Goal: Task Accomplishment & Management: Use online tool/utility

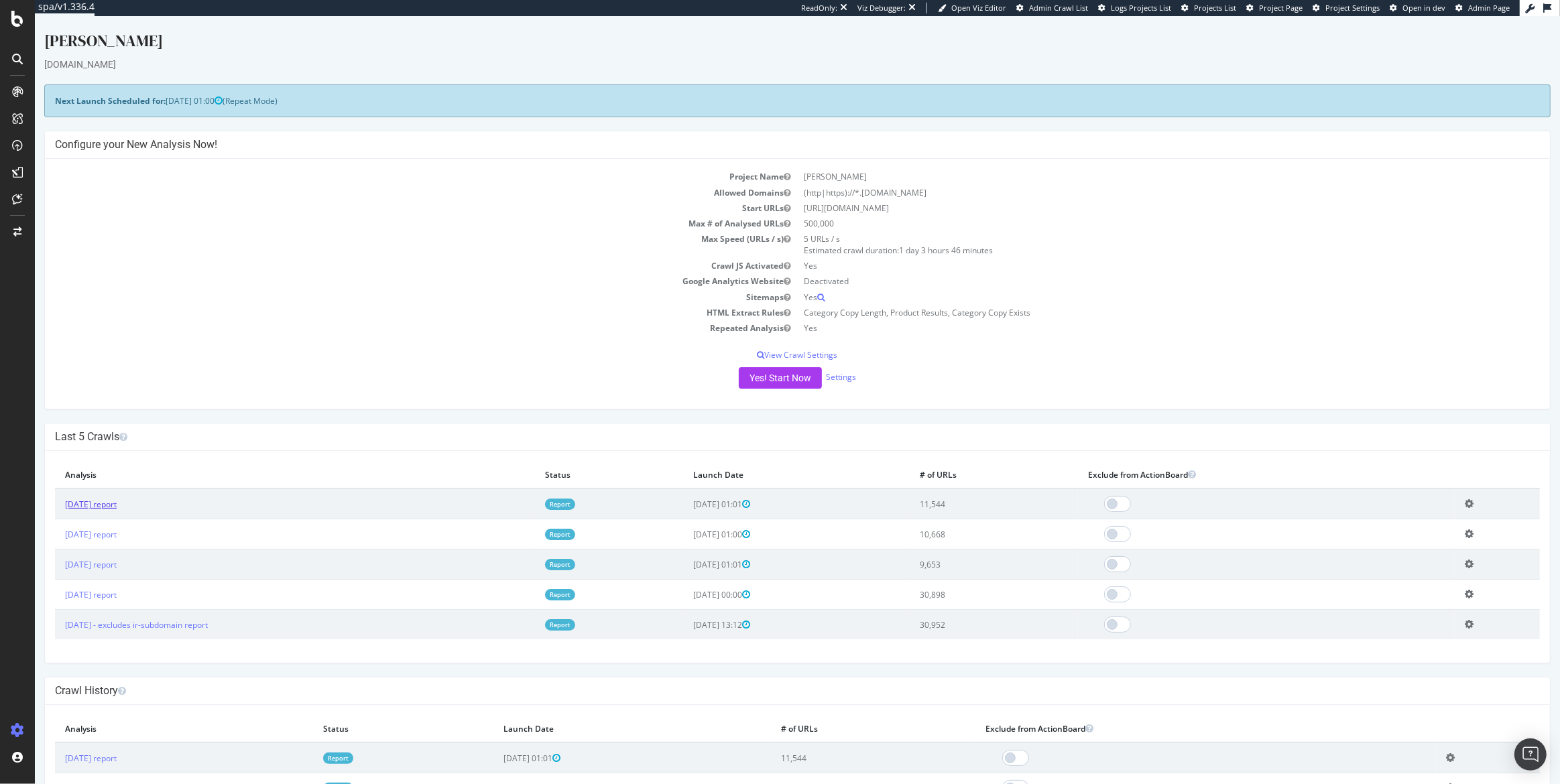
click at [117, 502] on link "2025 Aug. 3rd report" at bounding box center [90, 504] width 51 height 12
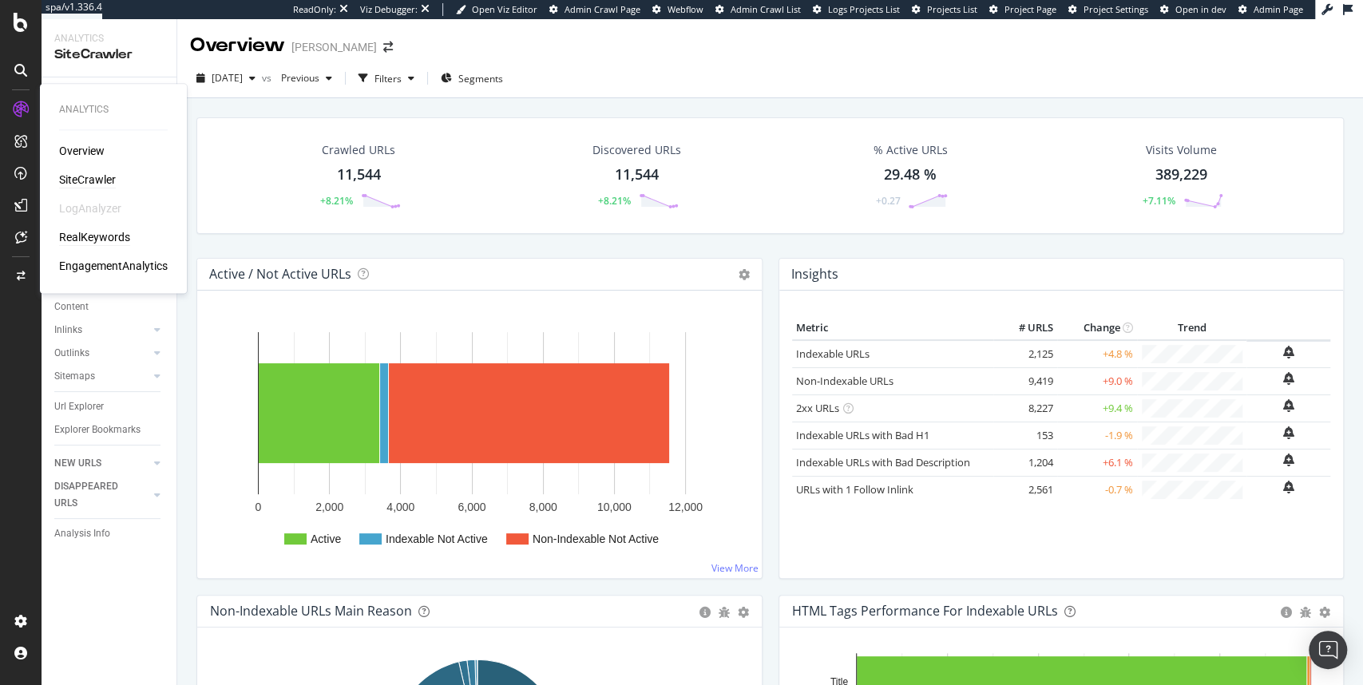
click at [96, 241] on div "RealKeywords" at bounding box center [94, 237] width 71 height 16
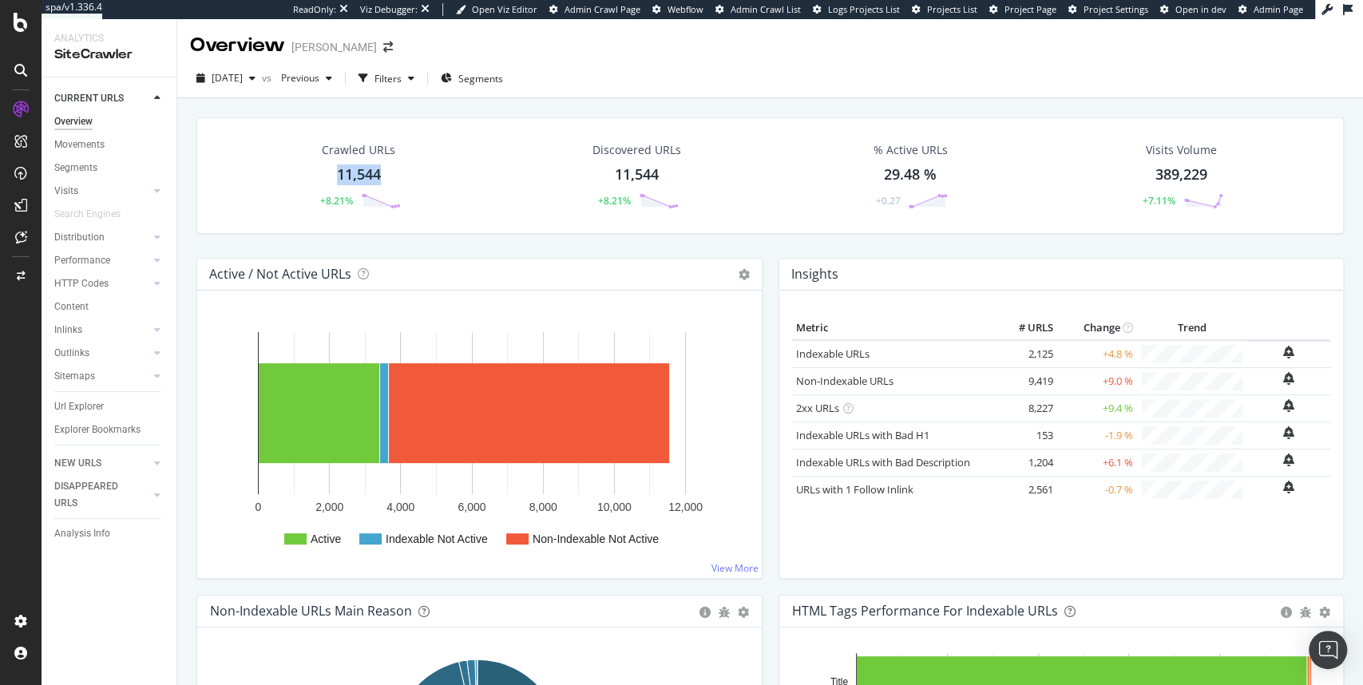
drag, startPoint x: 323, startPoint y: 172, endPoint x: 387, endPoint y: 166, distance: 64.2
click at [387, 166] on div "Crawled URLs 11,544 +8.21%" at bounding box center [359, 175] width 116 height 83
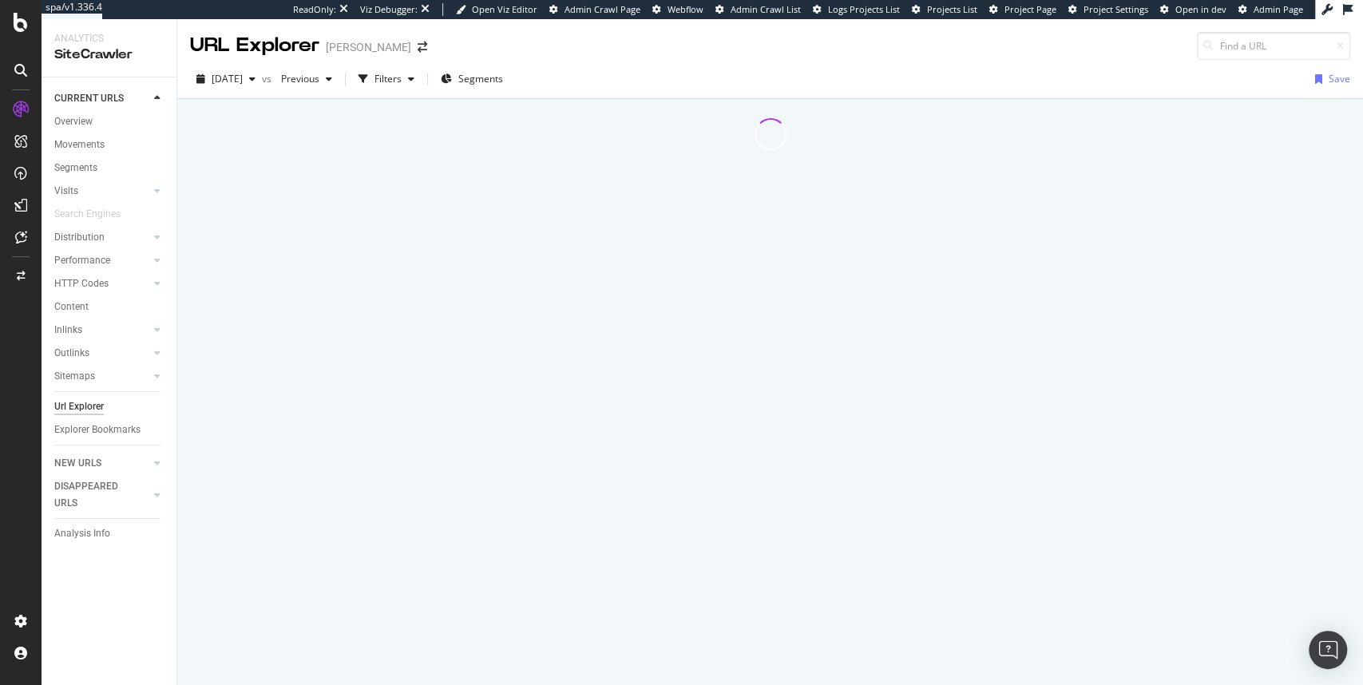
click at [648, 176] on div at bounding box center [770, 392] width 1186 height 586
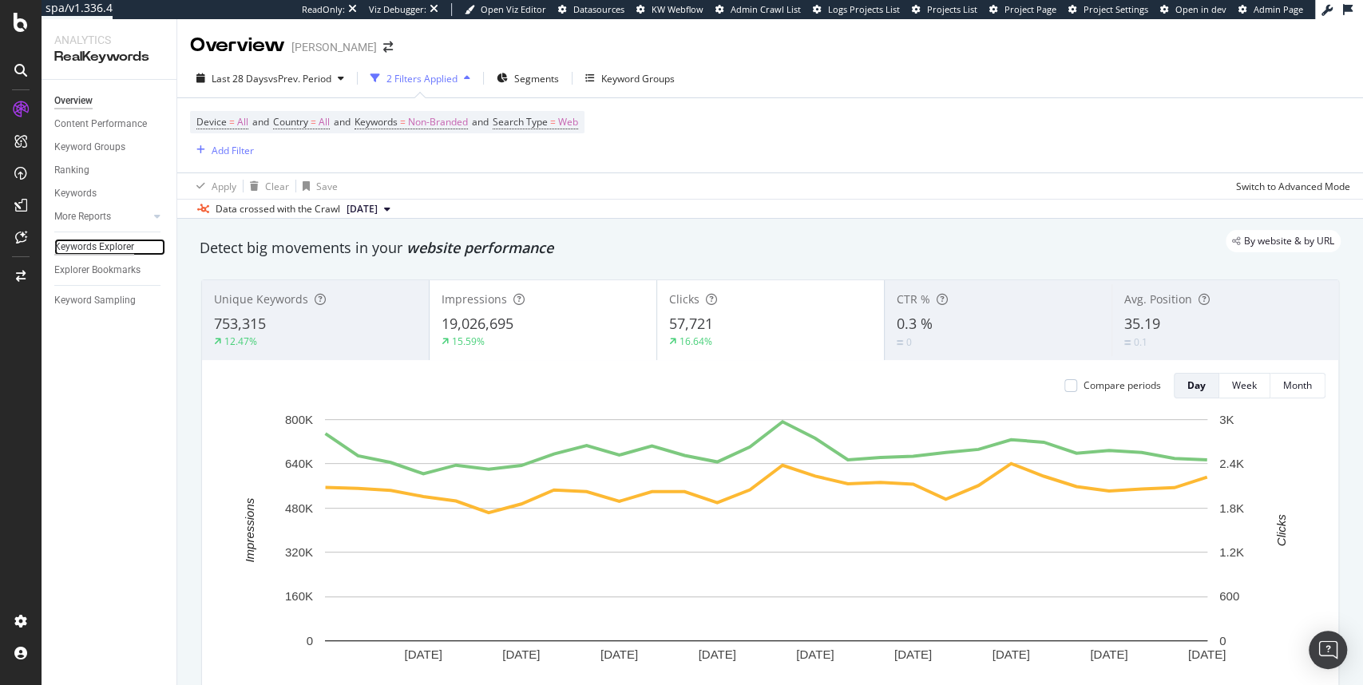
click at [85, 251] on div "Keywords Explorer" at bounding box center [94, 247] width 80 height 17
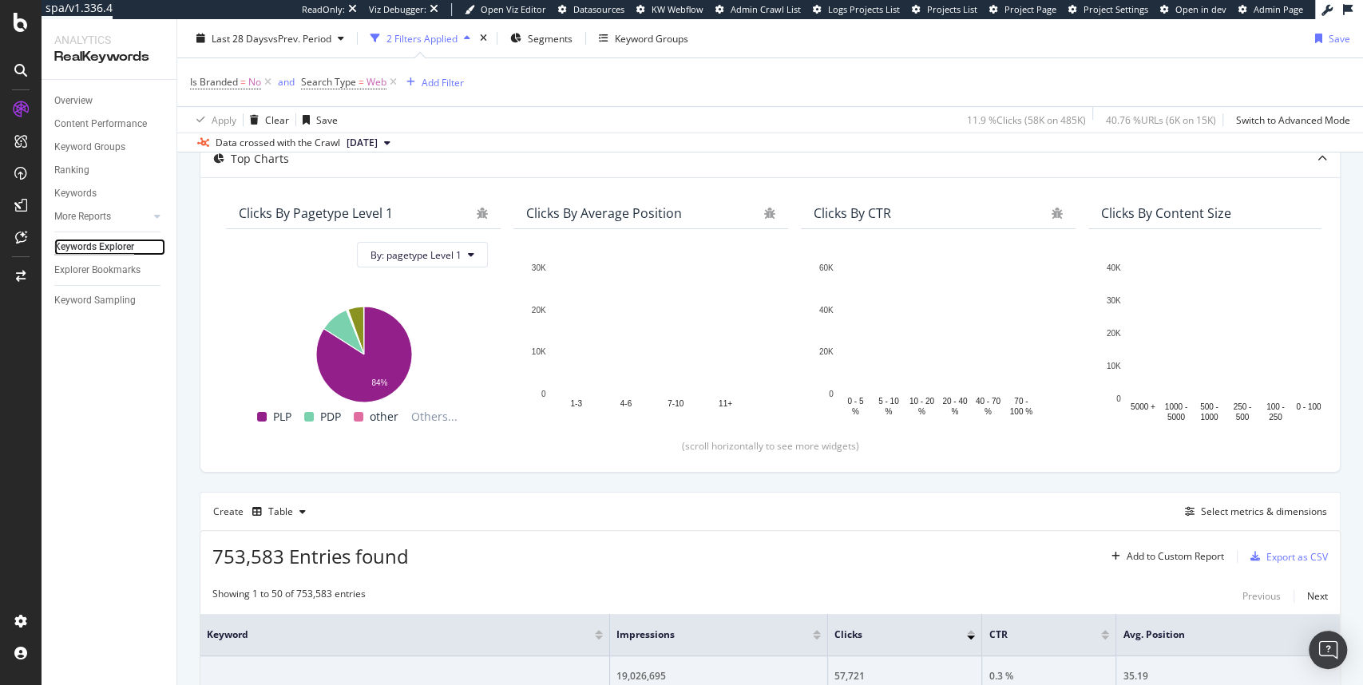
scroll to position [96, 0]
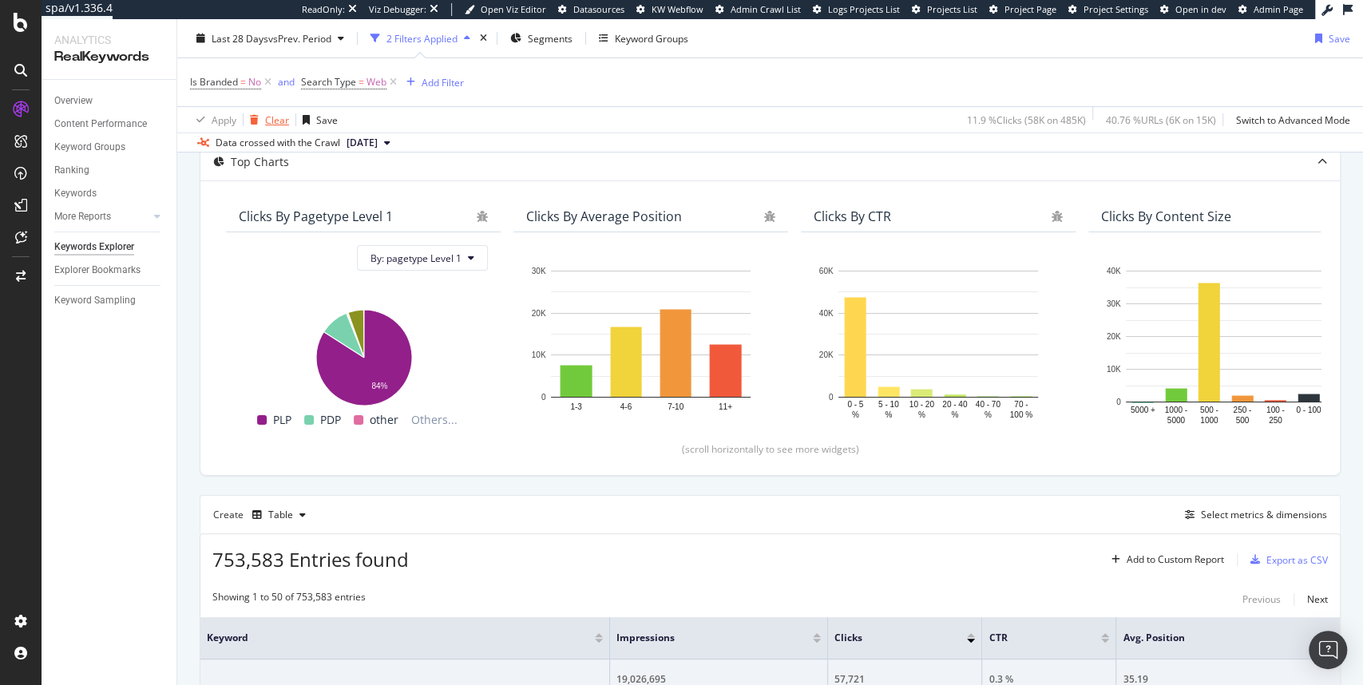
click at [273, 126] on div "Clear" at bounding box center [277, 120] width 24 height 14
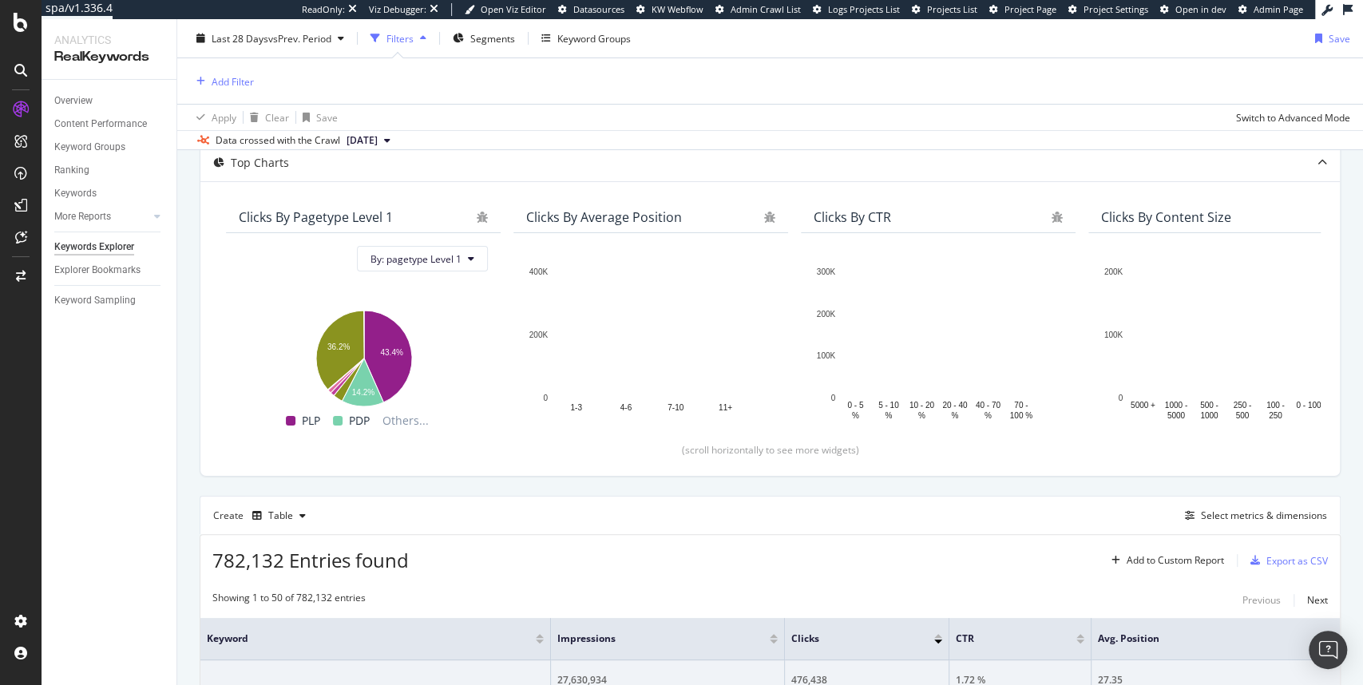
scroll to position [157, 0]
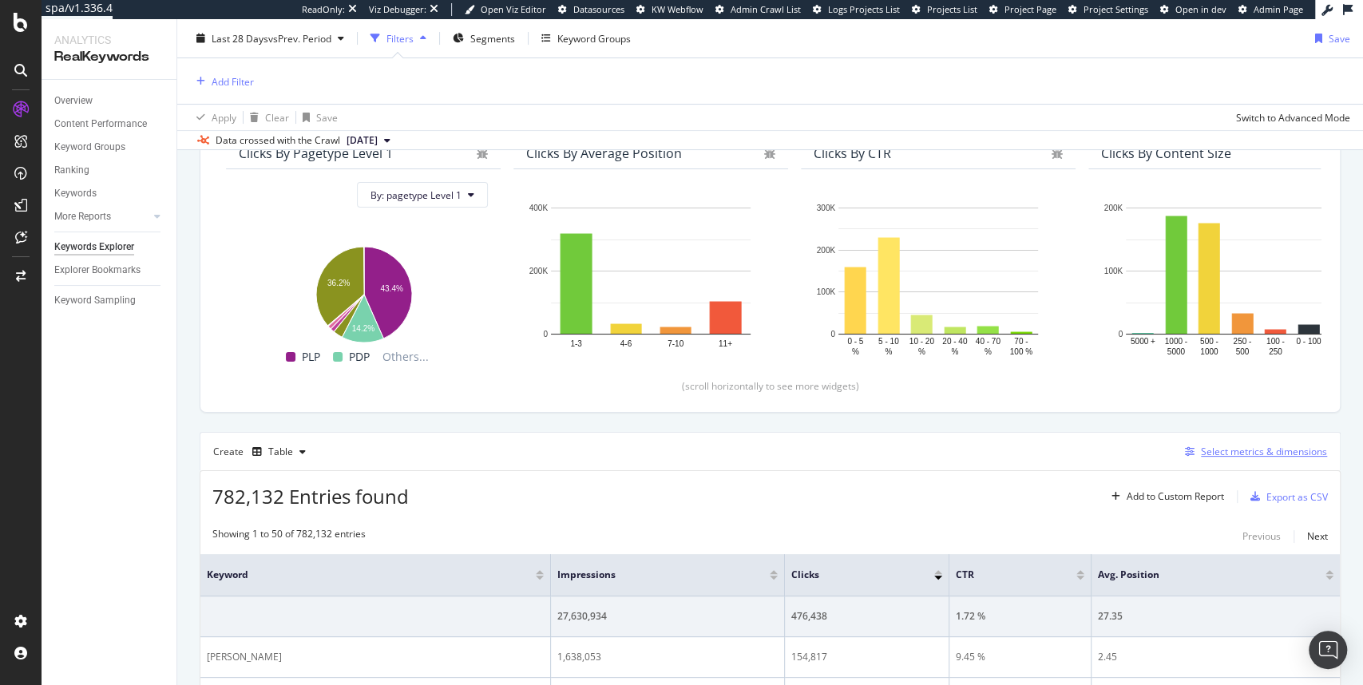
click at [1243, 446] on div "Select metrics & dimensions" at bounding box center [1264, 452] width 126 height 14
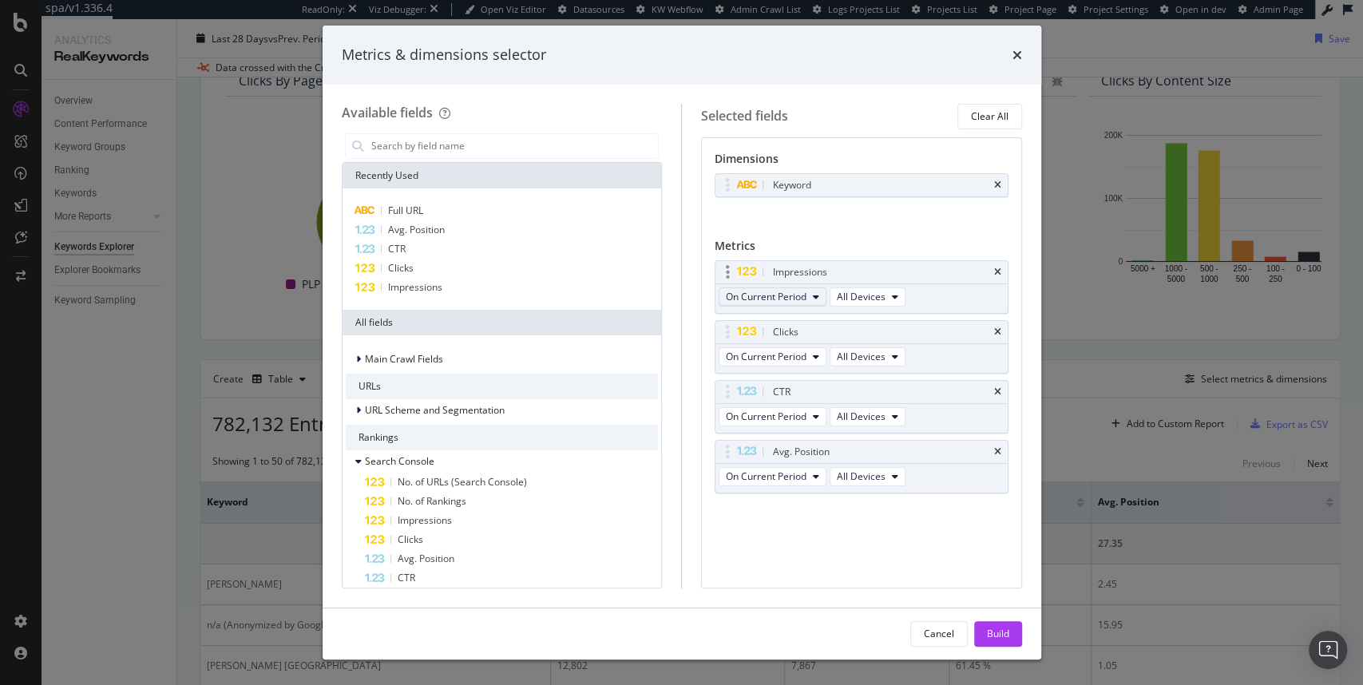
scroll to position [85, 0]
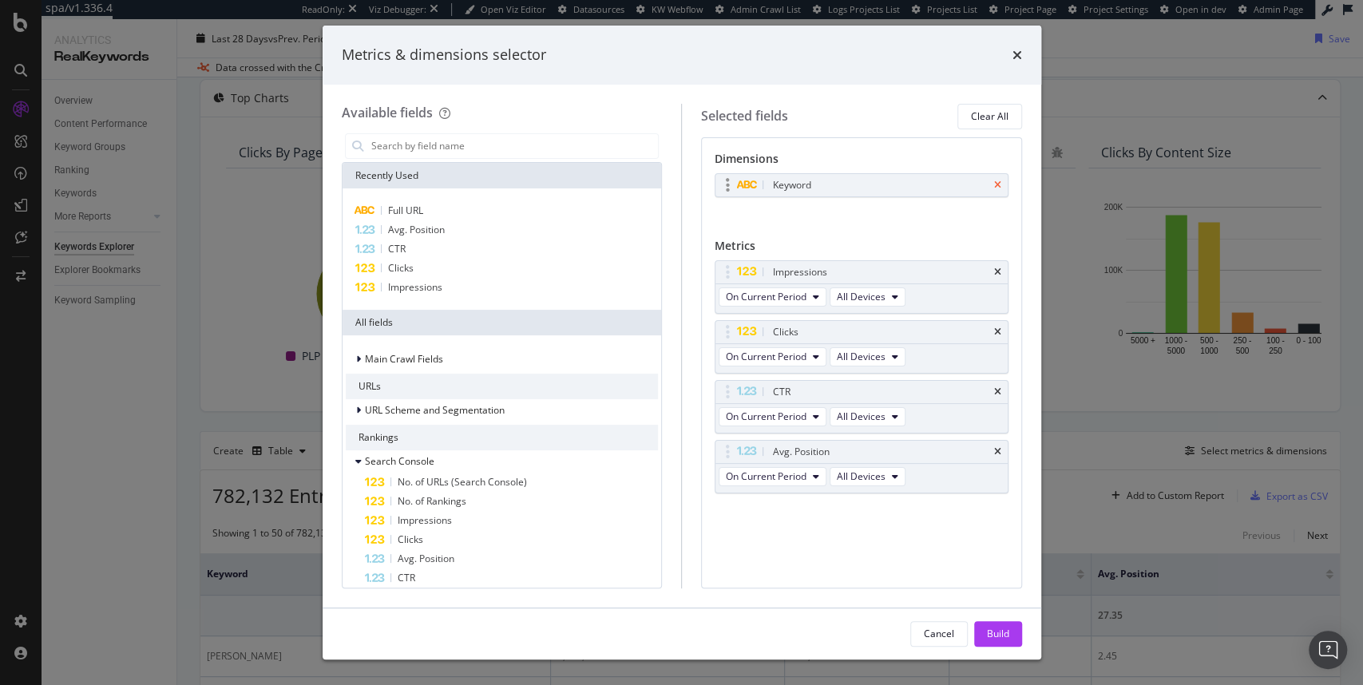
click at [997, 184] on icon "times" at bounding box center [997, 185] width 7 height 10
click at [413, 208] on span "Full URL" at bounding box center [405, 211] width 35 height 14
click at [988, 639] on div "Build" at bounding box center [998, 634] width 22 height 14
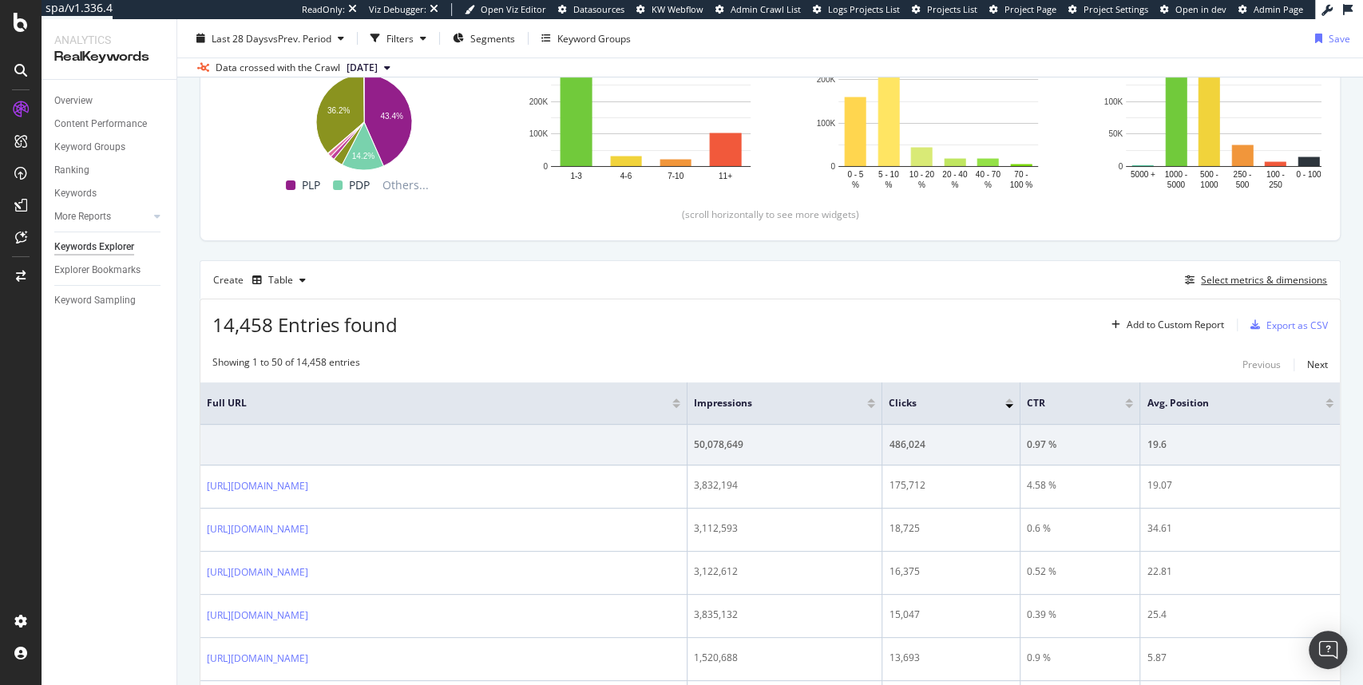
scroll to position [324, 0]
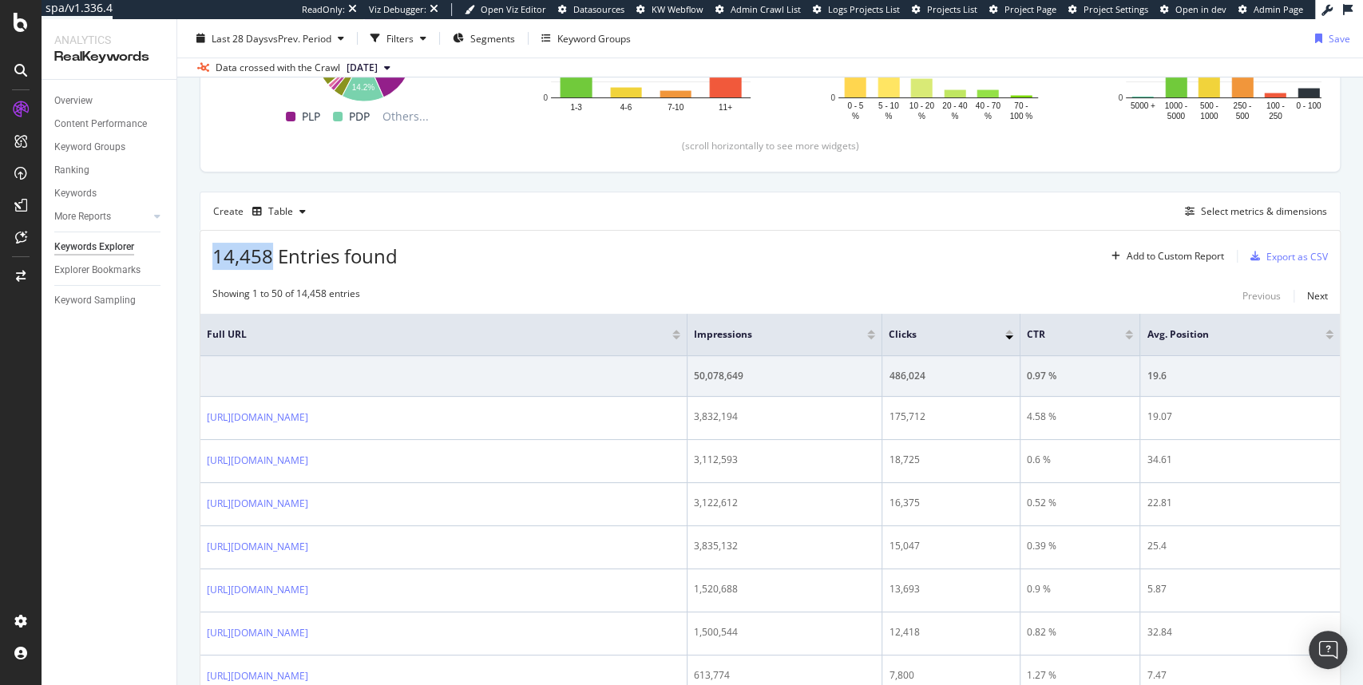
drag, startPoint x: 211, startPoint y: 254, endPoint x: 269, endPoint y: 256, distance: 58.3
click at [269, 256] on div "14,458 Entries found Add to Custom Report Export as CSV" at bounding box center [770, 250] width 1140 height 39
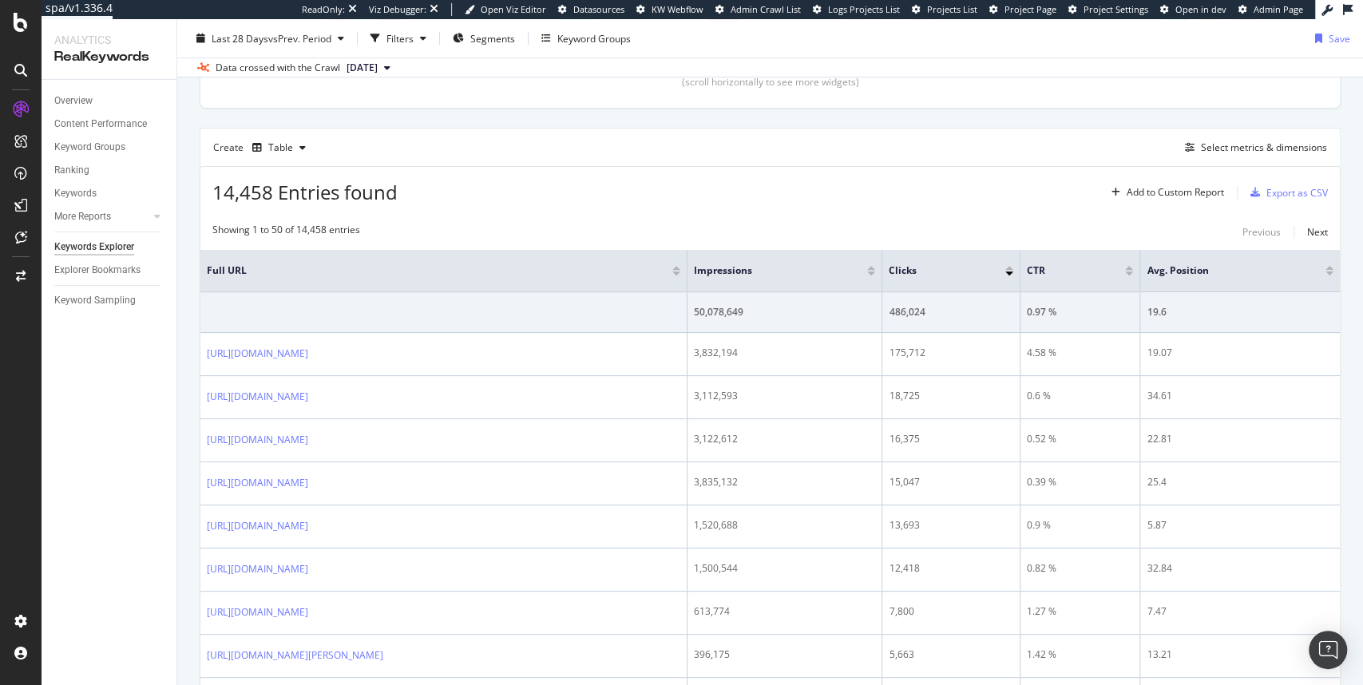
click at [875, 267] on div at bounding box center [871, 268] width 8 height 4
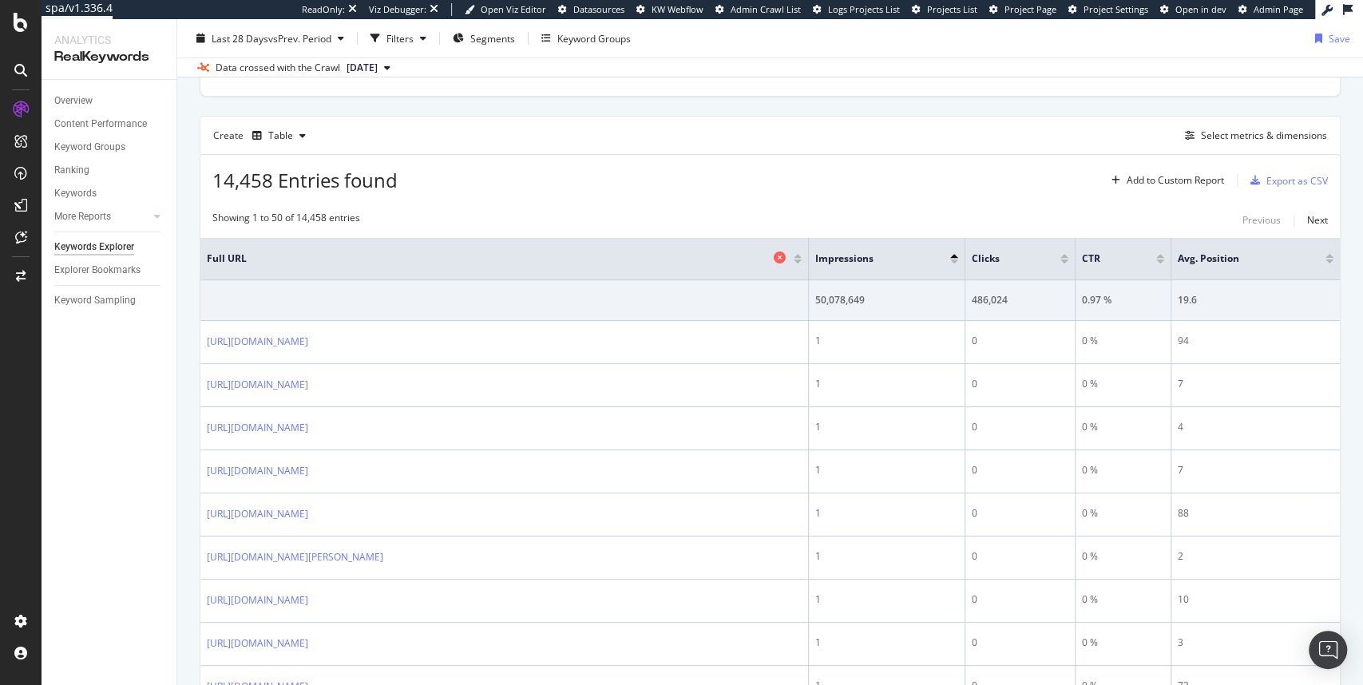
scroll to position [165, 0]
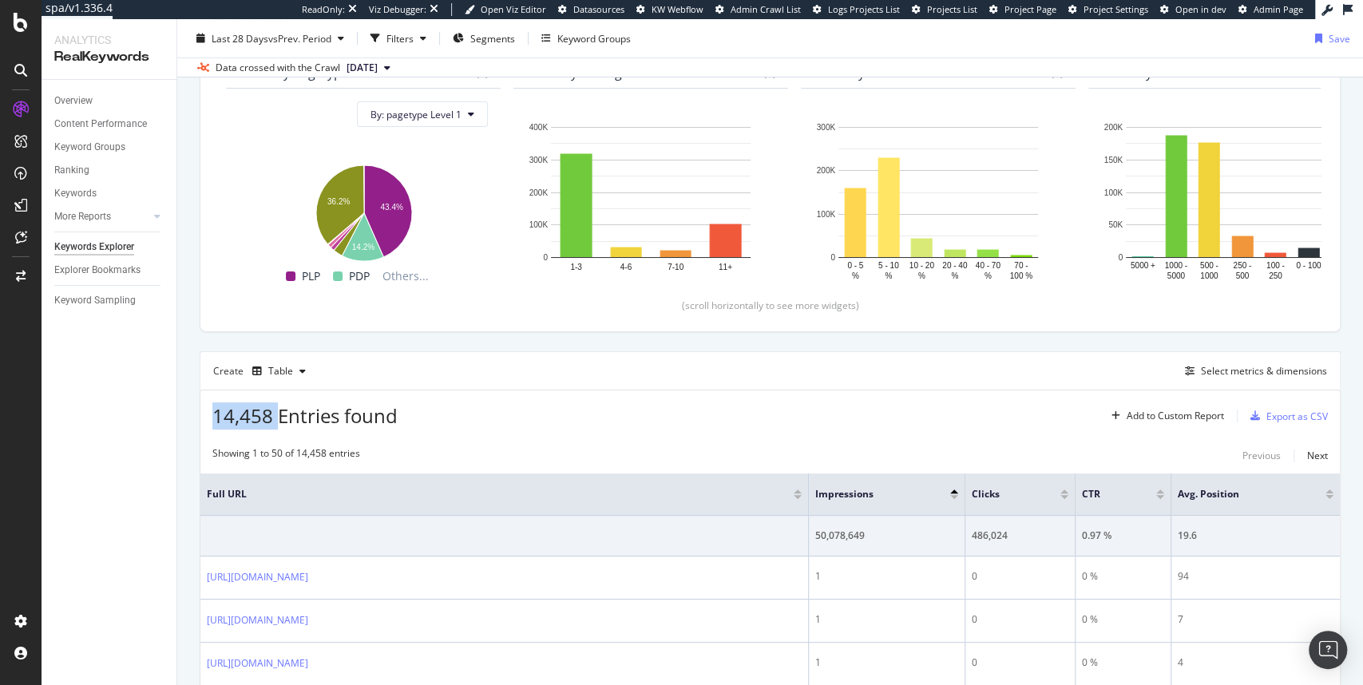
drag, startPoint x: 208, startPoint y: 409, endPoint x: 276, endPoint y: 411, distance: 67.9
click at [276, 411] on div "14,458 Entries found Add to Custom Report Export as CSV" at bounding box center [770, 410] width 1140 height 39
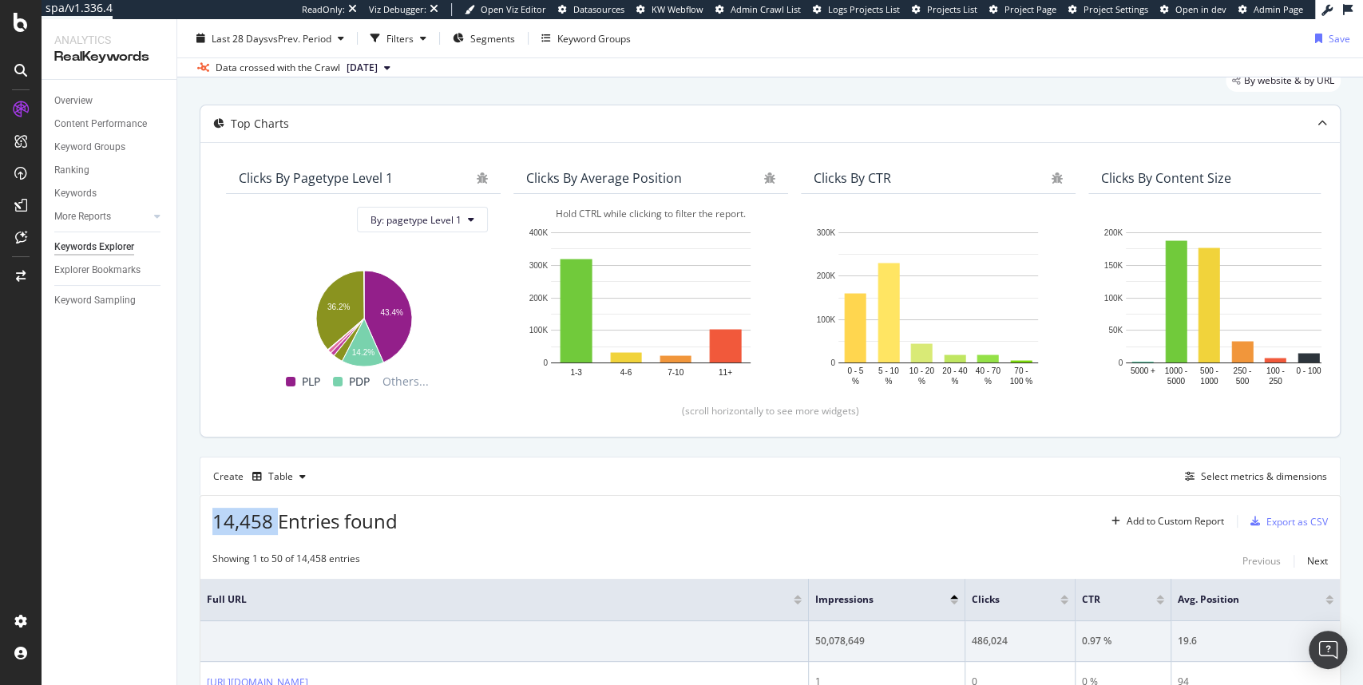
scroll to position [0, 0]
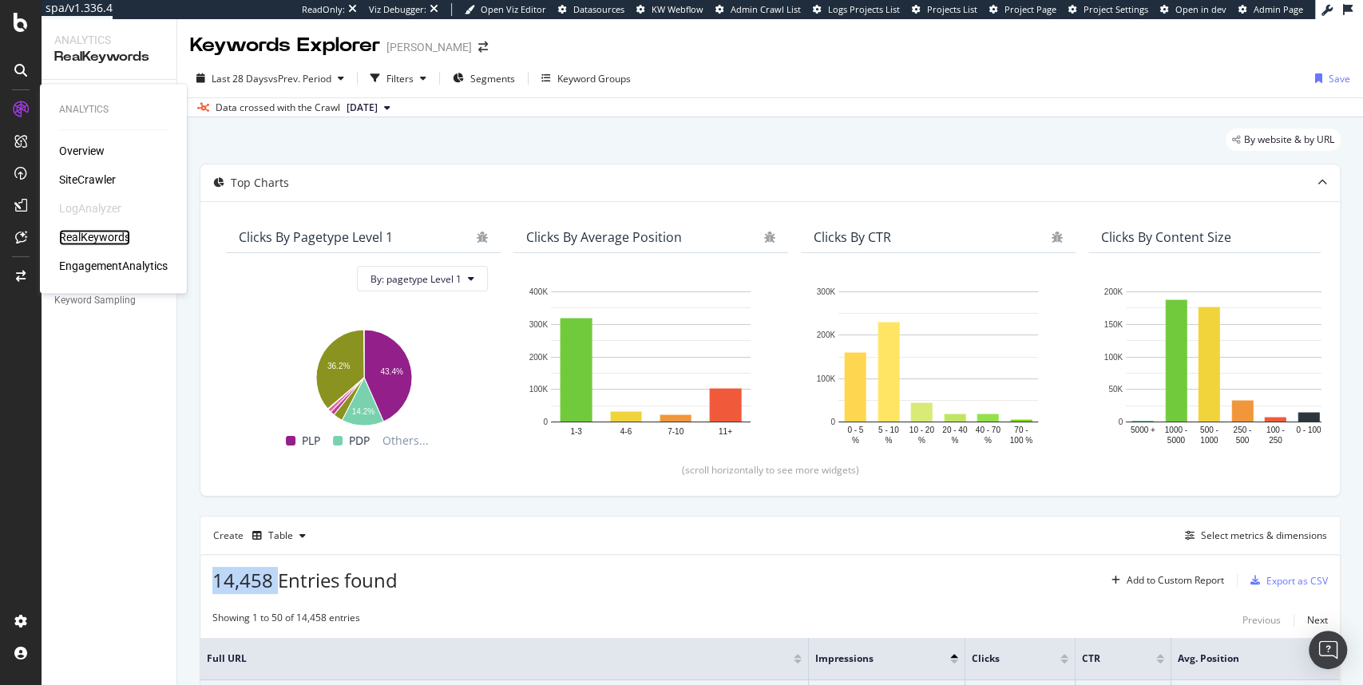
click at [97, 236] on div "RealKeywords" at bounding box center [94, 237] width 71 height 16
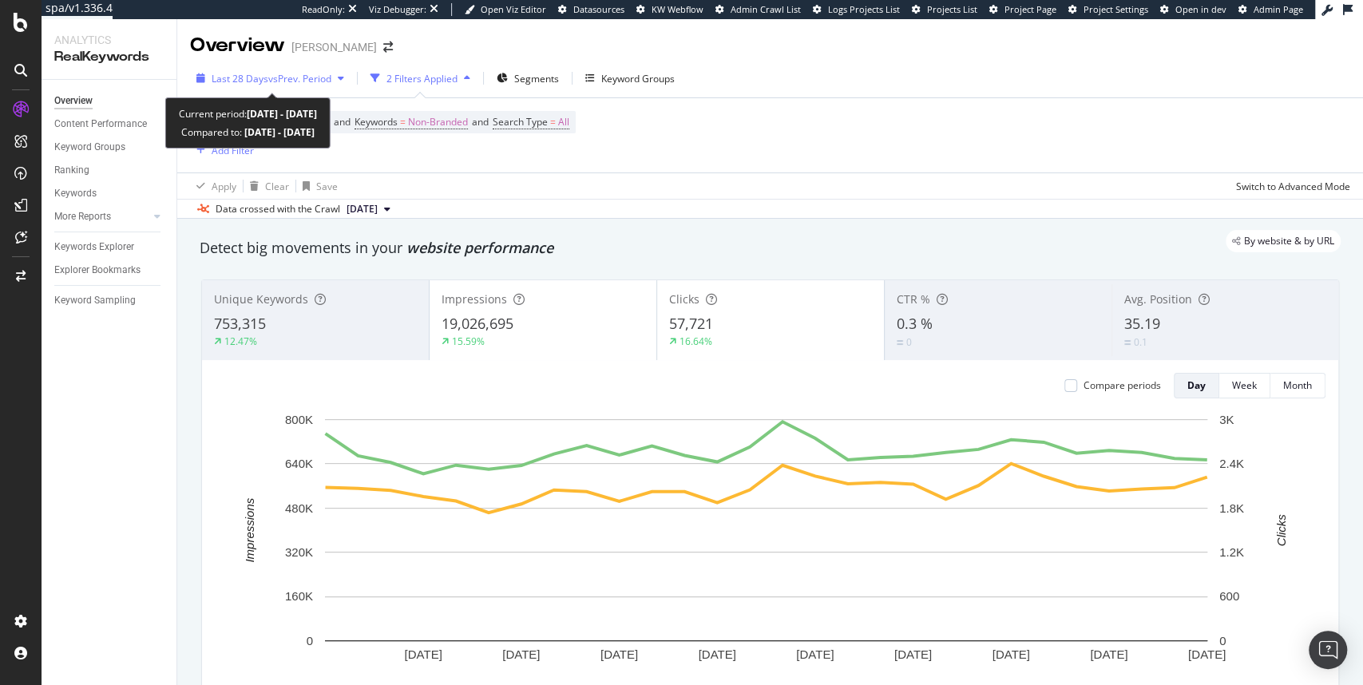
click at [311, 77] on span "vs Prev. Period" at bounding box center [299, 79] width 63 height 14
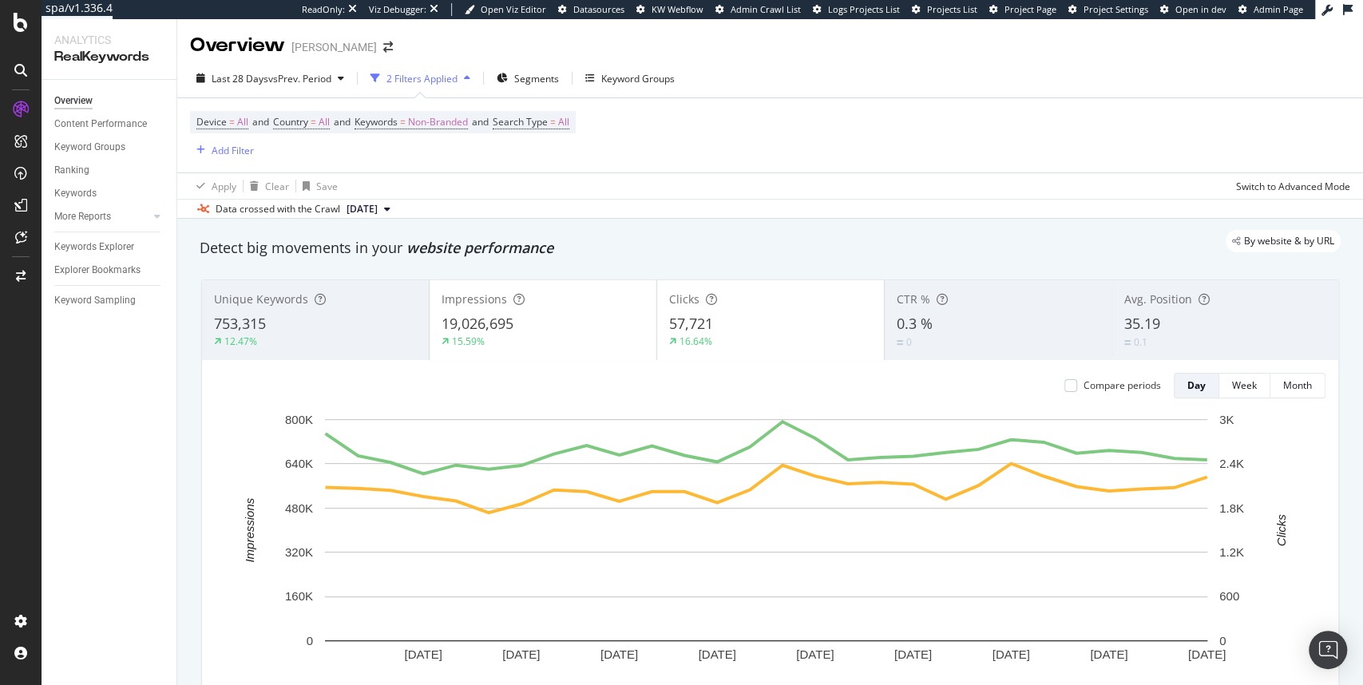
click at [711, 165] on div "Device = All and Country = All and Keywords = Non-Branded and Search Type = All…" at bounding box center [770, 135] width 1160 height 74
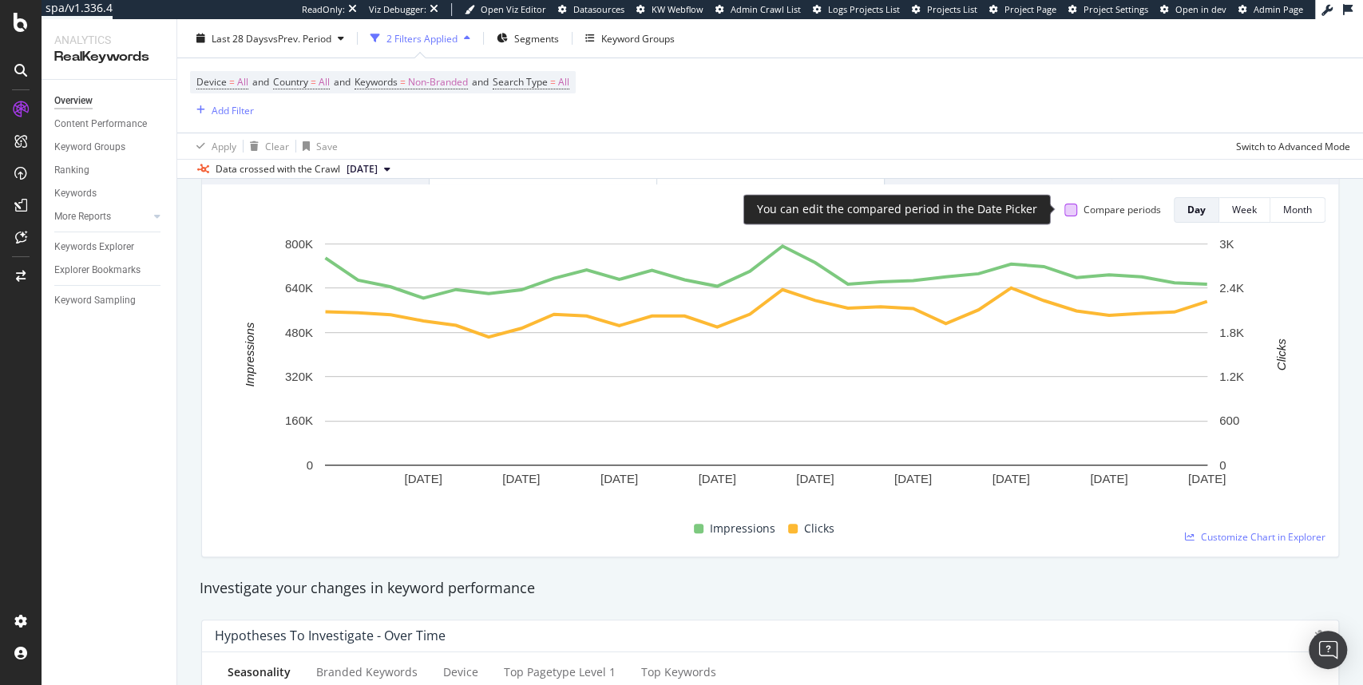
click at [1065, 211] on div at bounding box center [1071, 210] width 13 height 13
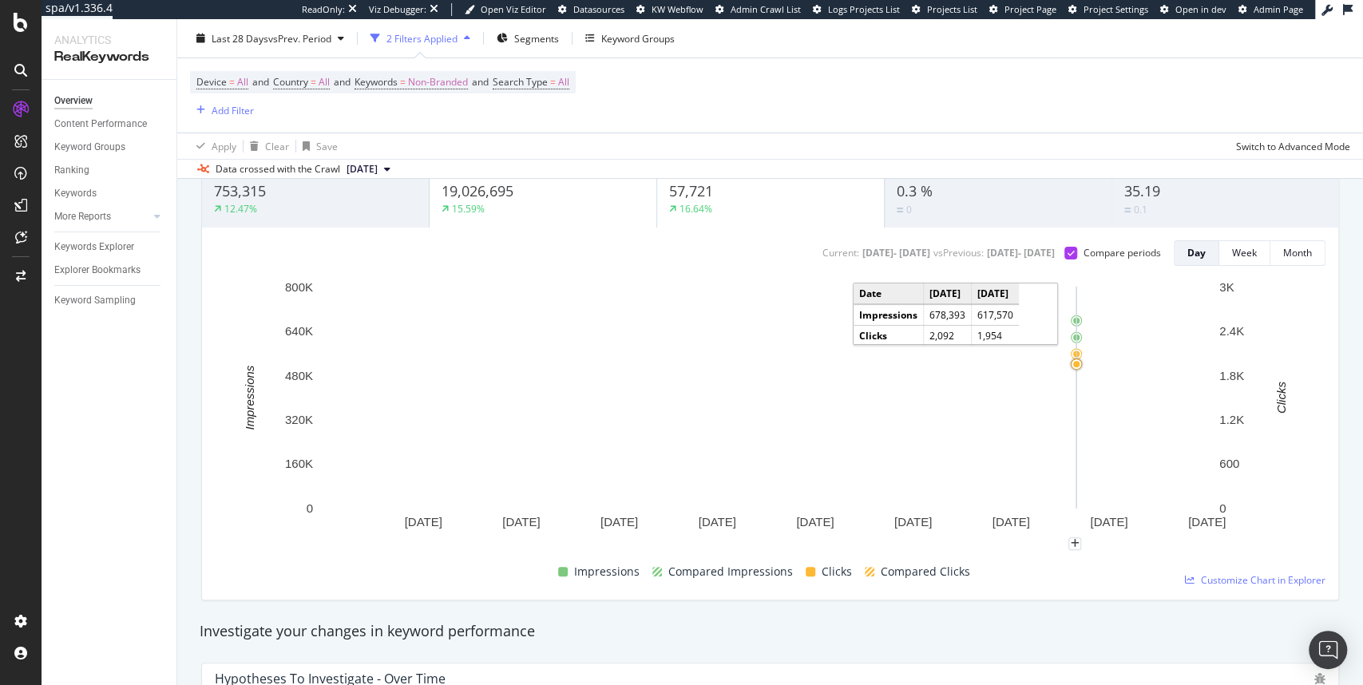
scroll to position [0, 0]
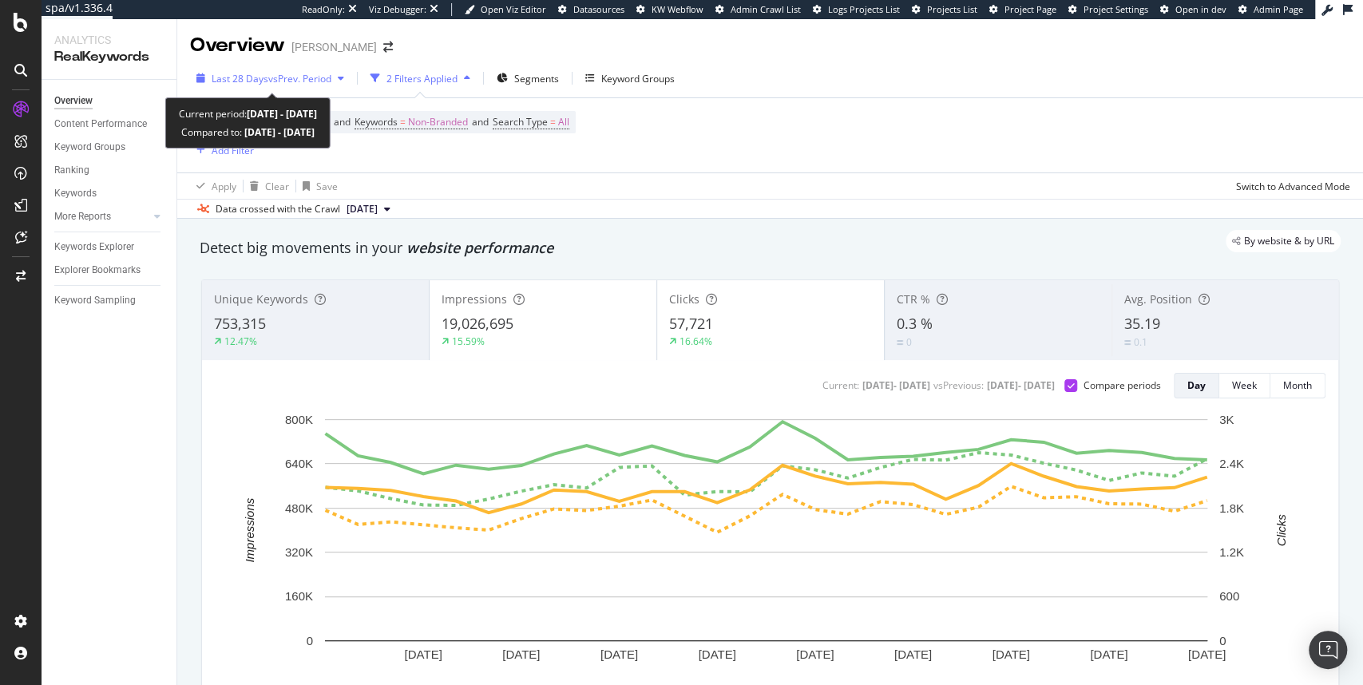
click at [311, 69] on div "Last 28 Days vs Prev. Period" at bounding box center [270, 78] width 161 height 24
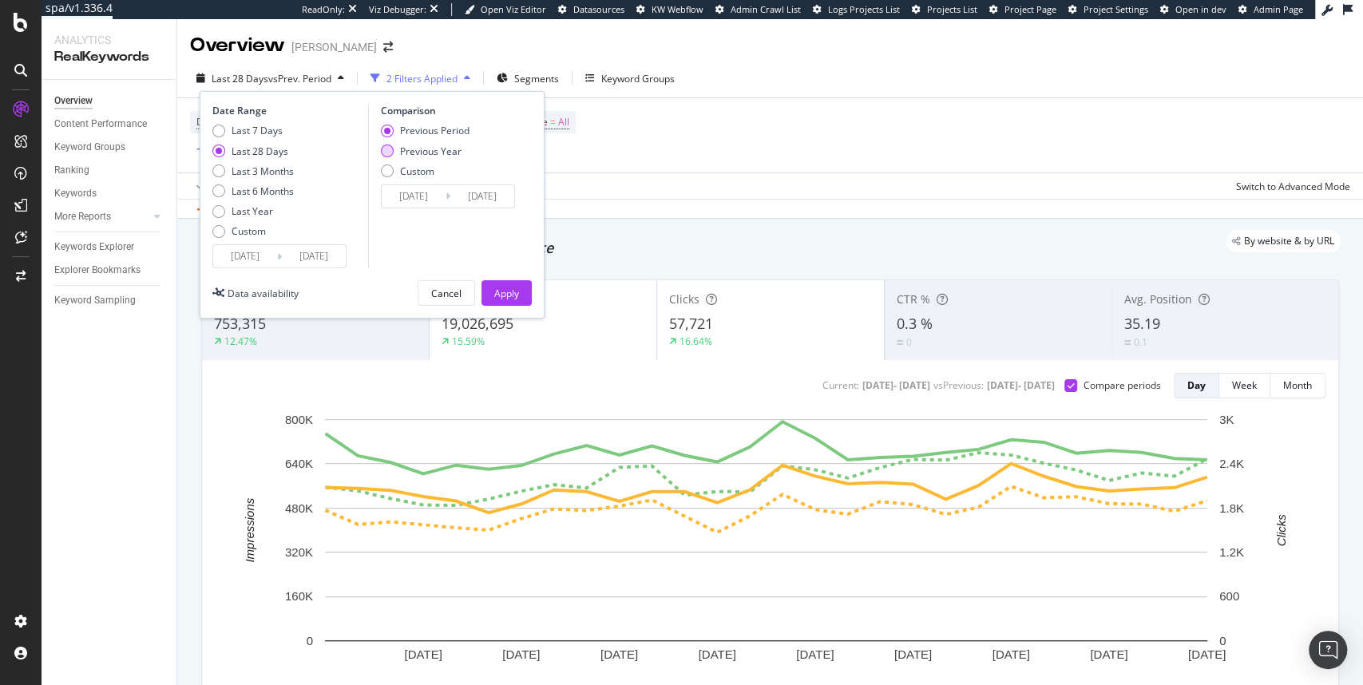
click at [423, 153] on div "Previous Year" at bounding box center [430, 152] width 61 height 14
type input "2024/07/21"
type input "2024/08/17"
click at [506, 287] on div "Apply" at bounding box center [506, 294] width 25 height 14
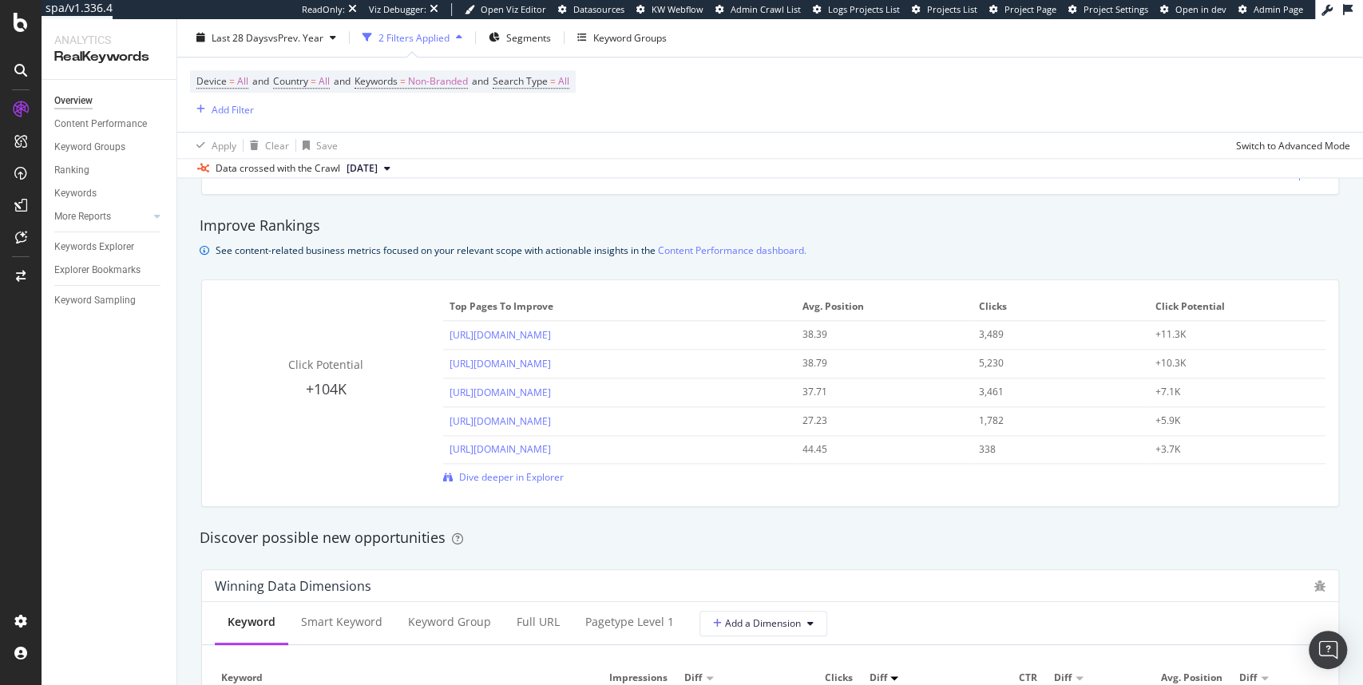
scroll to position [1070, 0]
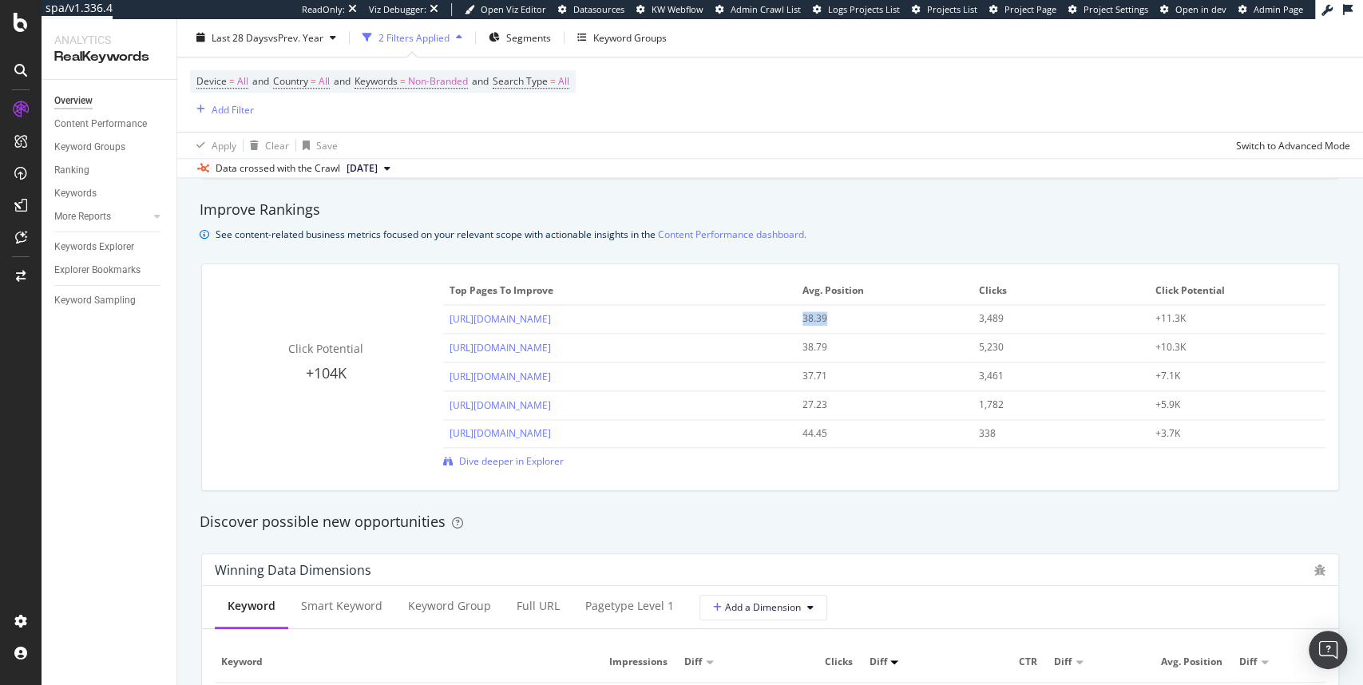
drag, startPoint x: 796, startPoint y: 321, endPoint x: 826, endPoint y: 321, distance: 29.5
click at [826, 321] on td "38.39" at bounding box center [884, 319] width 176 height 29
drag, startPoint x: 814, startPoint y: 402, endPoint x: 823, endPoint y: 402, distance: 9.6
click at [823, 402] on div "27.23" at bounding box center [876, 405] width 147 height 14
drag, startPoint x: 799, startPoint y: 321, endPoint x: 833, endPoint y: 321, distance: 33.5
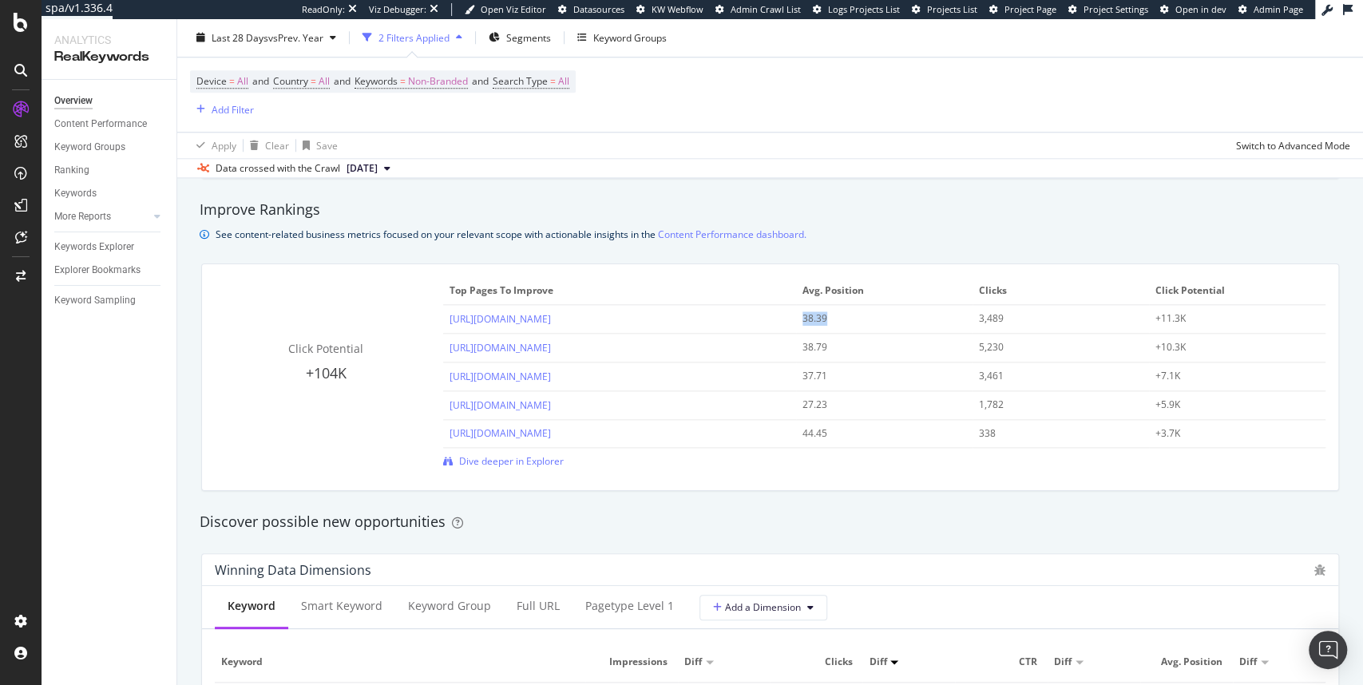
click at [833, 321] on div "38.39" at bounding box center [876, 318] width 147 height 14
drag, startPoint x: 795, startPoint y: 406, endPoint x: 821, endPoint y: 406, distance: 25.6
click at [821, 406] on td "27.23" at bounding box center [884, 405] width 176 height 29
drag, startPoint x: 800, startPoint y: 317, endPoint x: 838, endPoint y: 326, distance: 38.5
click at [838, 326] on td "38.39" at bounding box center [884, 319] width 176 height 29
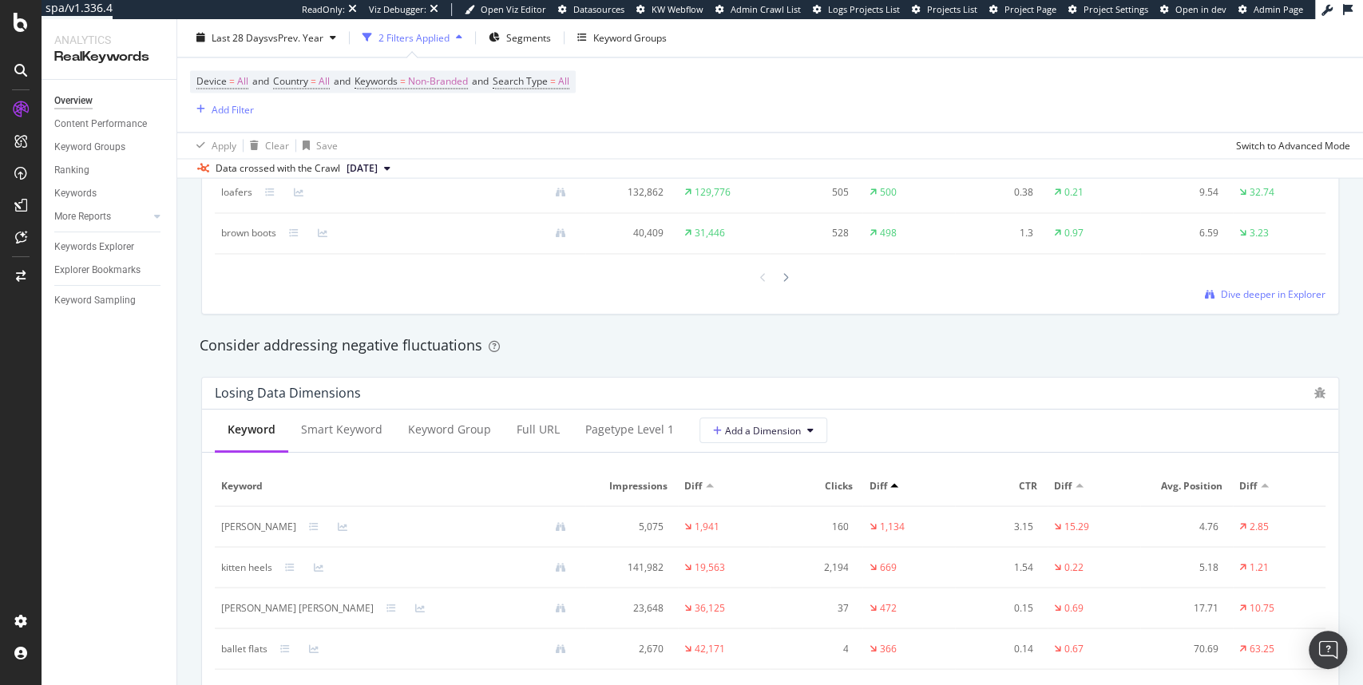
scroll to position [1693, 0]
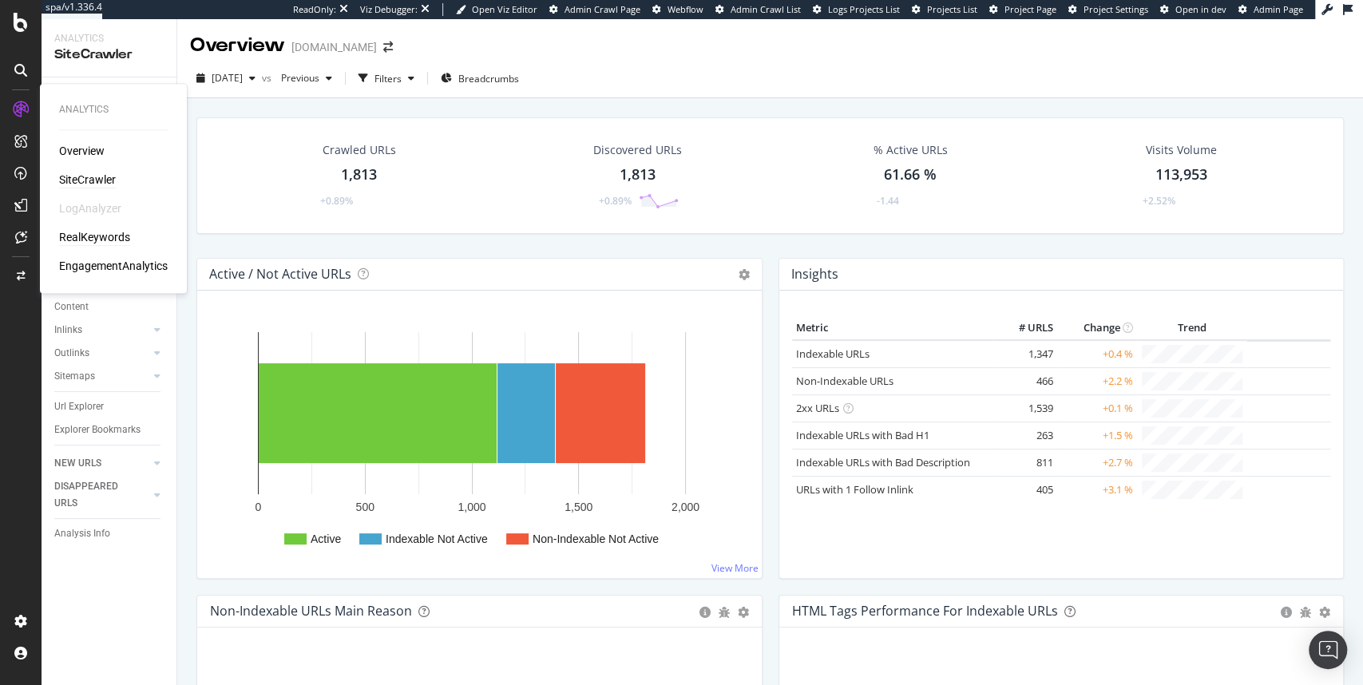
click at [90, 237] on div "RealKeywords" at bounding box center [94, 237] width 71 height 16
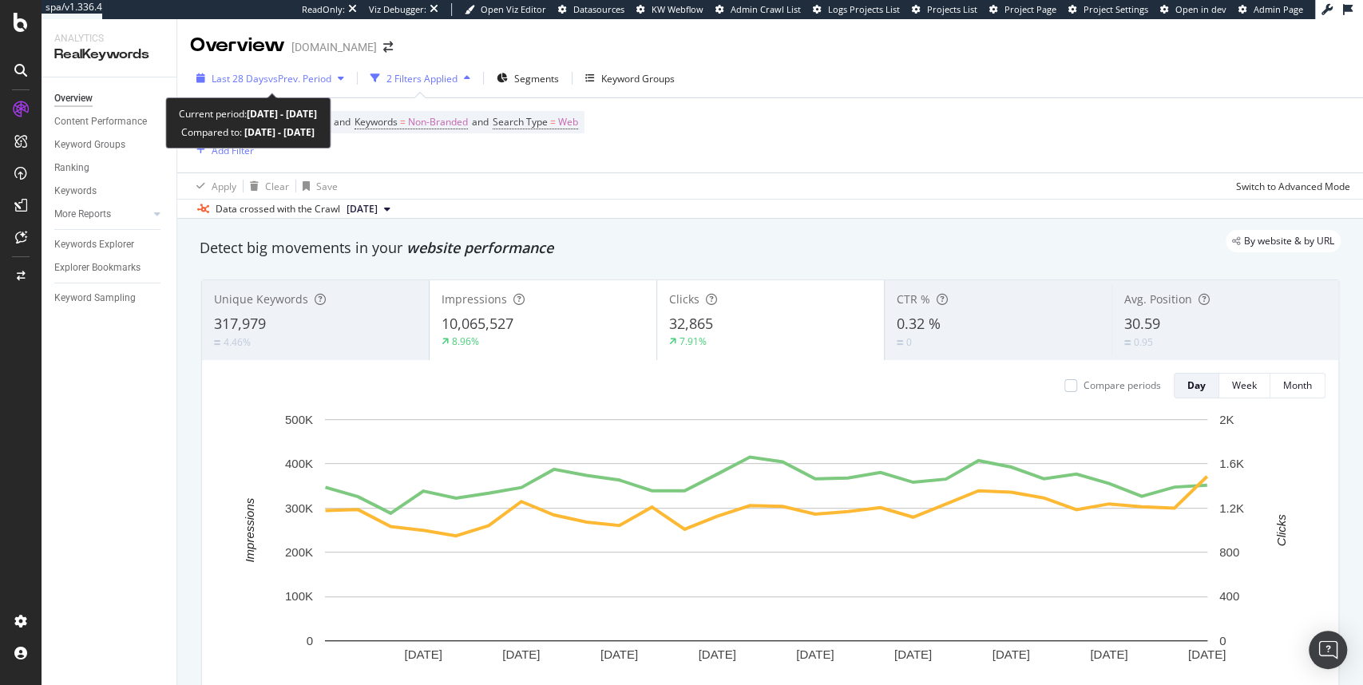
click at [319, 72] on span "vs Prev. Period" at bounding box center [299, 79] width 63 height 14
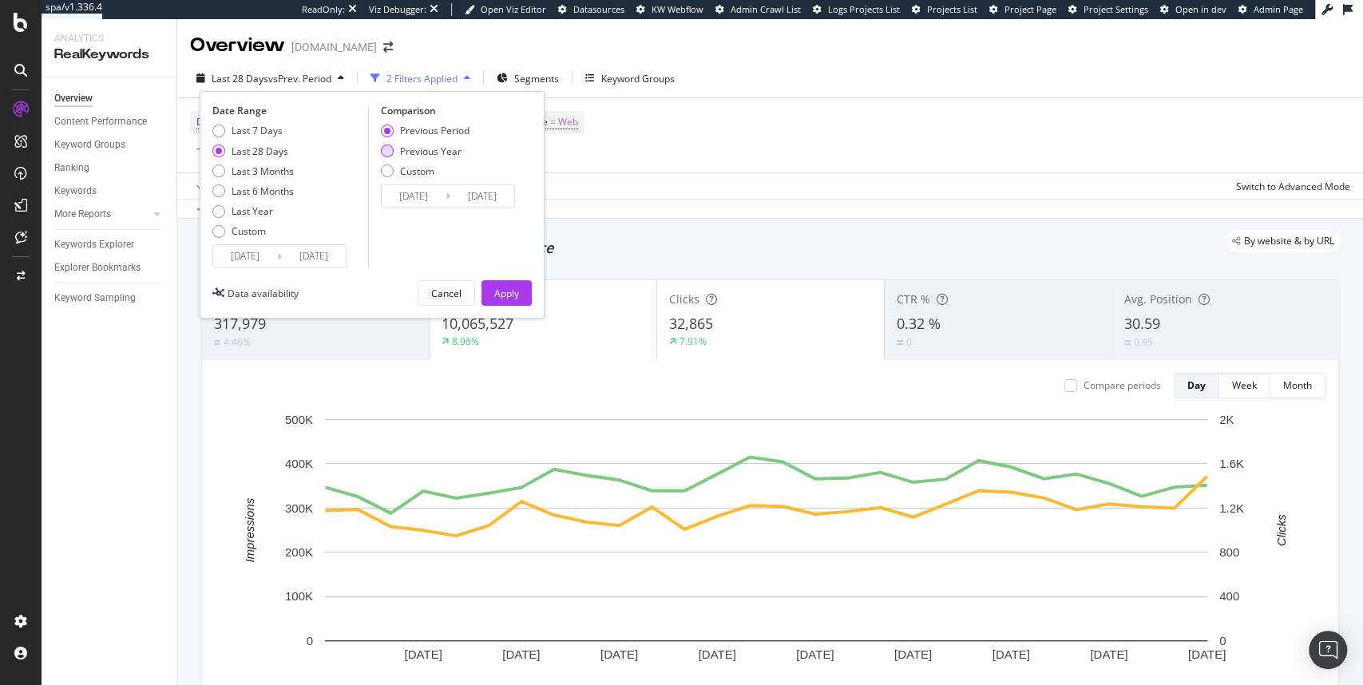
click at [398, 151] on div "Previous Year" at bounding box center [425, 152] width 89 height 14
type input "2024/07/22"
type input "2024/08/18"
click at [518, 300] on div "Apply" at bounding box center [506, 293] width 25 height 24
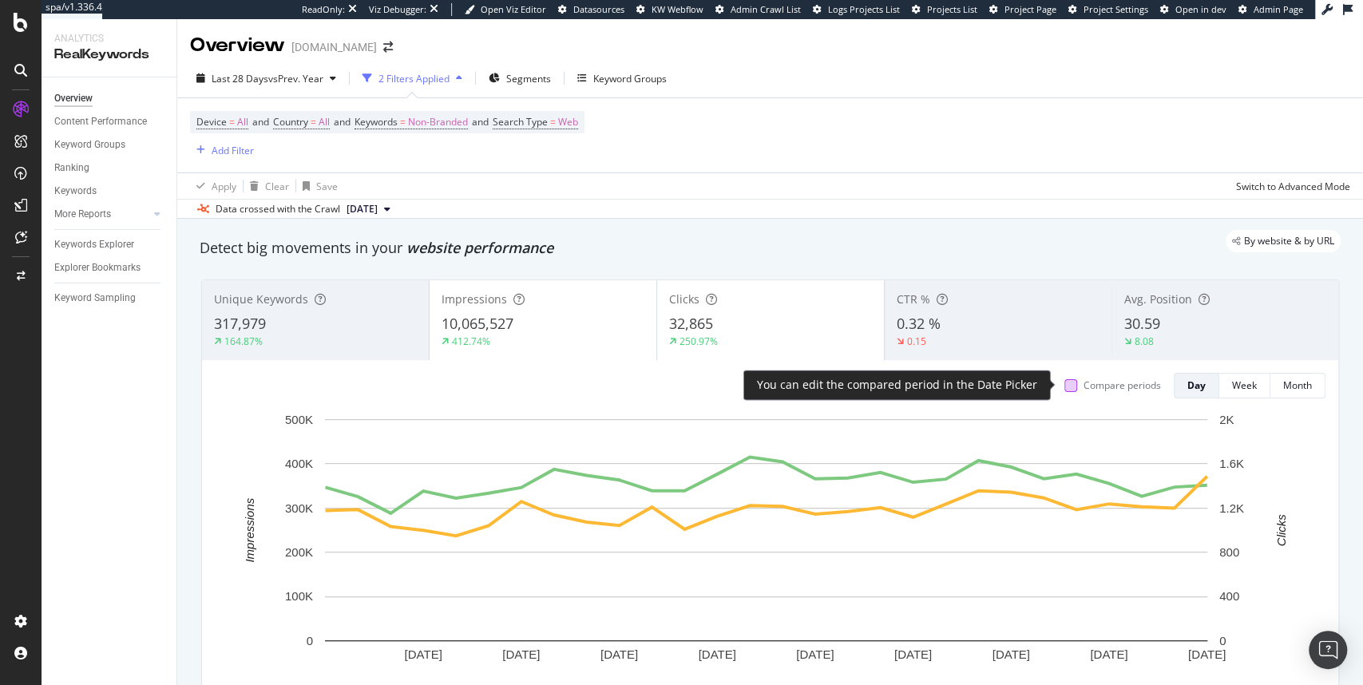
click at [1065, 387] on div at bounding box center [1071, 385] width 13 height 13
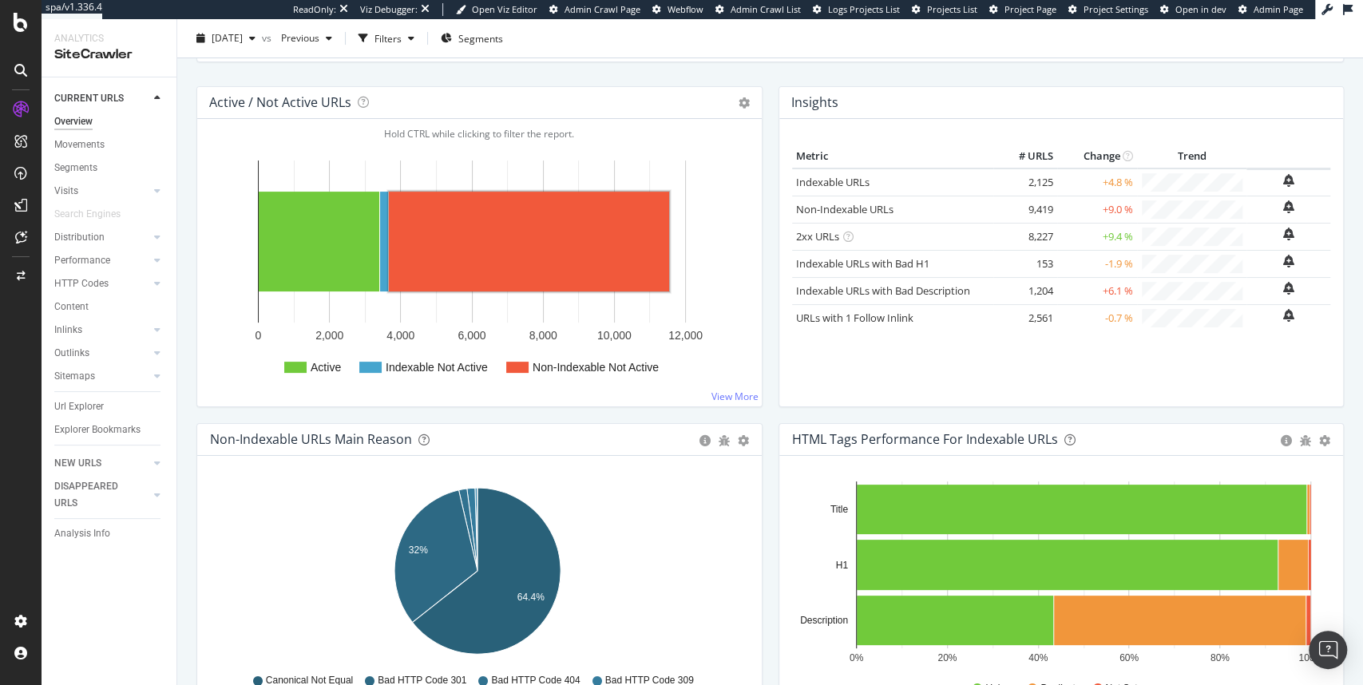
scroll to position [32, 0]
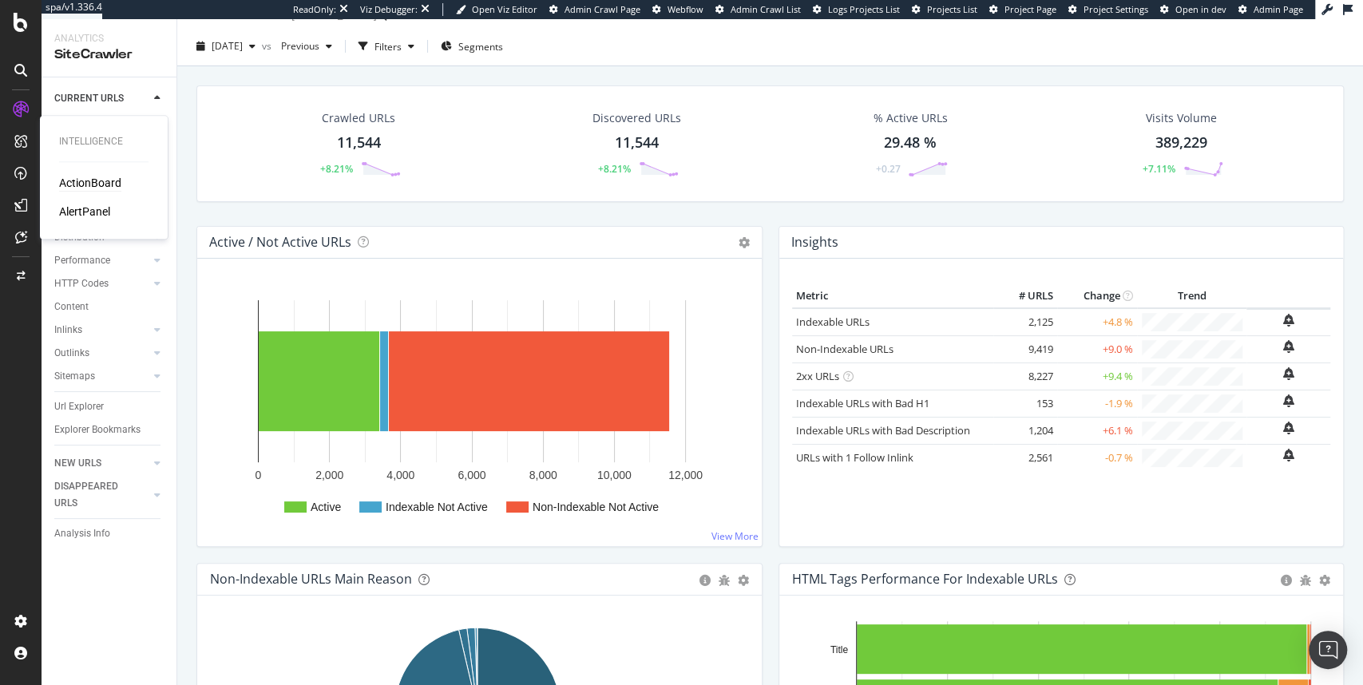
click at [75, 178] on div "ActionBoard" at bounding box center [90, 183] width 62 height 16
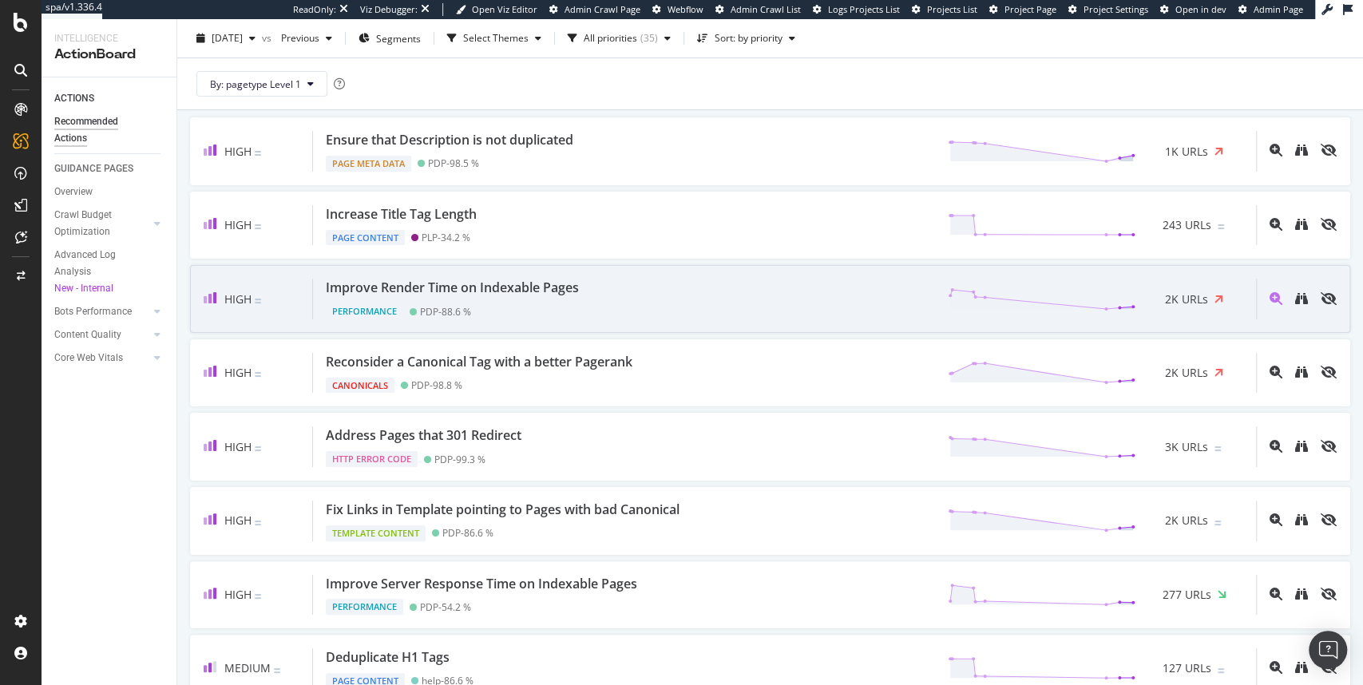
scroll to position [128, 0]
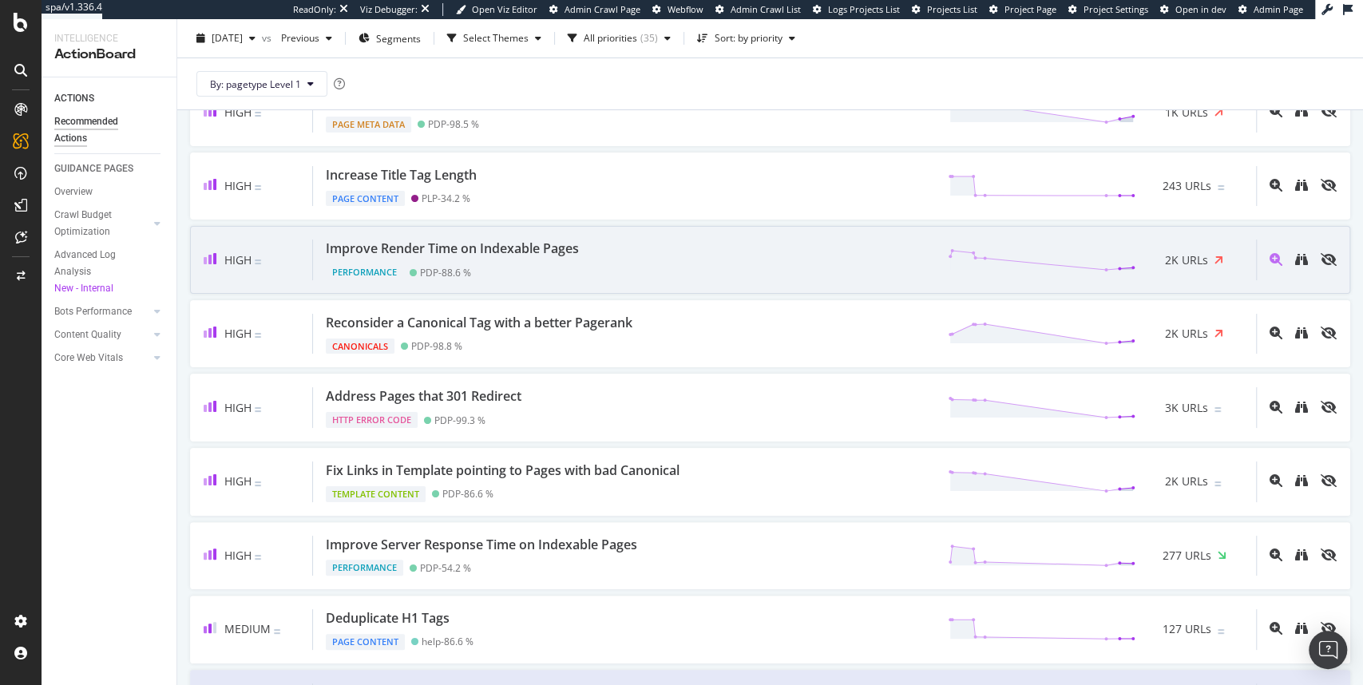
click at [611, 268] on div "Improve Render Time on Indexable Pages Performance PDP - 88.6 % 2K URLs" at bounding box center [784, 260] width 943 height 41
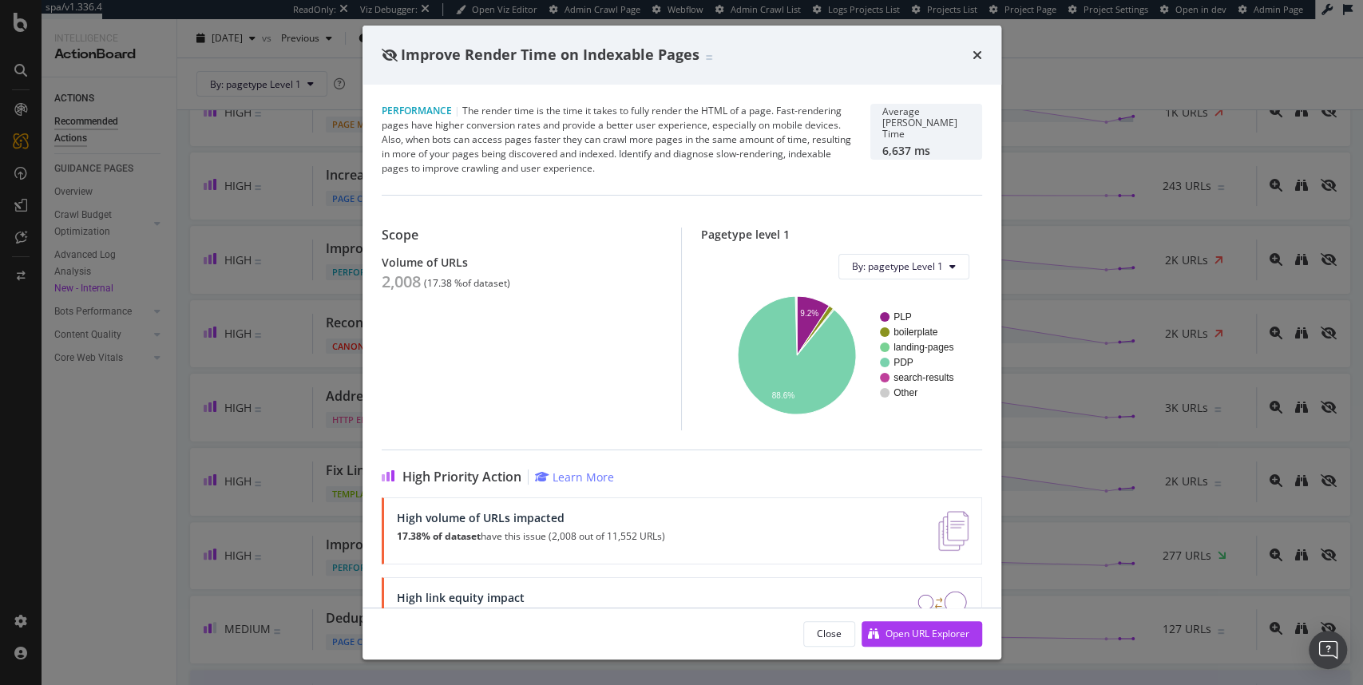
drag, startPoint x: 893, startPoint y: 316, endPoint x: 920, endPoint y: 389, distance: 77.6
click at [920, 389] on g "PLP boilerplate landing-pages PDP search-results Other" at bounding box center [916, 354] width 73 height 87
click at [914, 373] on text "search-results" at bounding box center [924, 377] width 60 height 11
click at [772, 377] on icon "A chart." at bounding box center [797, 355] width 118 height 118
click at [978, 54] on icon "times" at bounding box center [978, 55] width 10 height 13
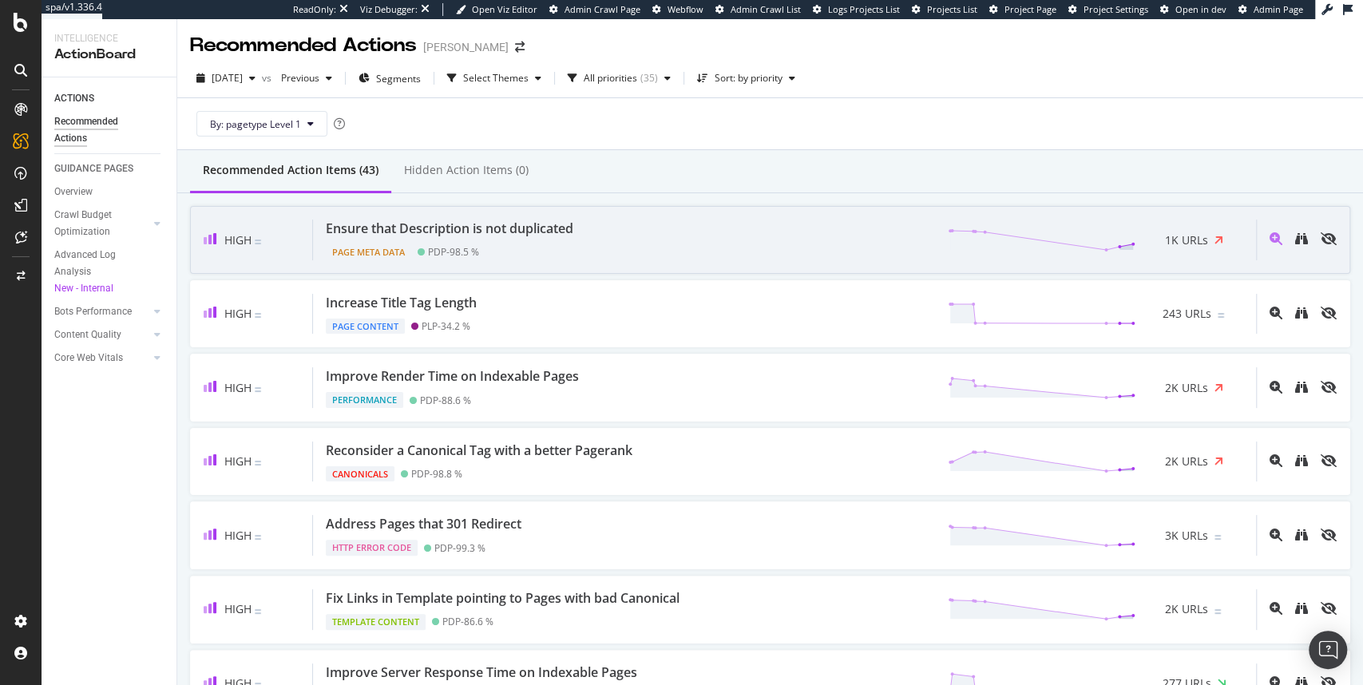
click at [593, 243] on div "Ensure that Description is not duplicated Page Meta Data PDP - 98.5 % 1K URLs" at bounding box center [784, 240] width 943 height 41
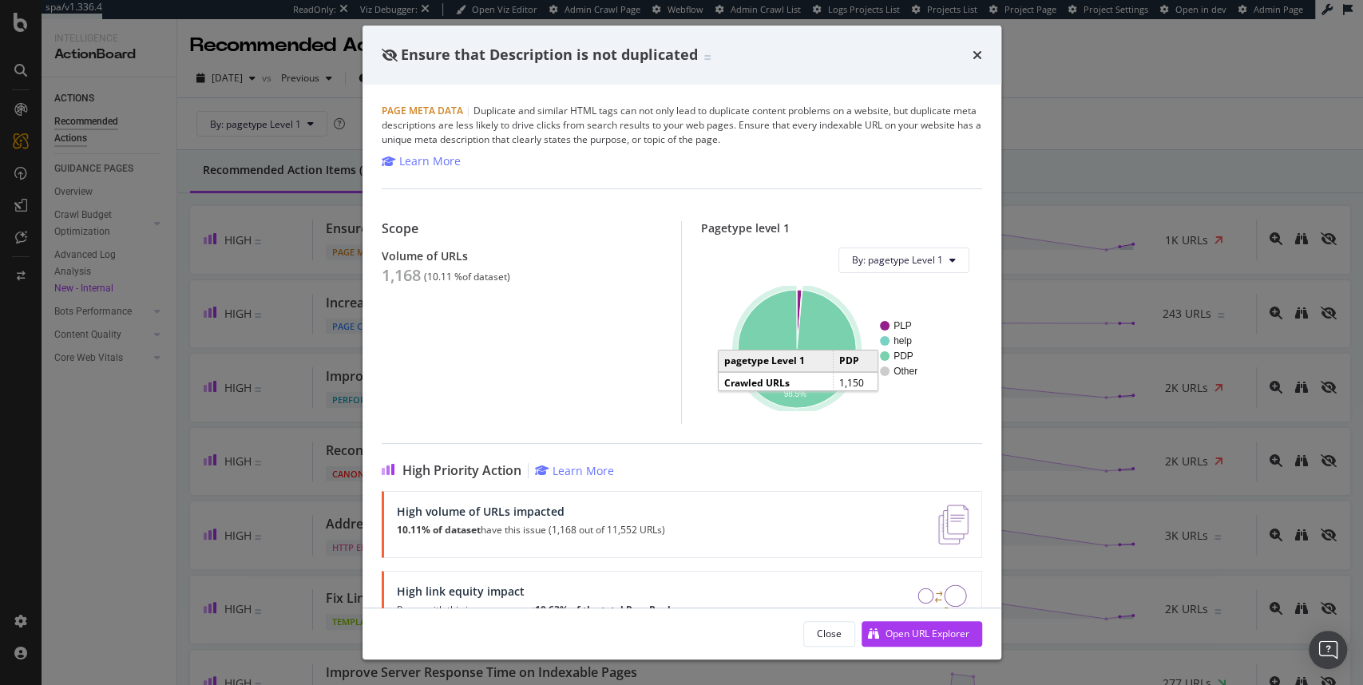
click at [829, 340] on icon "A chart." at bounding box center [797, 349] width 118 height 118
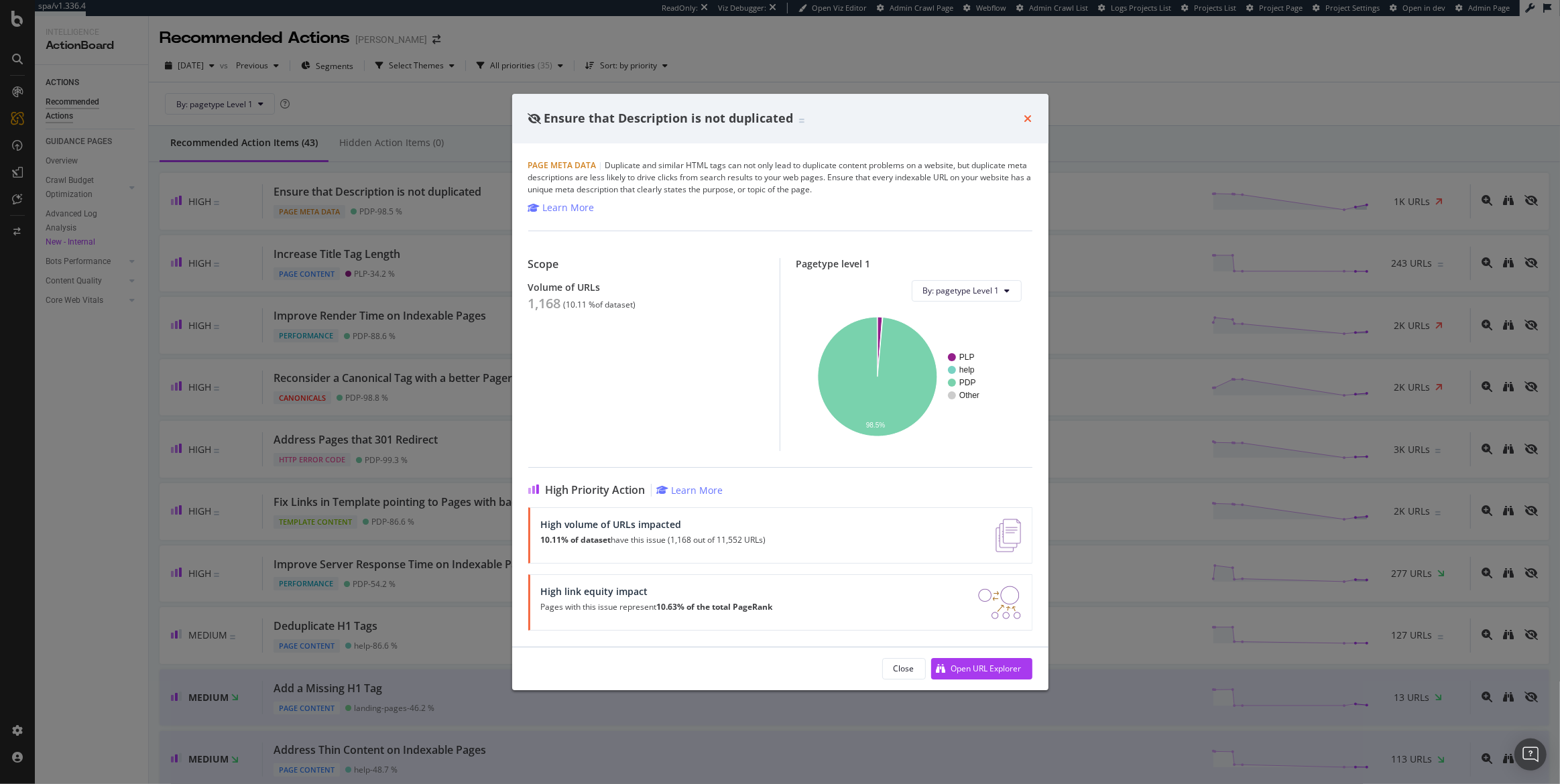
click at [1028, 118] on icon "times" at bounding box center [1029, 118] width 8 height 11
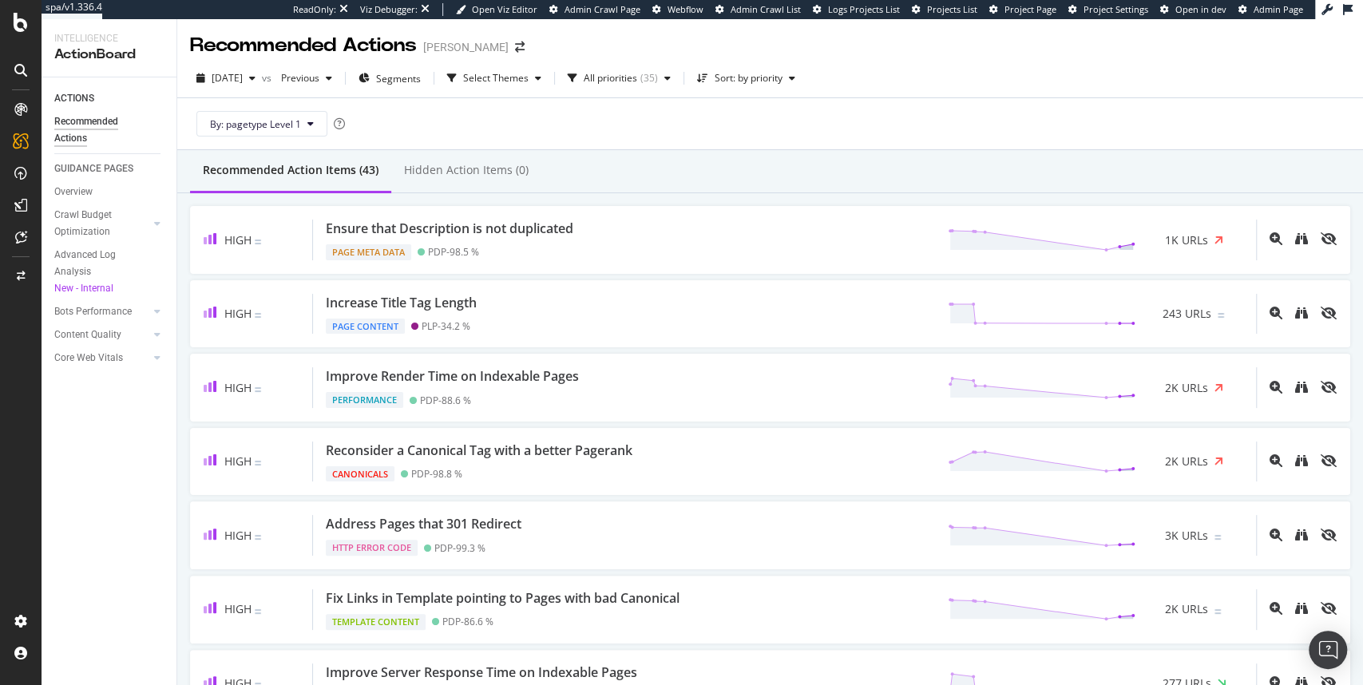
click at [1088, 88] on div "2025 Aug. 3rd vs Previous Segments Select Themes All priorities ( 35 ) Sort: by…" at bounding box center [770, 81] width 1186 height 32
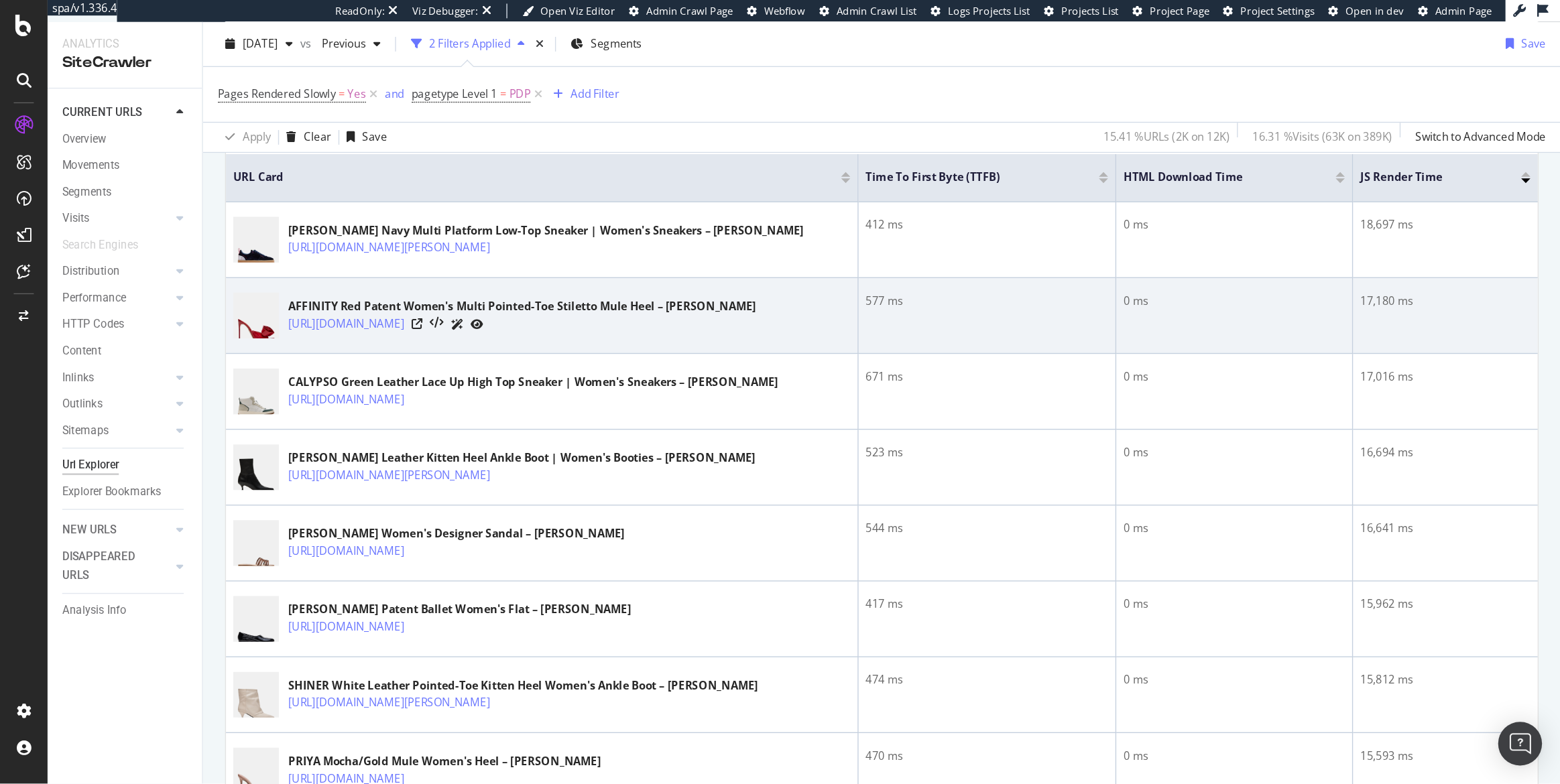
scroll to position [281, 0]
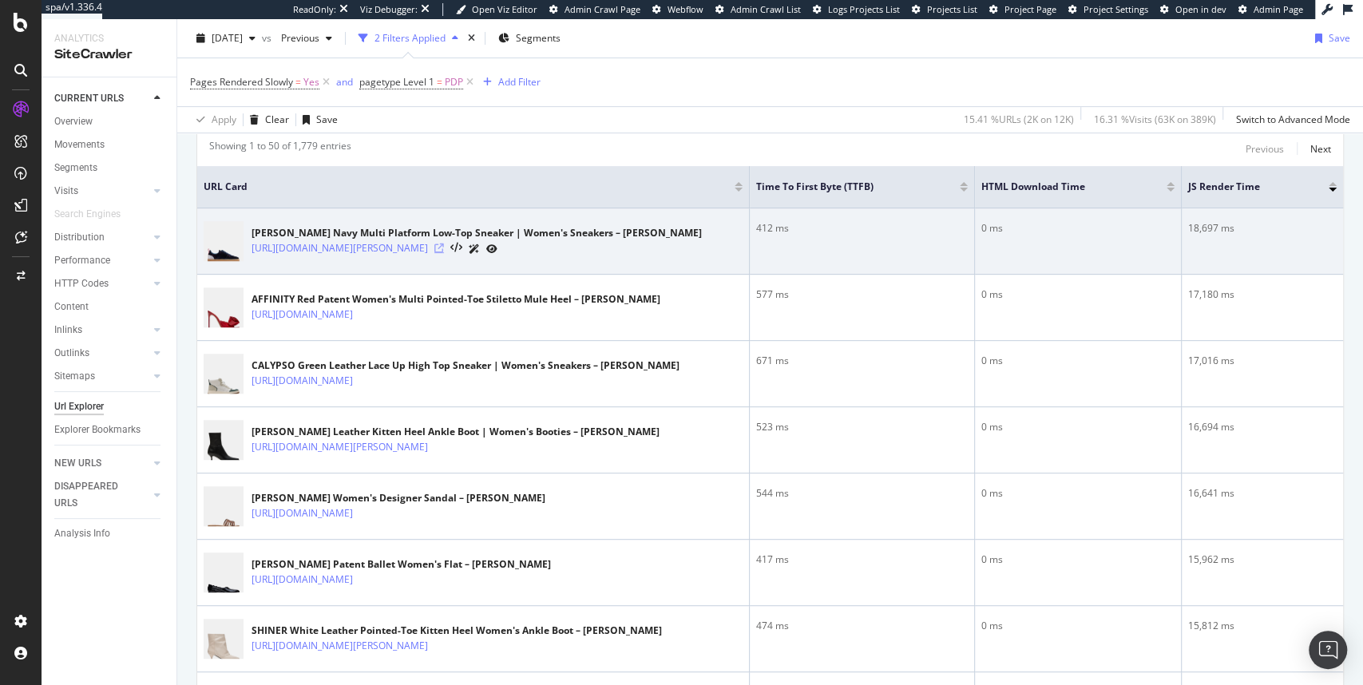
click at [444, 244] on icon at bounding box center [439, 249] width 10 height 10
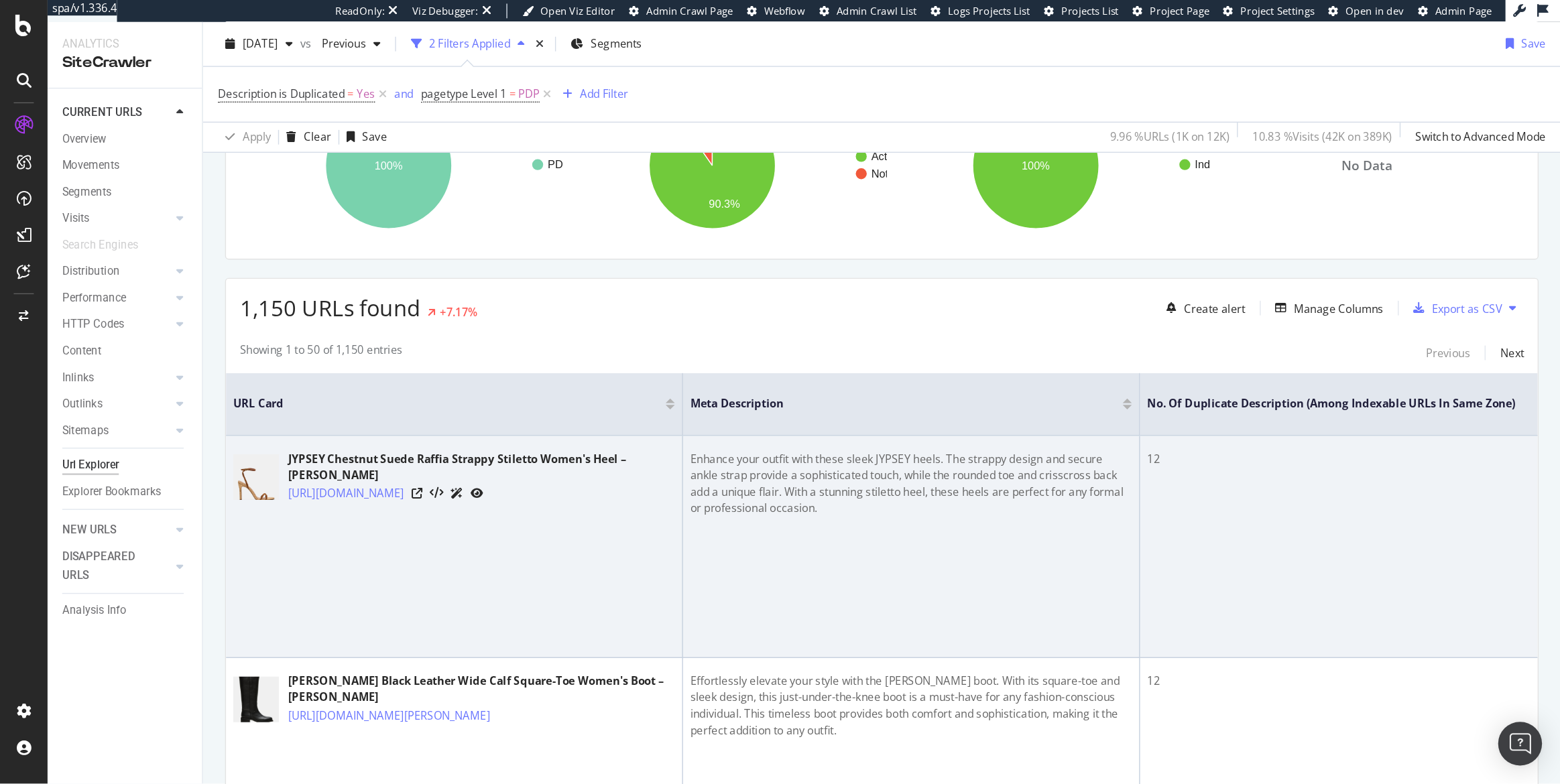
scroll to position [148, 0]
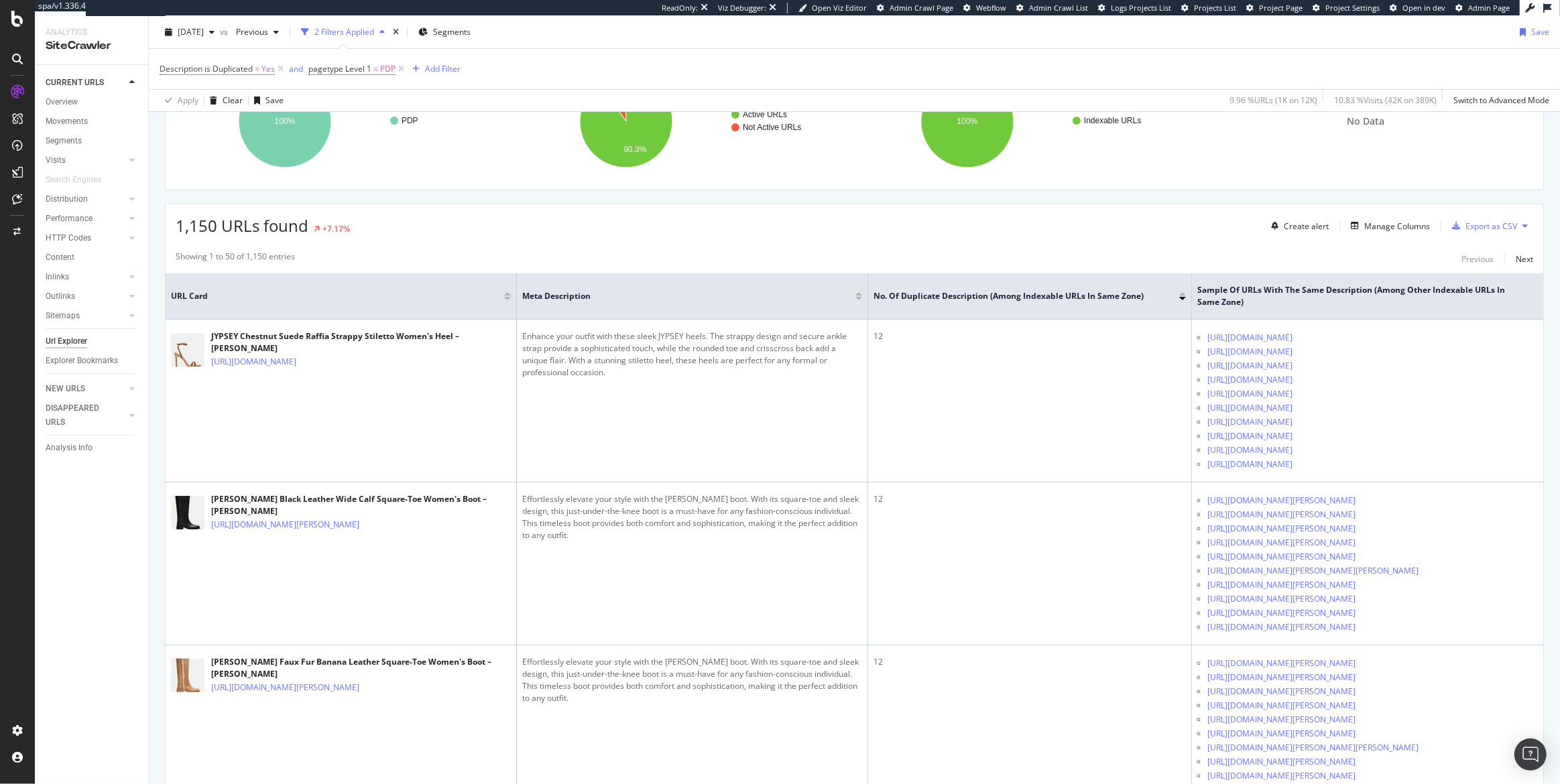
click at [1144, 280] on th "No. of Duplicate Description (Among Indexable URLs in Same Zone)" at bounding box center [1029, 296] width 323 height 46
drag, startPoint x: 1183, startPoint y: 281, endPoint x: 1130, endPoint y: 281, distance: 53.0
click at [1130, 281] on th "No. of Duplicate Description (Among Indexable URLs in Same Zone)" at bounding box center [1029, 296] width 323 height 46
click at [1144, 254] on div "Showing 1 to 50 of 1,150 entries Previous Next" at bounding box center [854, 259] width 1378 height 16
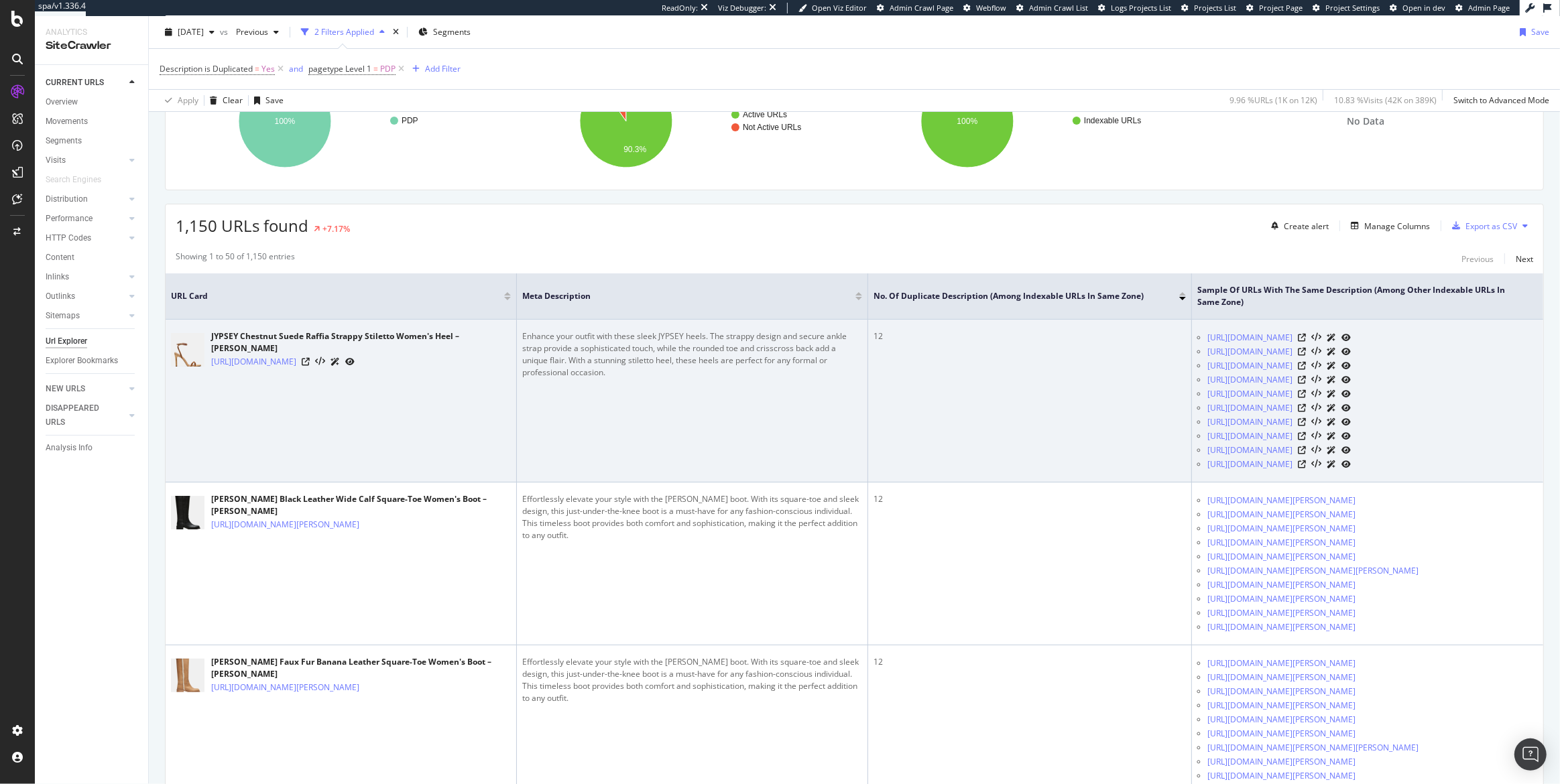
click at [667, 337] on div "Enhance your outfit with these sleek JYPSEY heels. The strappy design and secur…" at bounding box center [692, 354] width 340 height 48
click at [1144, 339] on div "https://www.stevemadden.com/products/jypsey-black-leather" at bounding box center [1373, 337] width 331 height 14
click at [1144, 337] on icon at bounding box center [1302, 338] width 8 height 8
drag, startPoint x: 605, startPoint y: 370, endPoint x: 519, endPoint y: 328, distance: 95.7
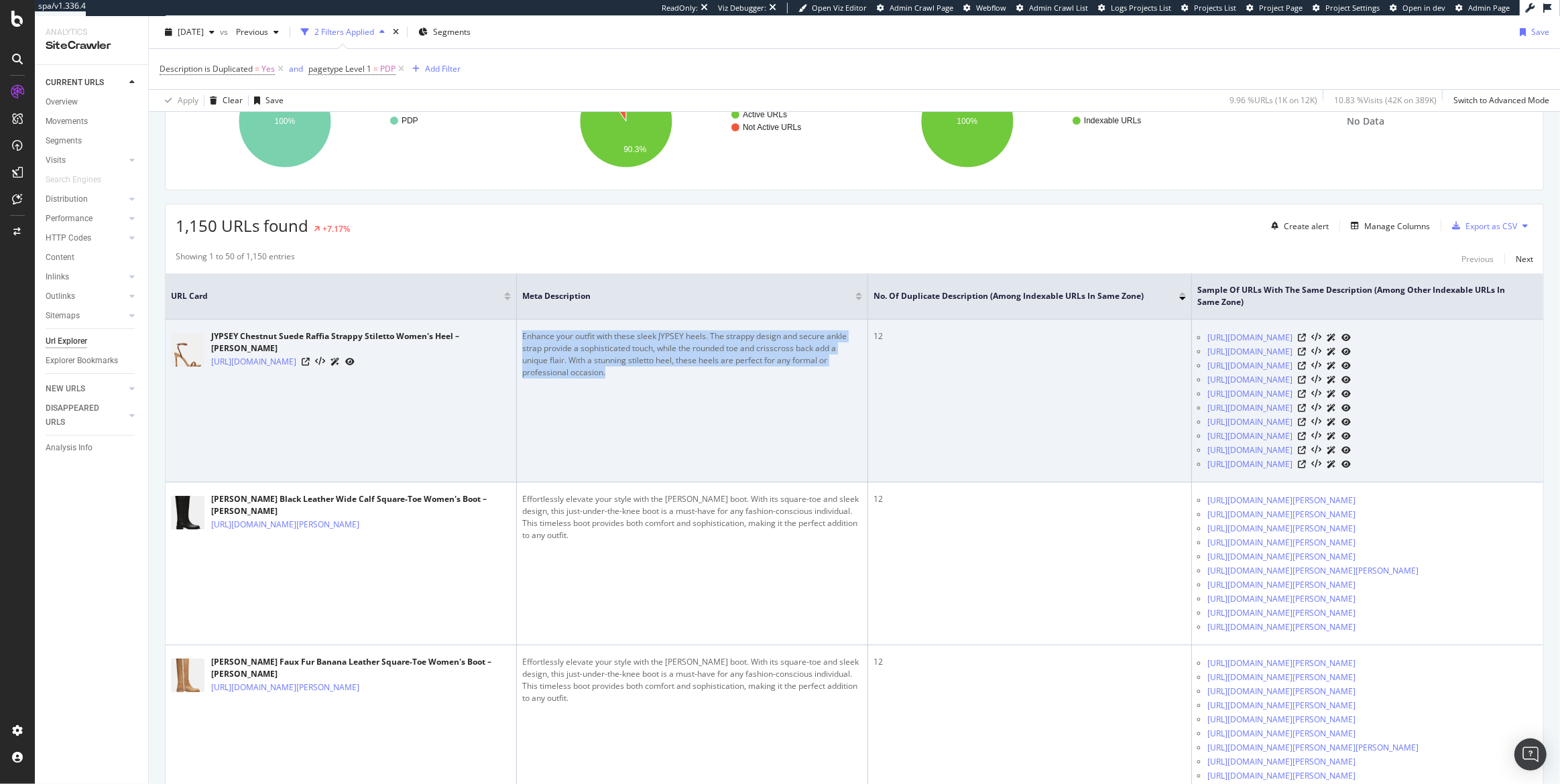
click at [519, 328] on td "Enhance your outfit with these sleek JYPSEY heels. The strappy design and secur…" at bounding box center [693, 401] width 351 height 163
click at [576, 341] on div "Enhance your outfit with these sleek JYPSEY heels. The strappy design and secur…" at bounding box center [692, 354] width 340 height 48
drag, startPoint x: 519, startPoint y: 337, endPoint x: 617, endPoint y: 381, distance: 107.4
click at [617, 381] on td "Enhance your outfit with these sleek JYPSEY heels. The strappy design and secur…" at bounding box center [693, 401] width 351 height 163
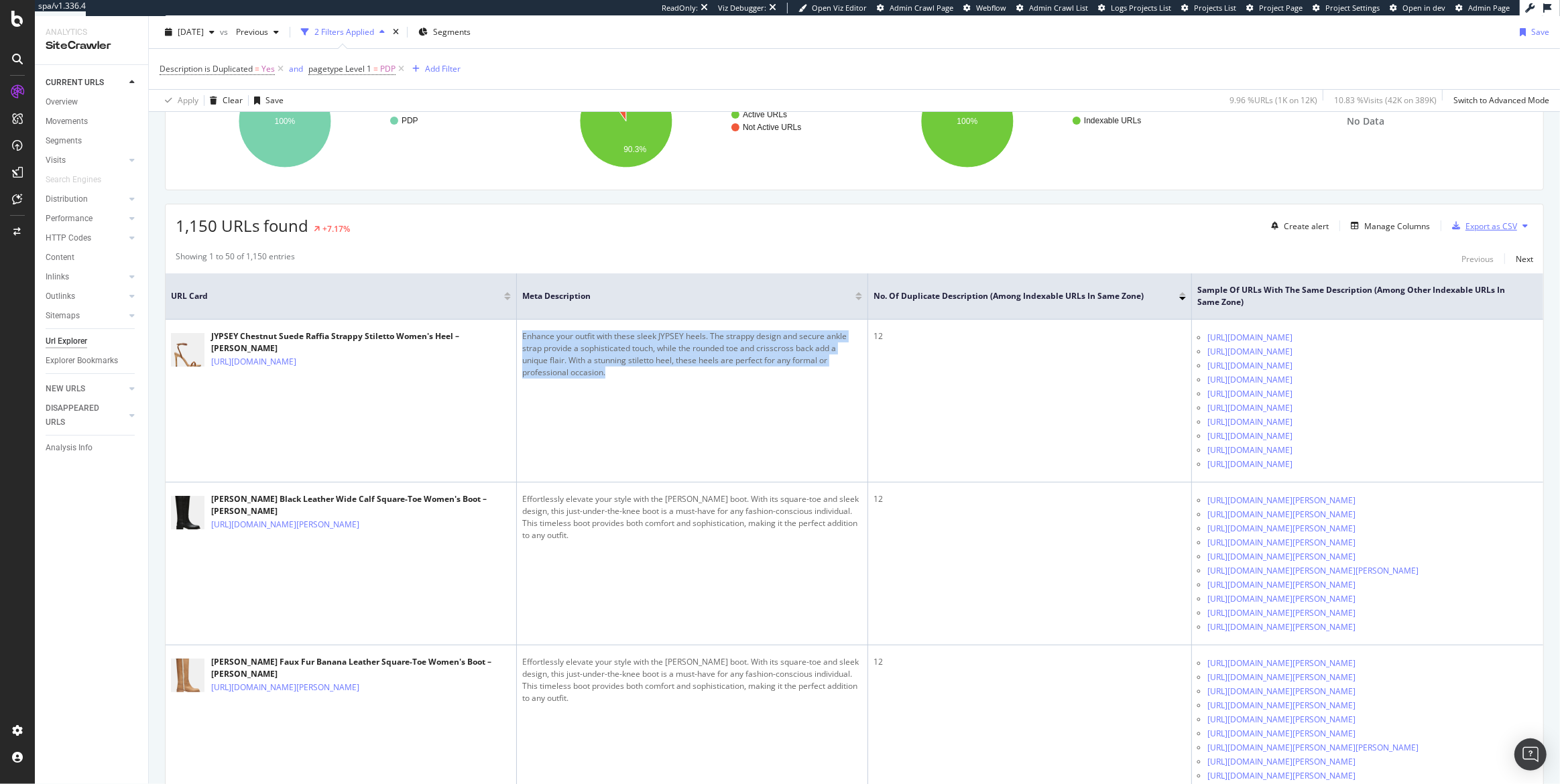
click at [1144, 222] on div "Export as CSV" at bounding box center [1491, 227] width 51 height 12
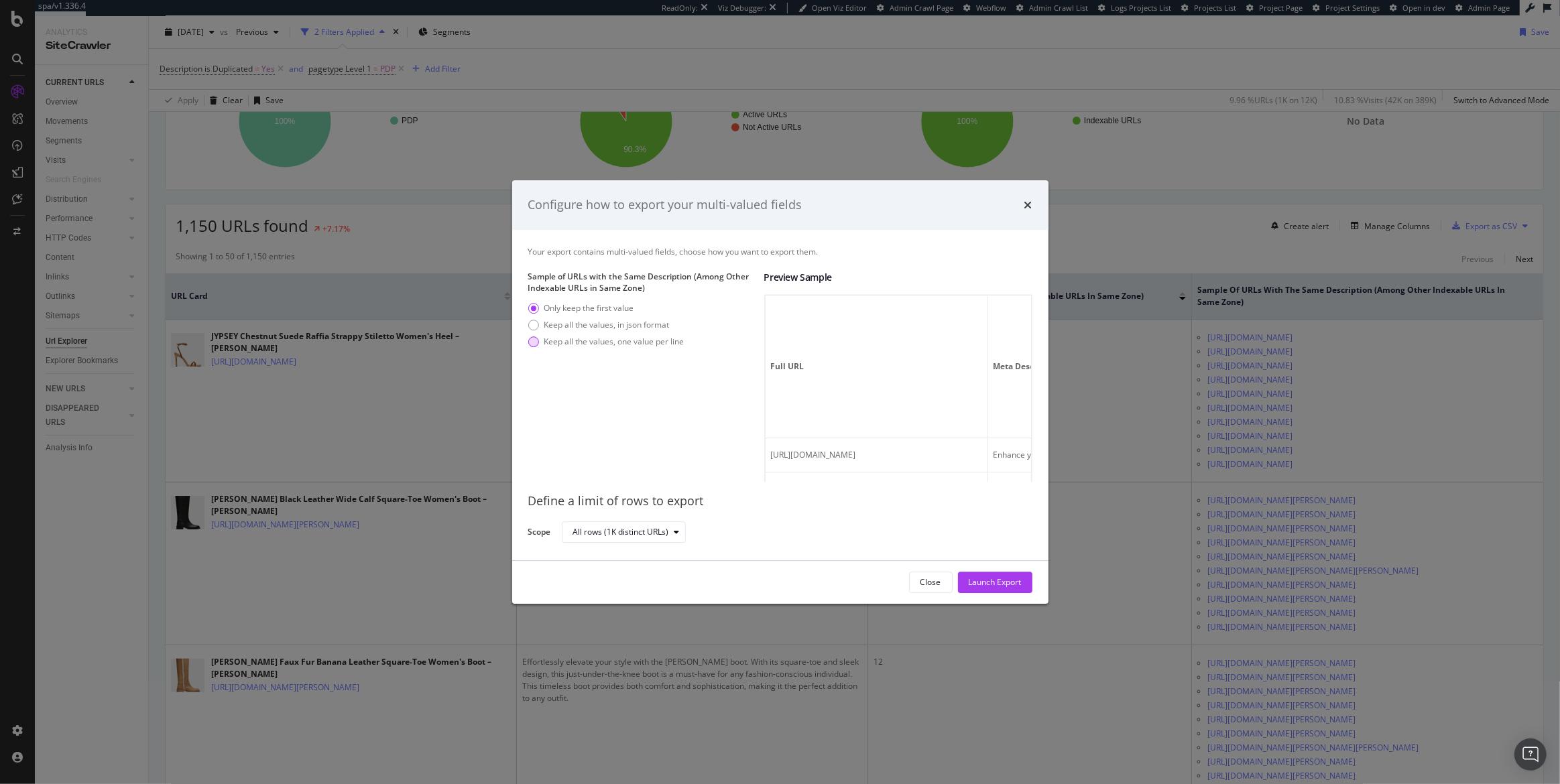
click at [563, 343] on div "Keep all the values, one value per line" at bounding box center [614, 342] width 140 height 12
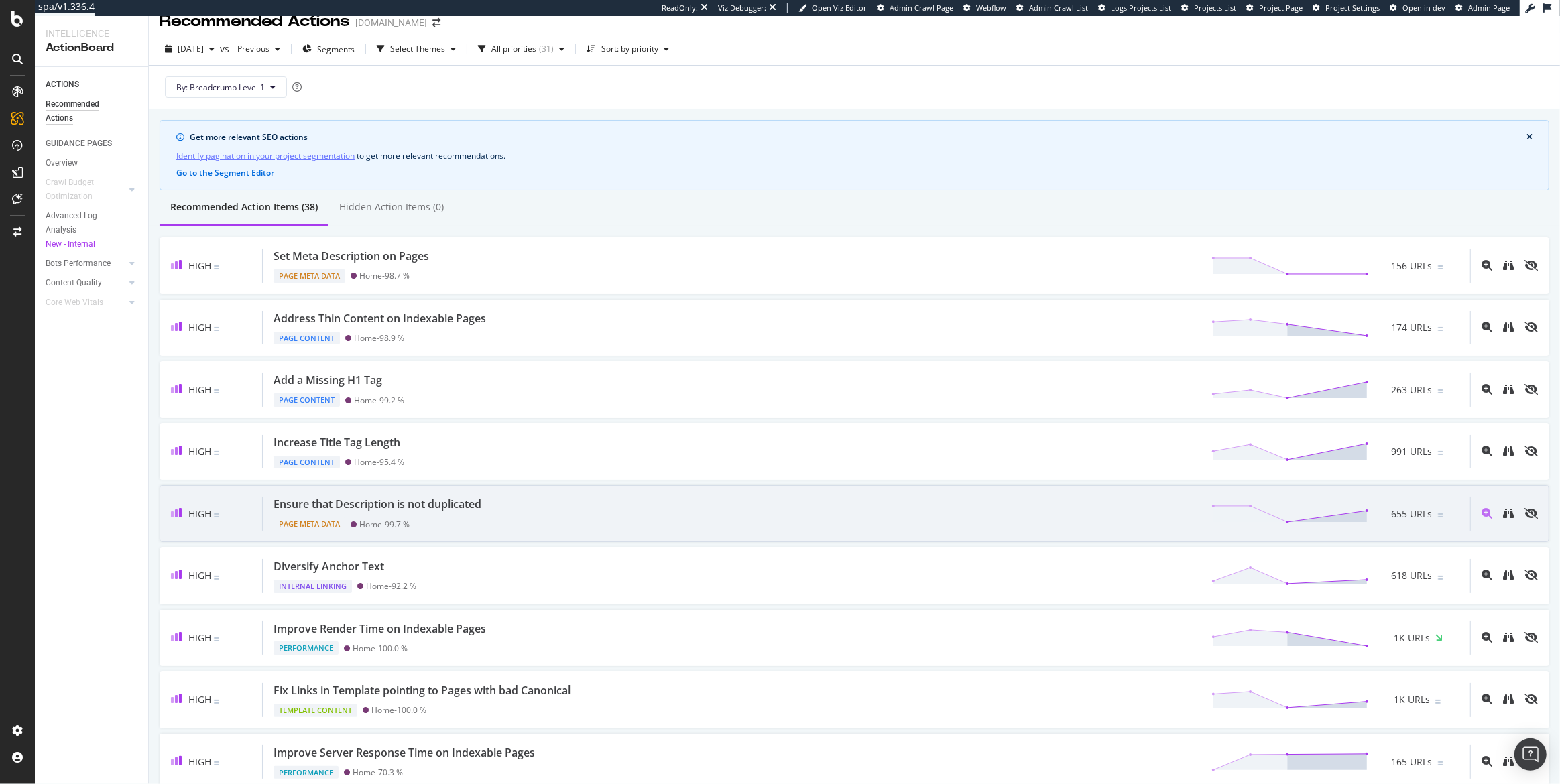
scroll to position [18, 0]
click at [424, 501] on div "Ensure that Description is not duplicated" at bounding box center [378, 503] width 208 height 15
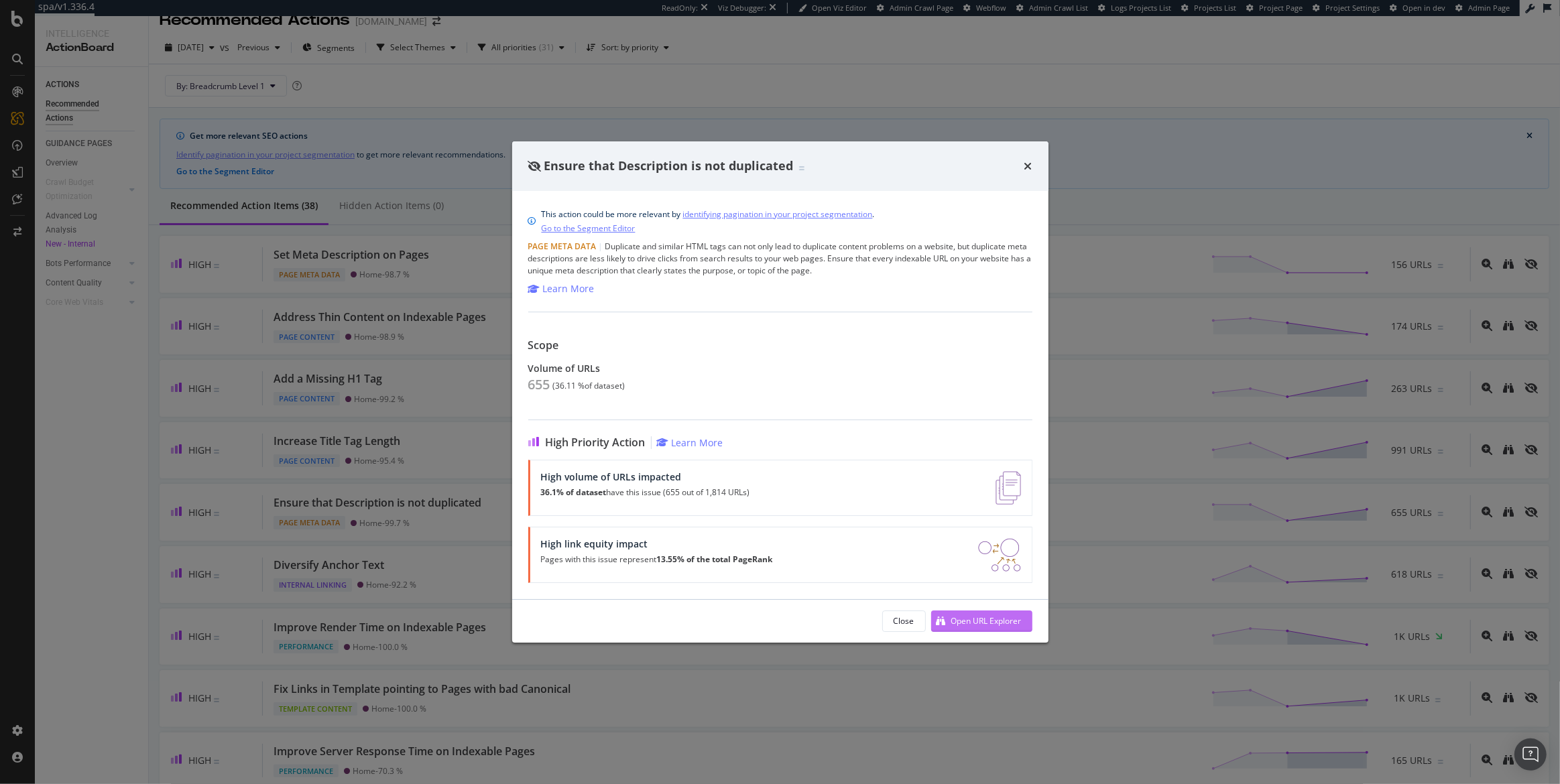
click at [994, 619] on div "Open URL Explorer" at bounding box center [987, 621] width 71 height 12
click at [1030, 165] on icon "times" at bounding box center [1029, 166] width 8 height 11
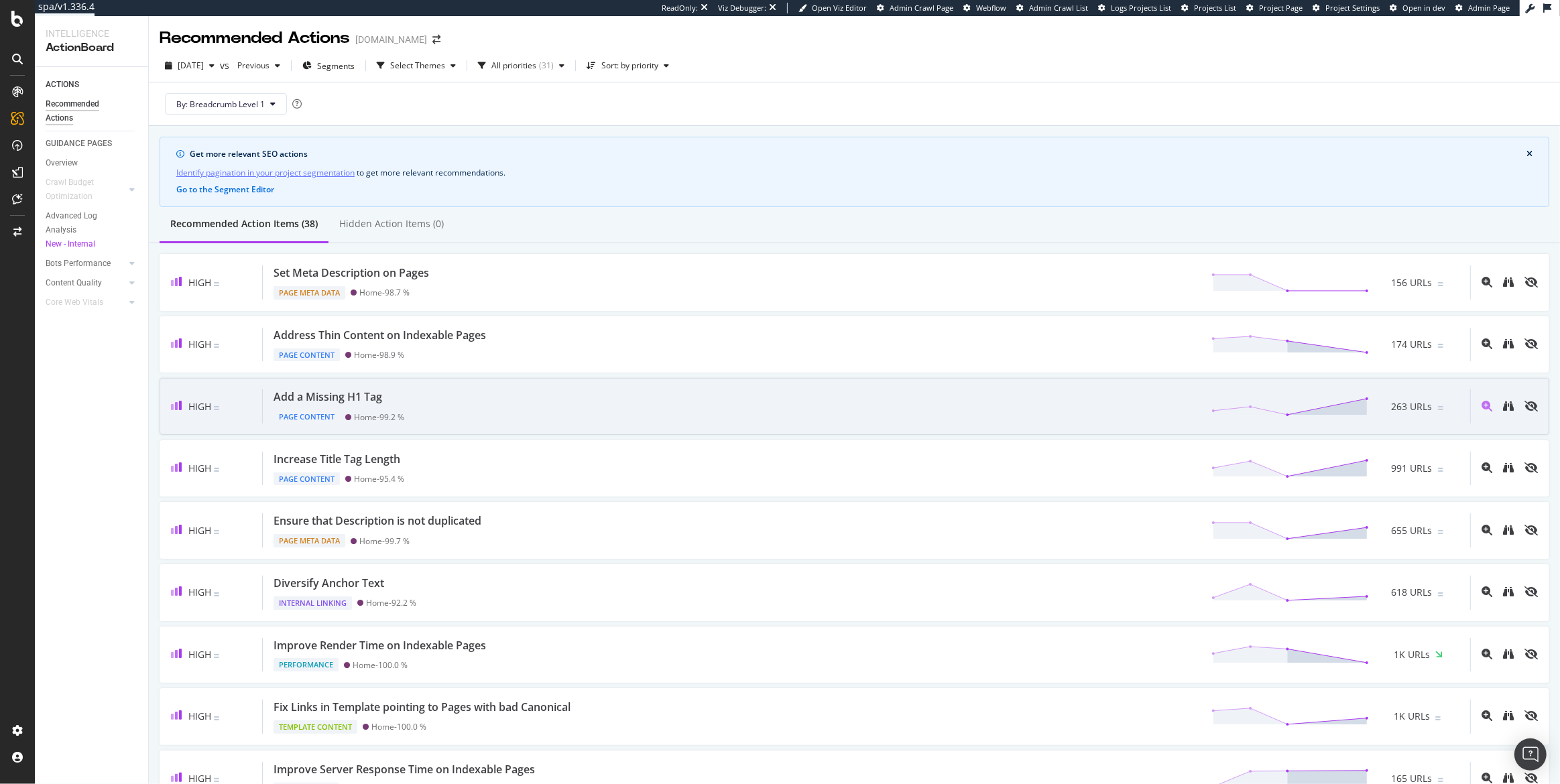
click at [328, 403] on div "Add a Missing H1 Tag" at bounding box center [327, 397] width 108 height 15
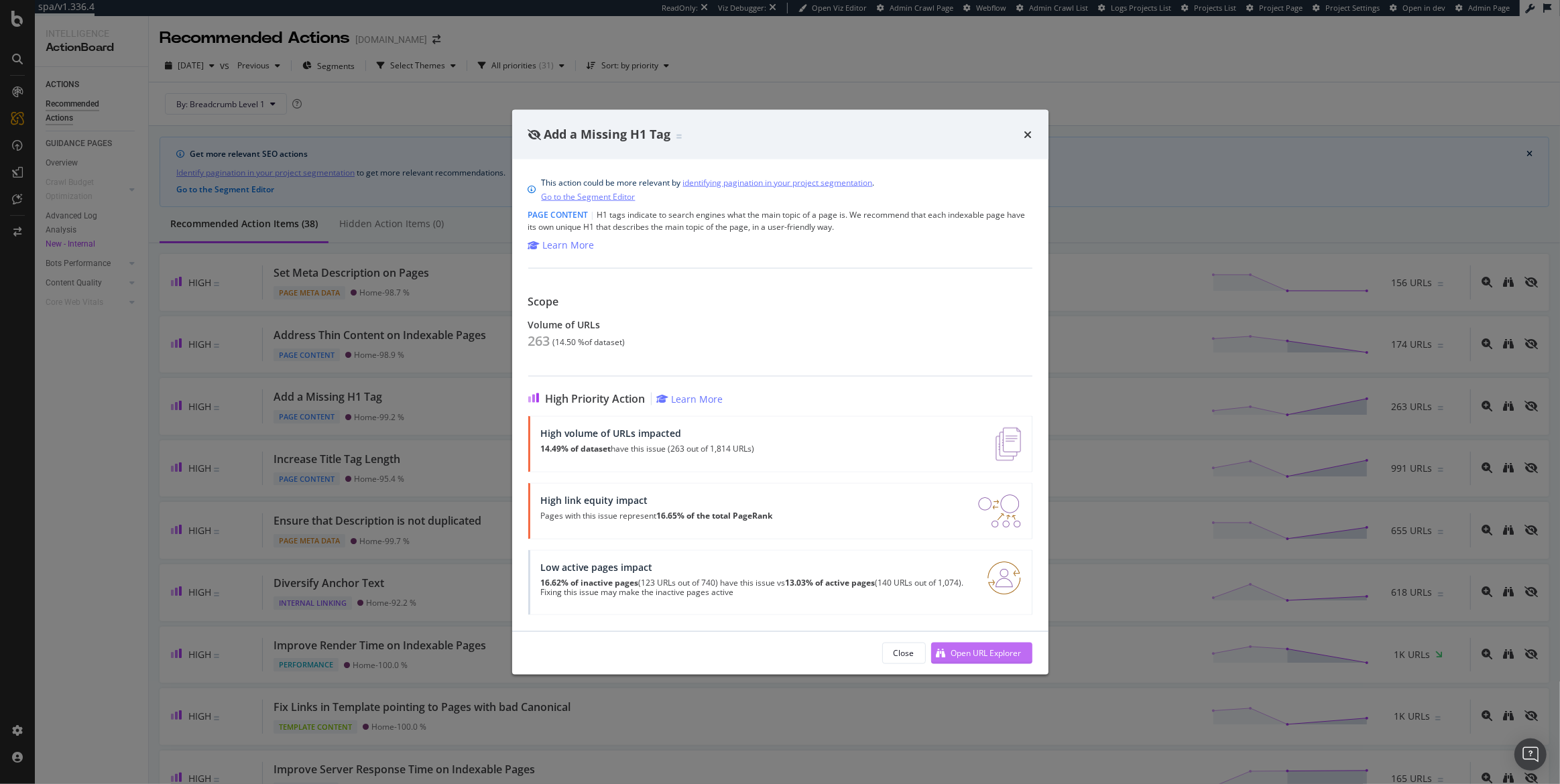
click at [1004, 656] on div "Open URL Explorer" at bounding box center [987, 653] width 71 height 12
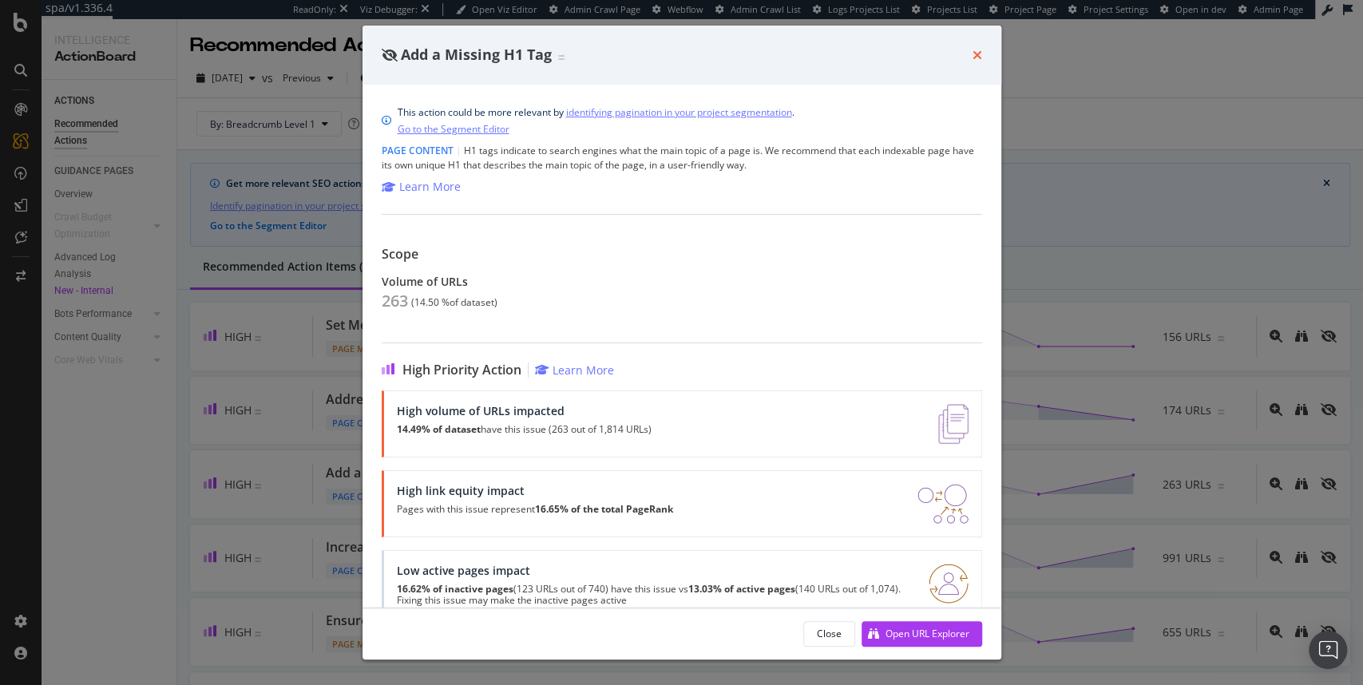
click at [977, 53] on icon "times" at bounding box center [978, 55] width 10 height 13
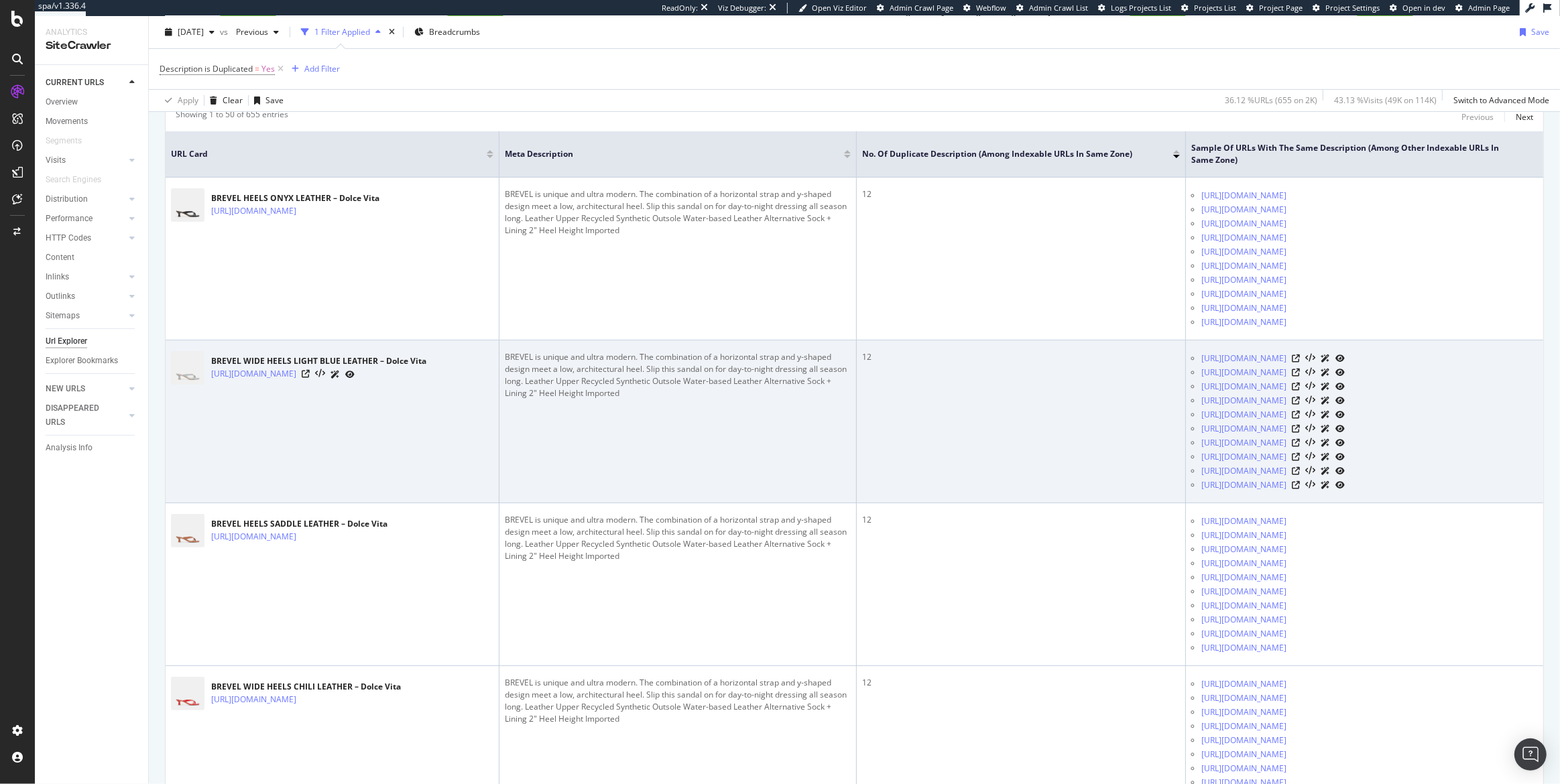
scroll to position [292, 0]
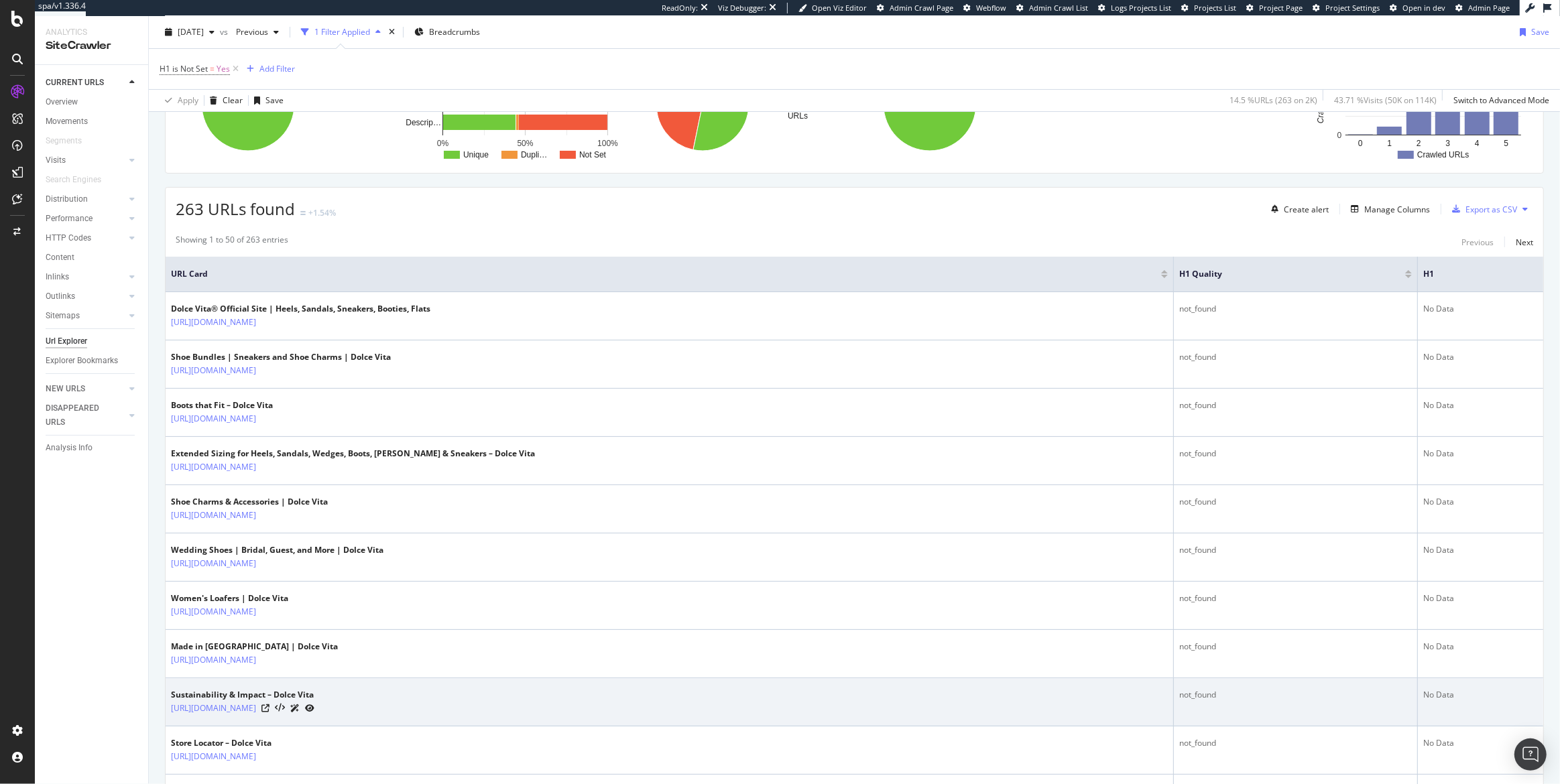
scroll to position [238, 0]
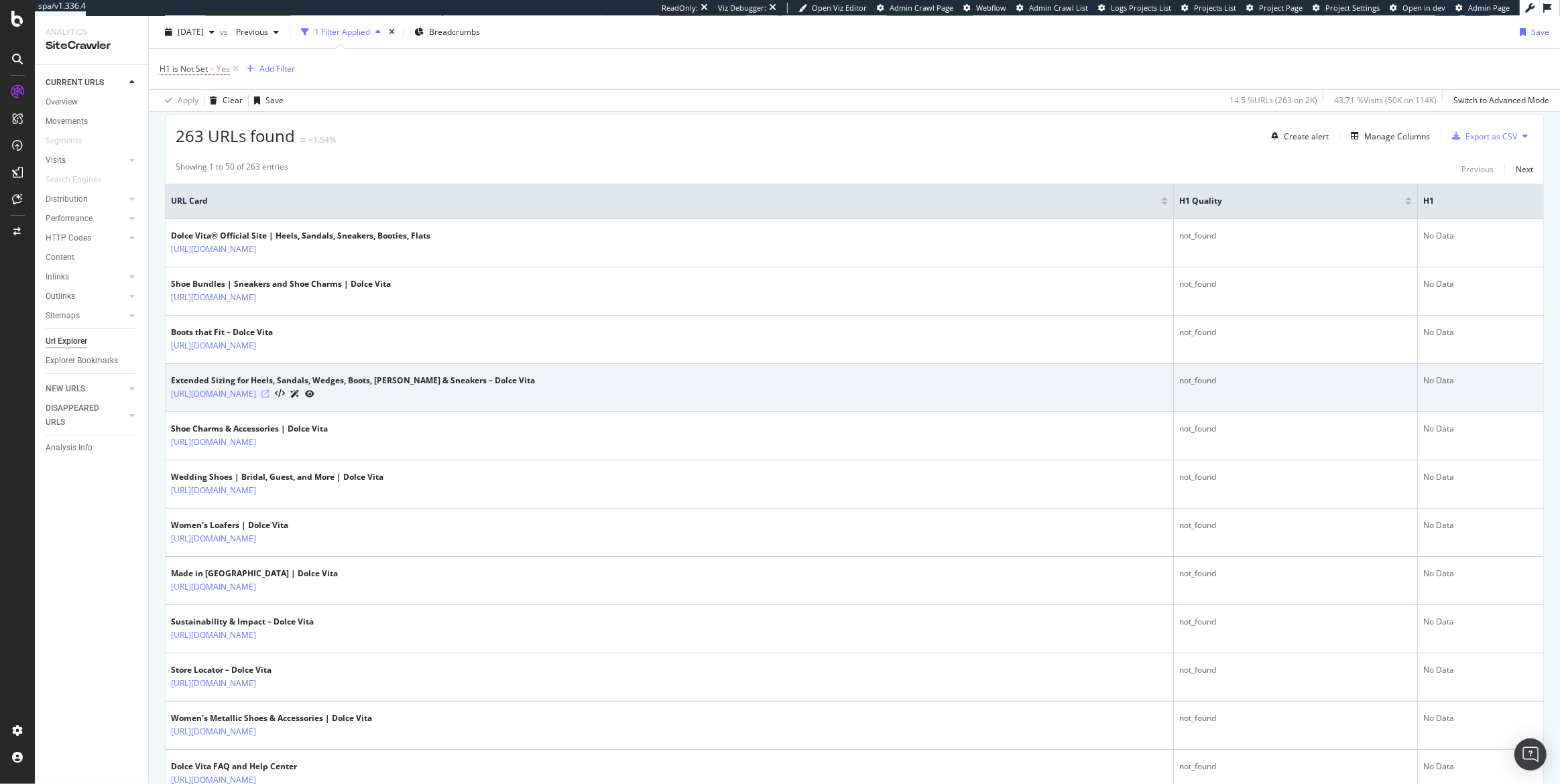
click at [270, 390] on icon at bounding box center [265, 395] width 8 height 8
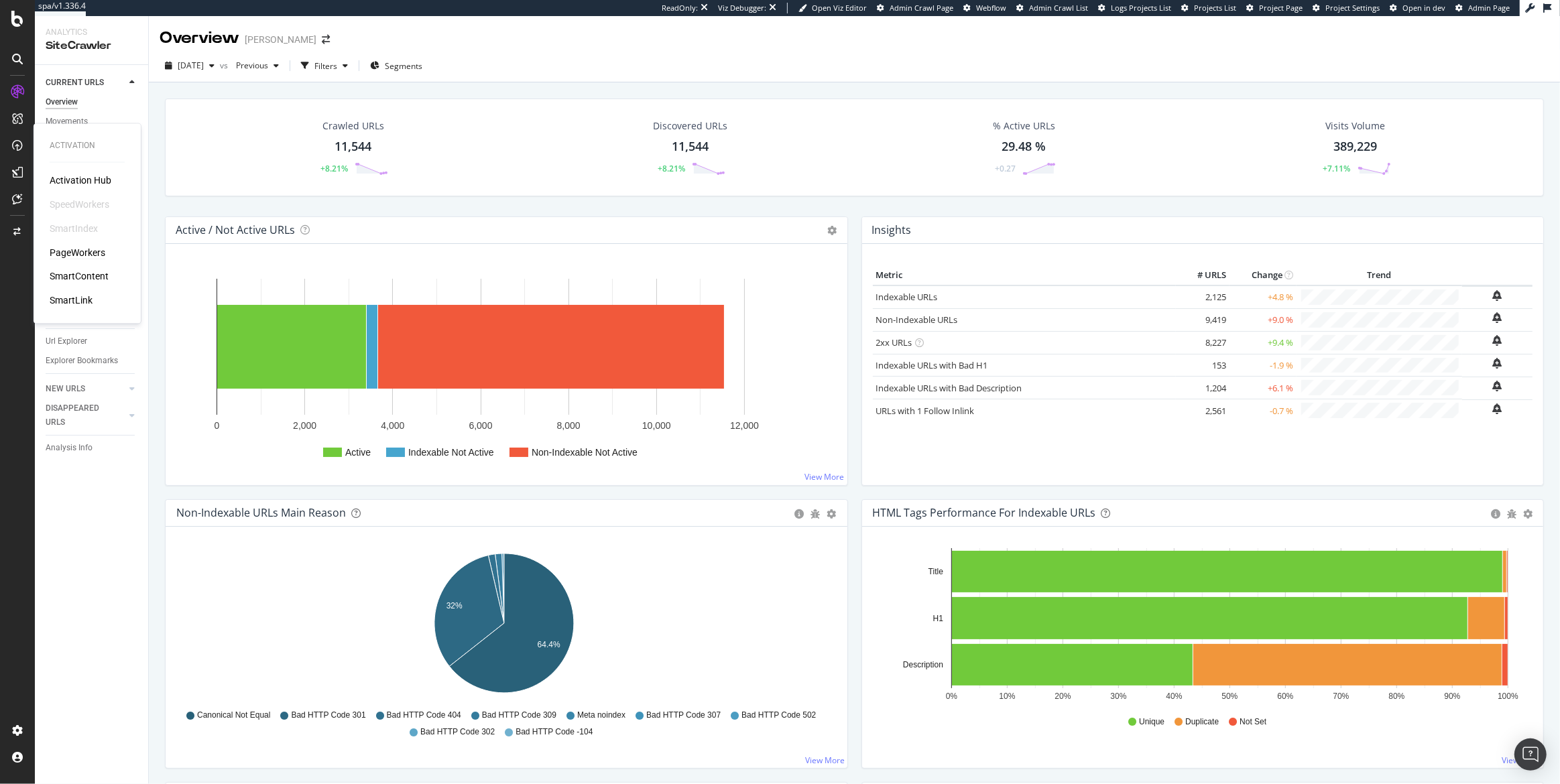
click at [80, 251] on div "PageWorkers" at bounding box center [77, 253] width 55 height 13
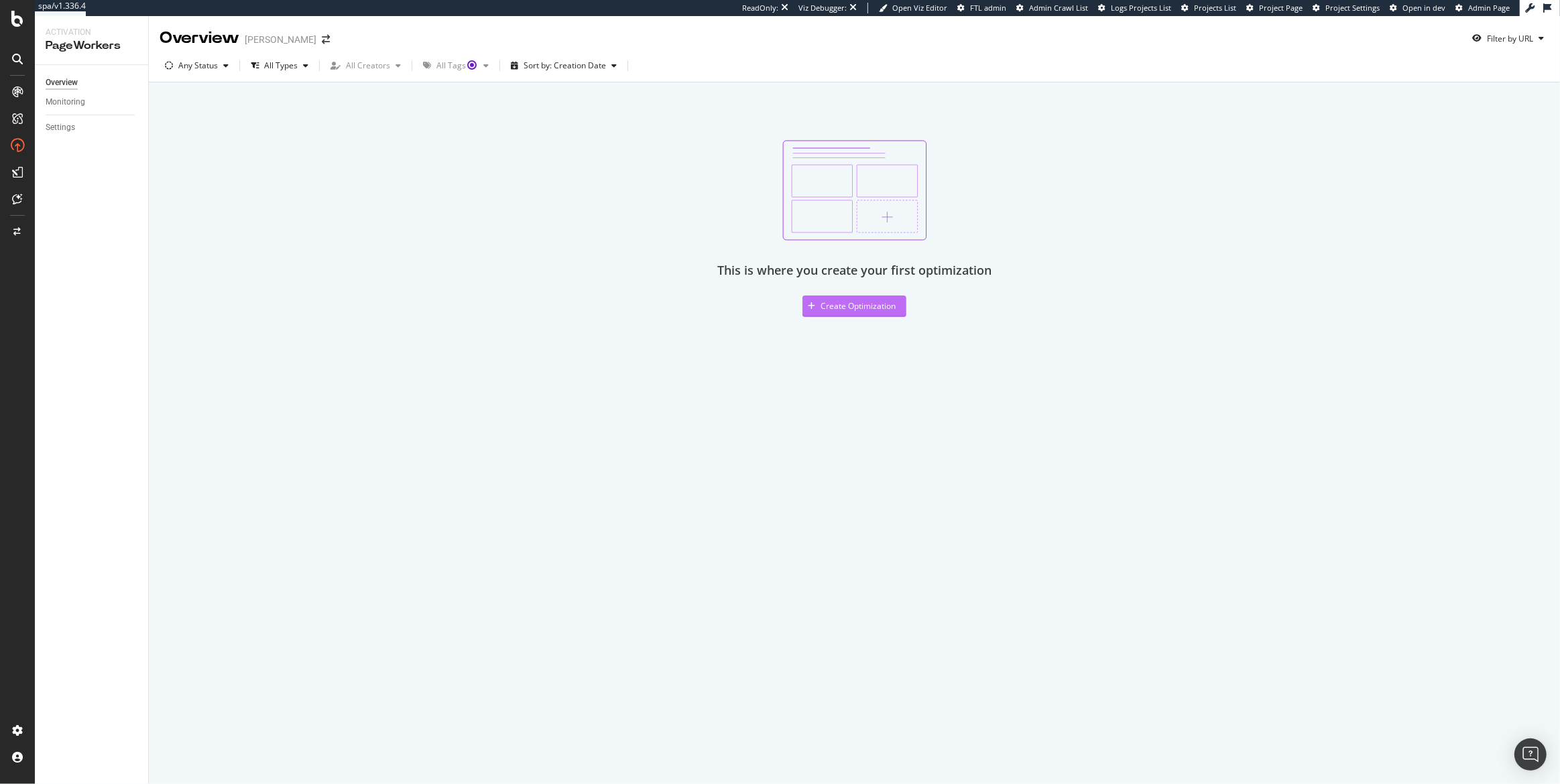
click at [852, 315] on div "Create Optimization" at bounding box center [849, 306] width 93 height 20
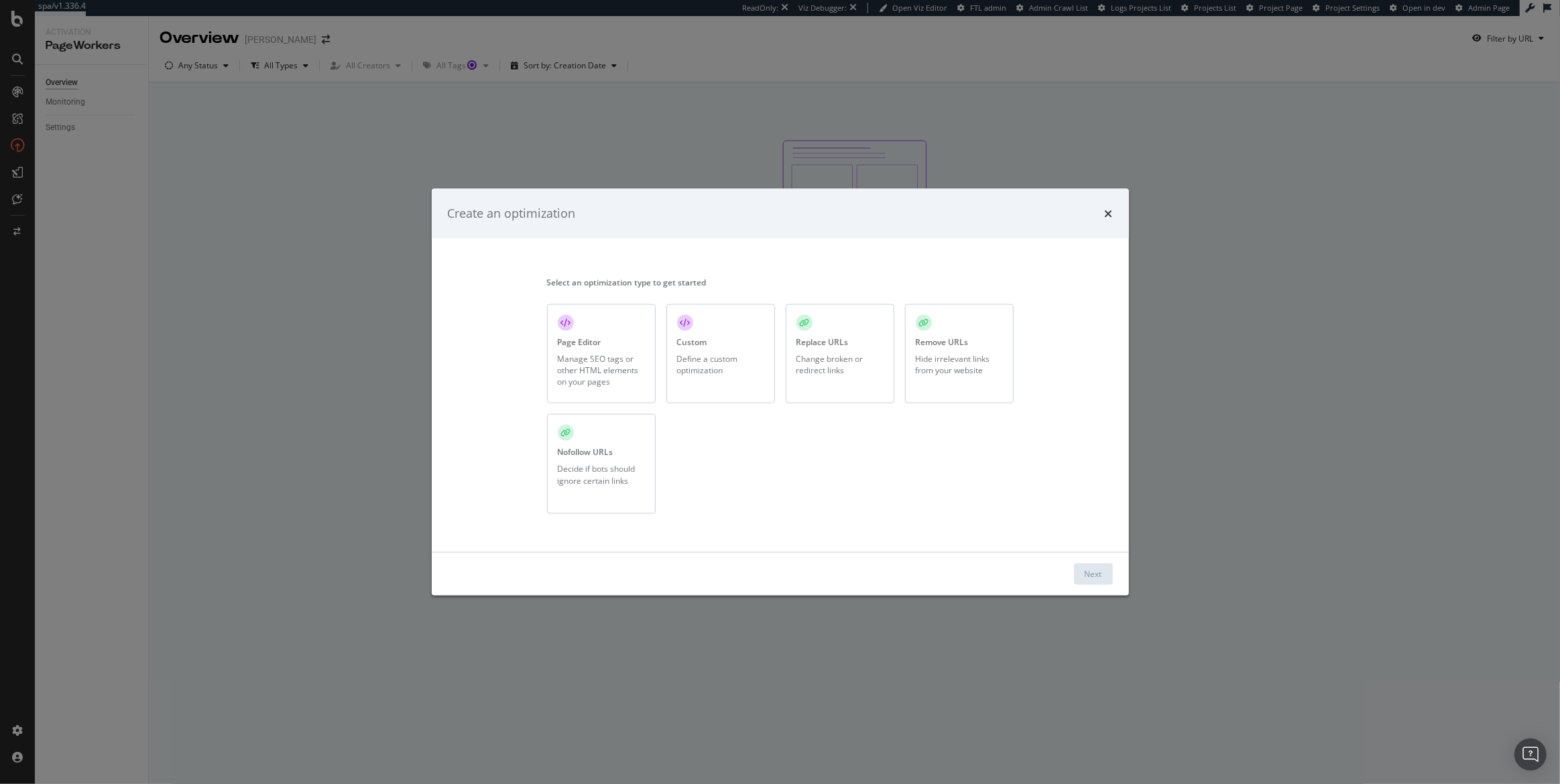
click at [814, 451] on div "Page Editor Manage SEO tags or other HTML elements on your pages Custom Define …" at bounding box center [781, 409] width 467 height 210
click at [830, 348] on div "Replace URLs" at bounding box center [823, 342] width 52 height 12
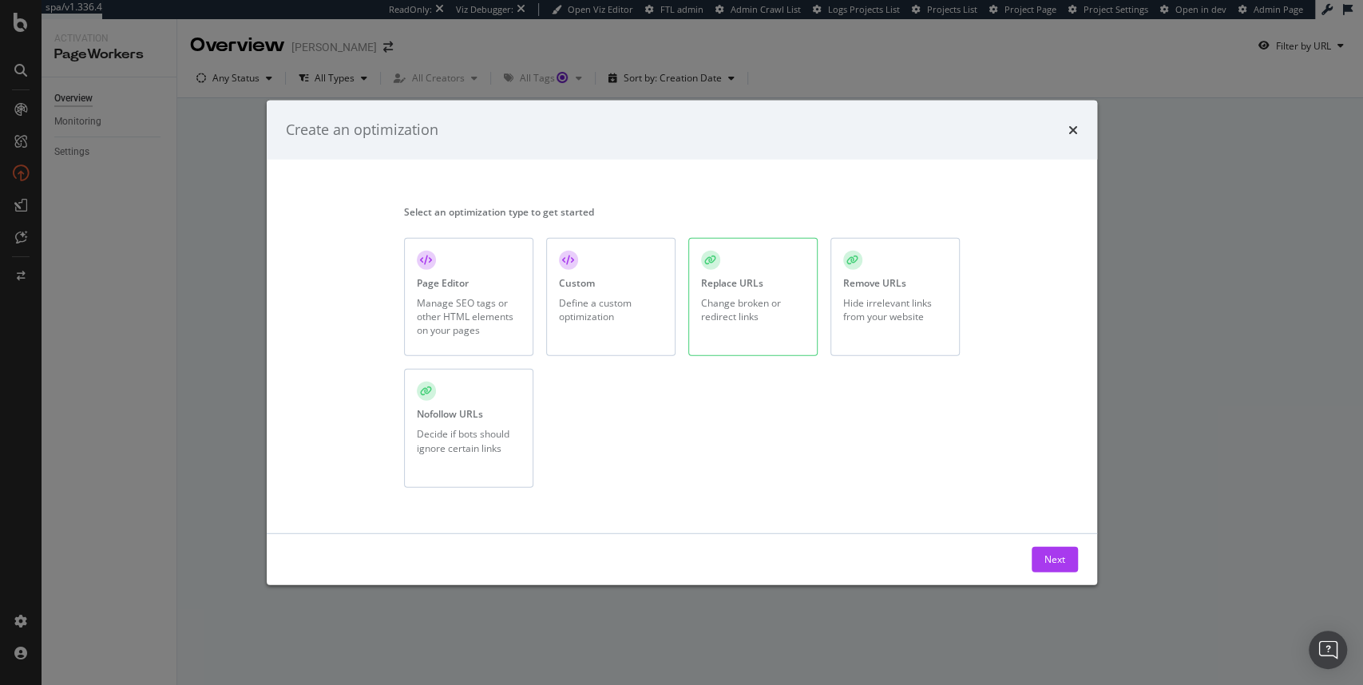
click at [733, 289] on div "Replace URLs" at bounding box center [732, 283] width 62 height 14
click at [1049, 560] on div "Next" at bounding box center [1055, 560] width 21 height 14
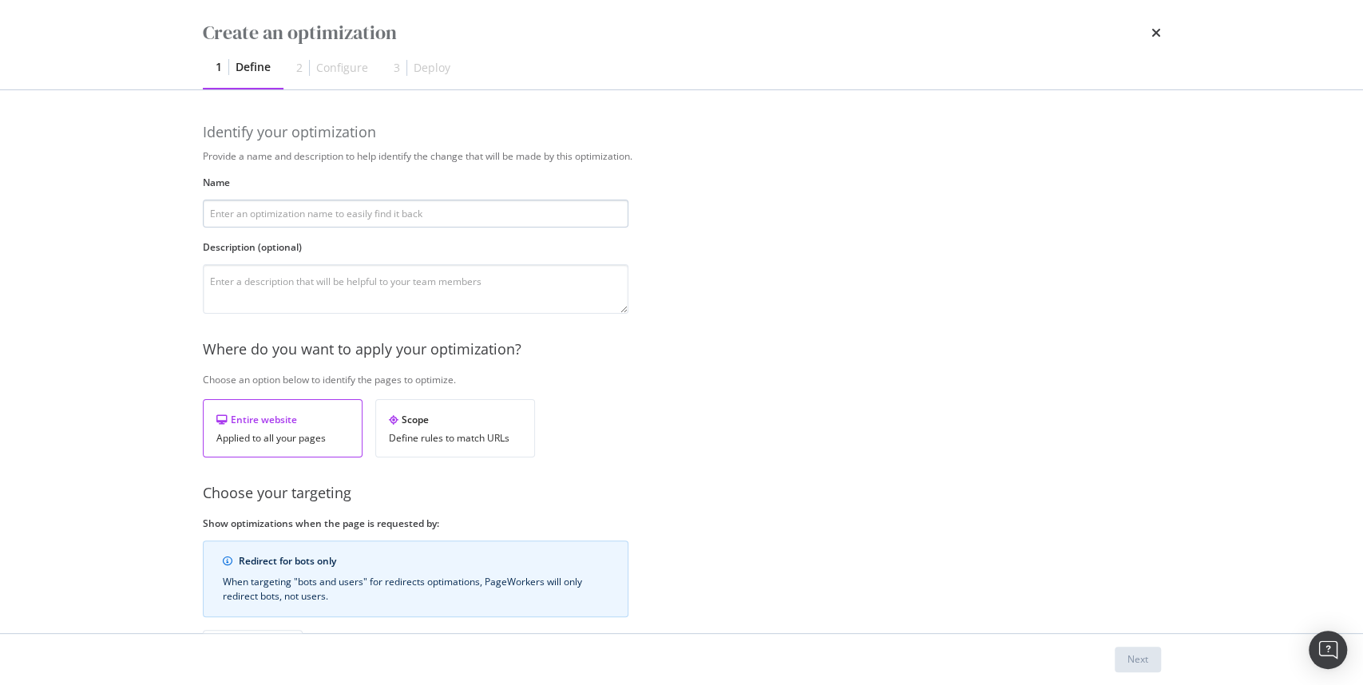
click at [432, 209] on input "modal" at bounding box center [416, 214] width 426 height 28
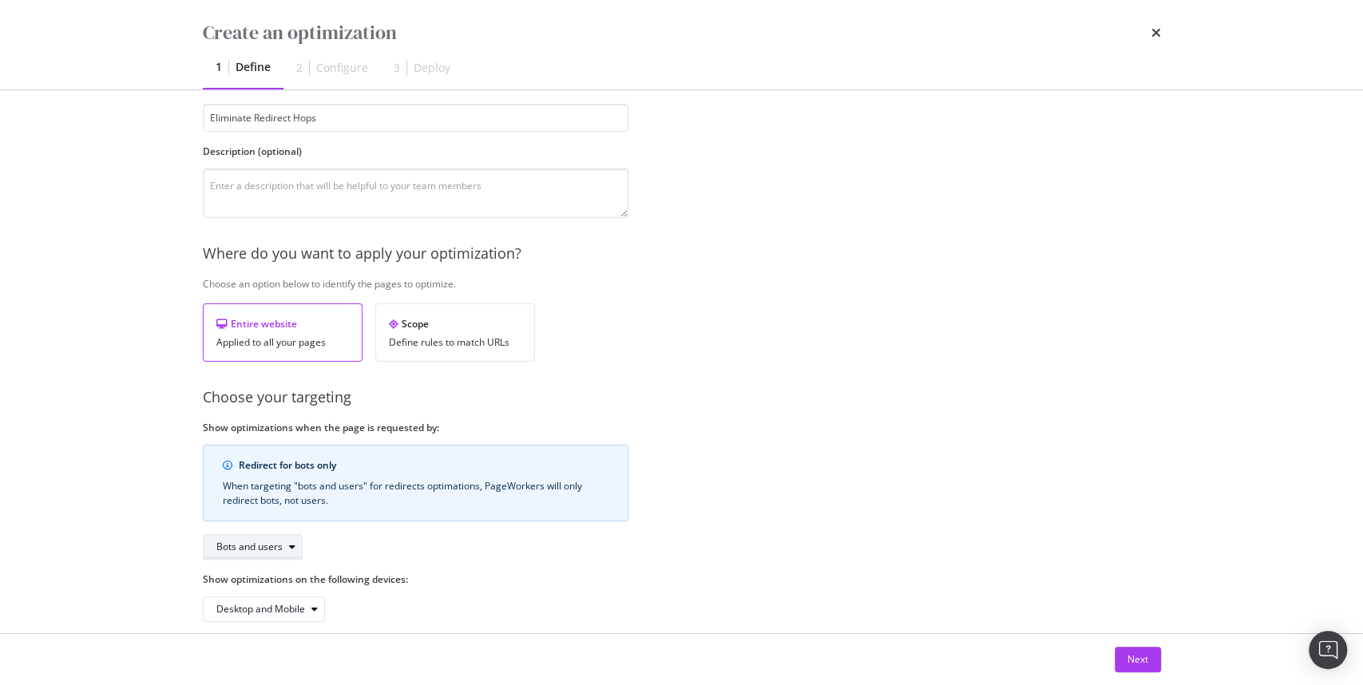
scroll to position [114, 0]
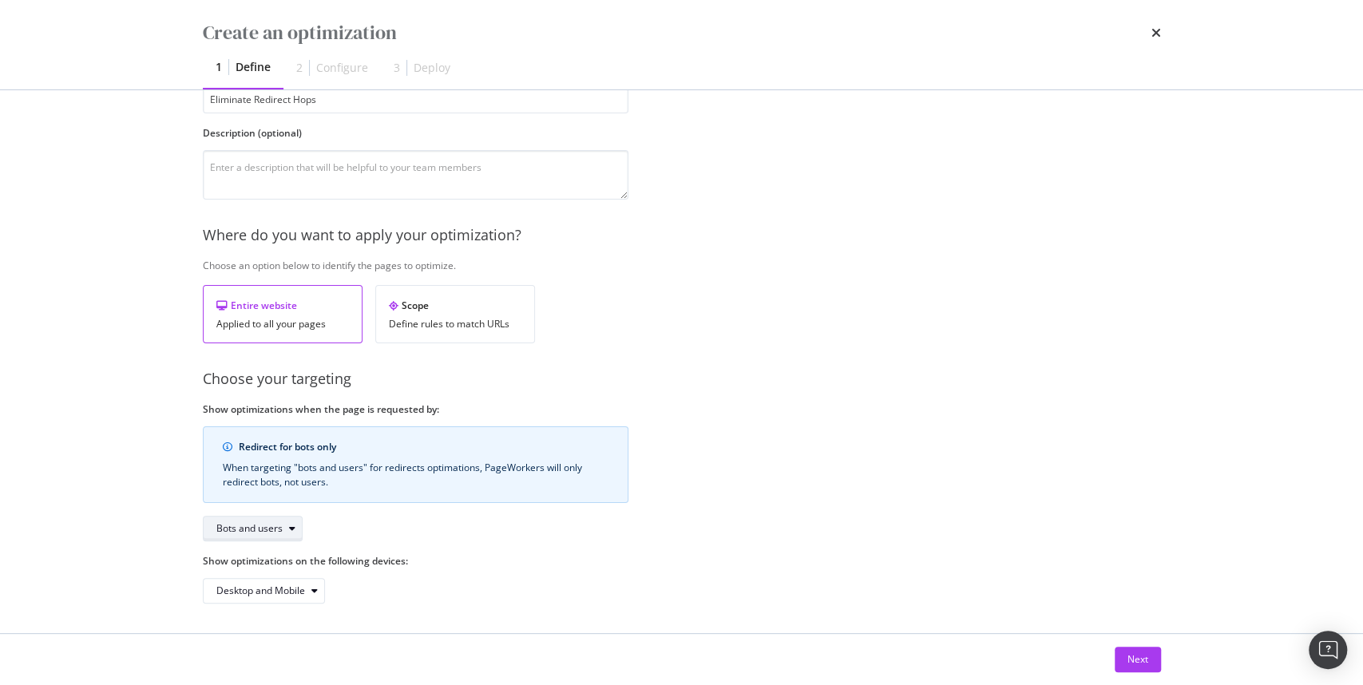
type input "Eliminate Redirect Hops"
click at [238, 526] on div "Bots and users" at bounding box center [249, 529] width 66 height 10
click at [252, 578] on div "Bots only" at bounding box center [242, 580] width 41 height 14
click at [1150, 648] on button "Next" at bounding box center [1138, 660] width 46 height 26
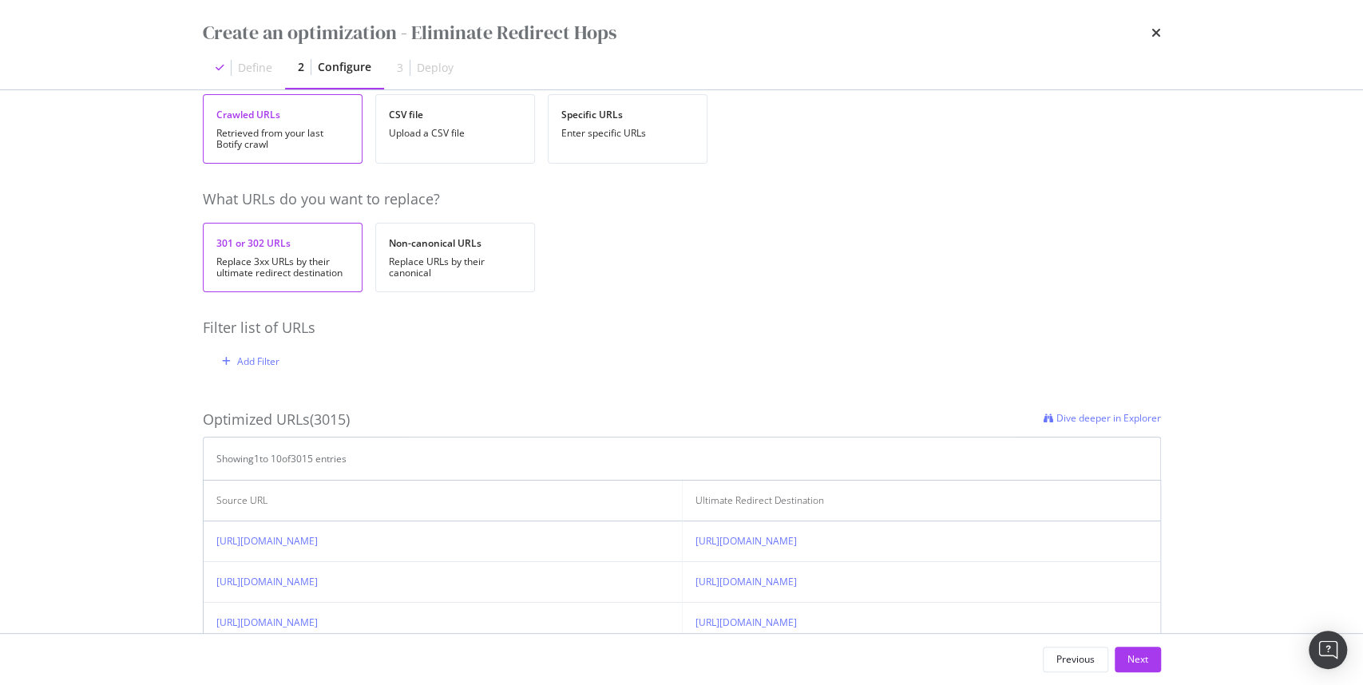
scroll to position [80, 0]
drag, startPoint x: 320, startPoint y: 414, endPoint x: 347, endPoint y: 415, distance: 27.2
click at [347, 415] on div "Optimized URLs (3015)" at bounding box center [276, 420] width 147 height 21
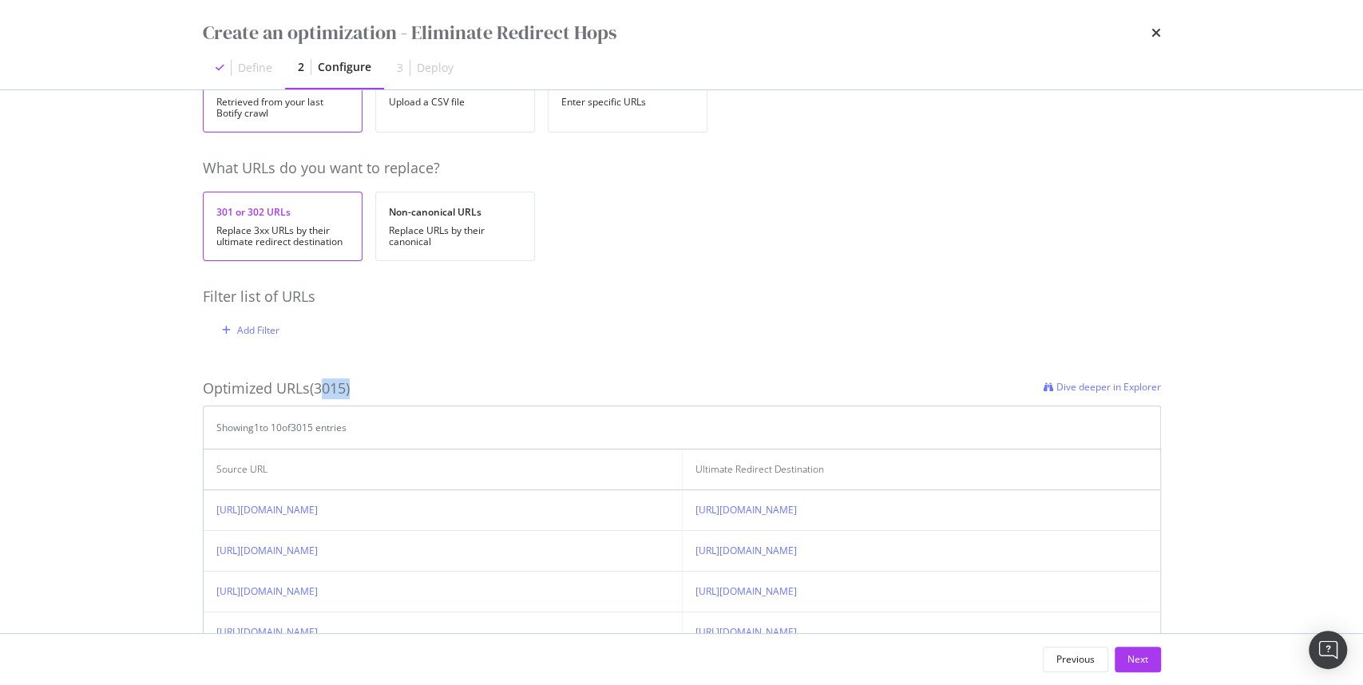
scroll to position [128, 0]
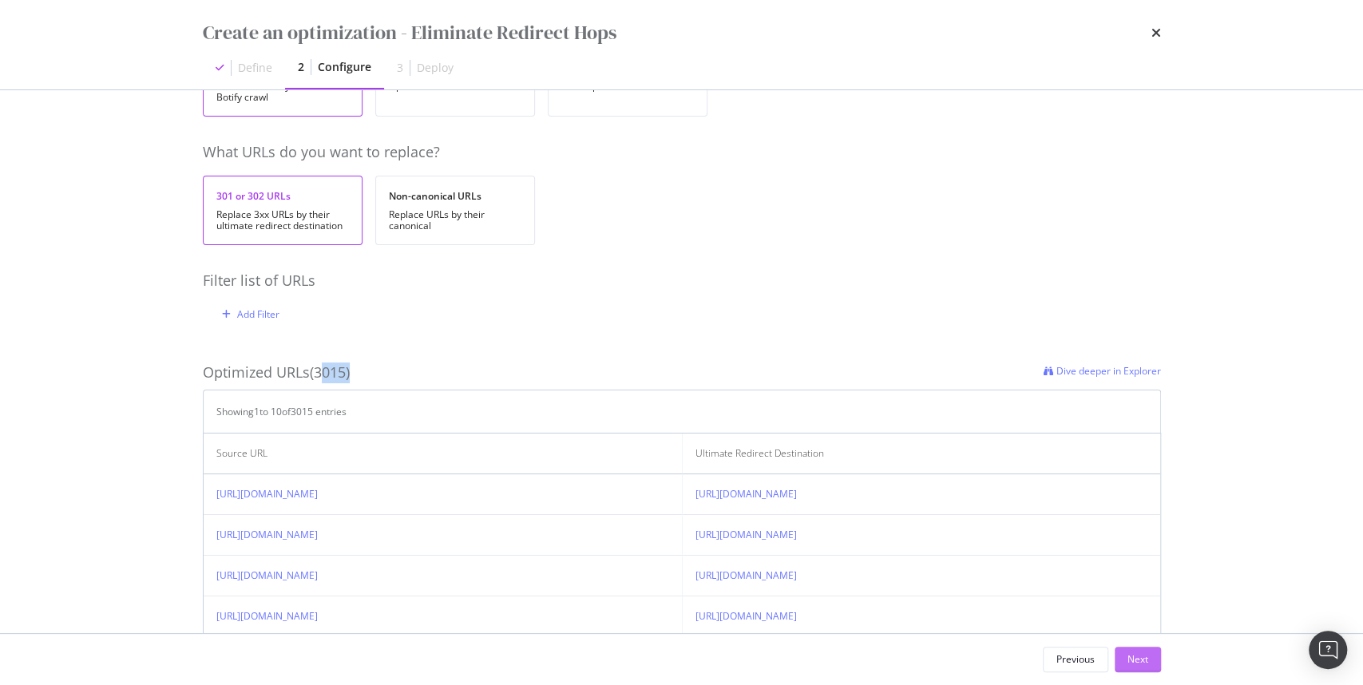
click at [1134, 656] on div "Next" at bounding box center [1138, 659] width 21 height 14
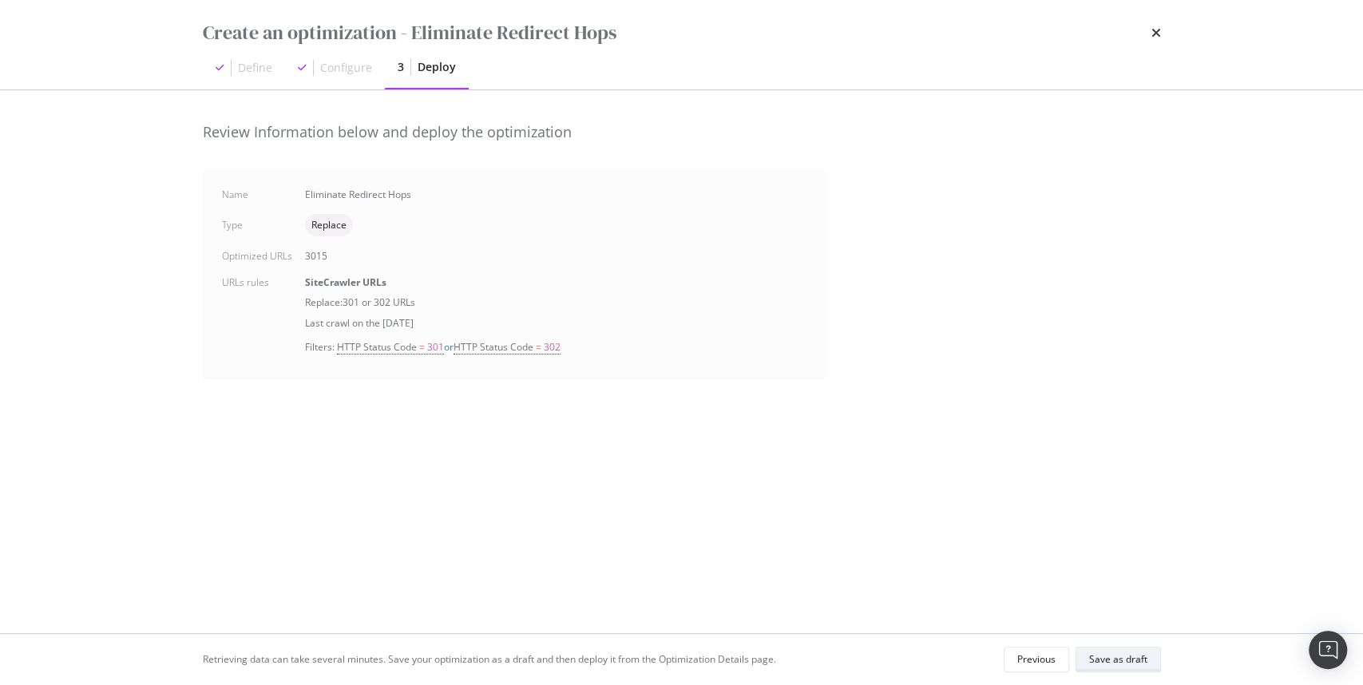
scroll to position [0, 0]
drag, startPoint x: 303, startPoint y: 304, endPoint x: 414, endPoint y: 303, distance: 110.2
click at [421, 303] on div "Replace: 301 or 302 URLs" at bounding box center [556, 302] width 502 height 14
click at [1032, 649] on div "Previous" at bounding box center [1036, 659] width 38 height 22
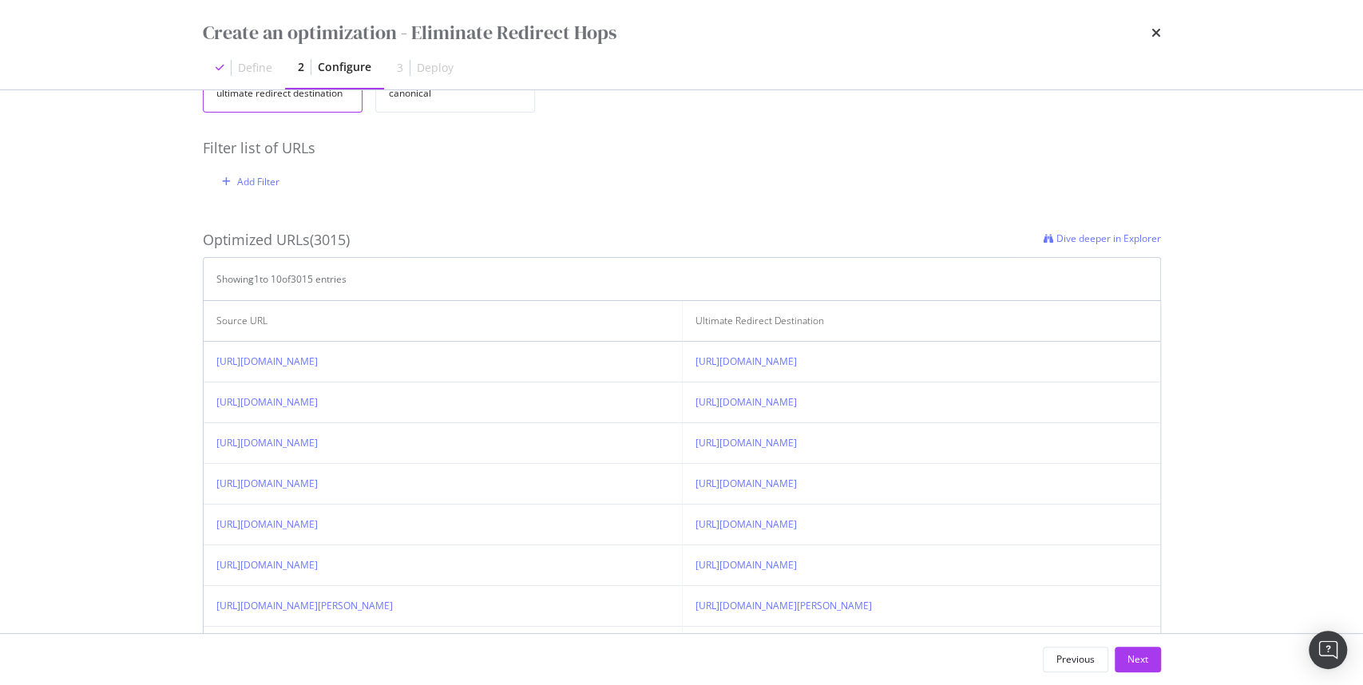
scroll to position [264, 0]
click at [1142, 669] on div "Next" at bounding box center [1138, 660] width 21 height 24
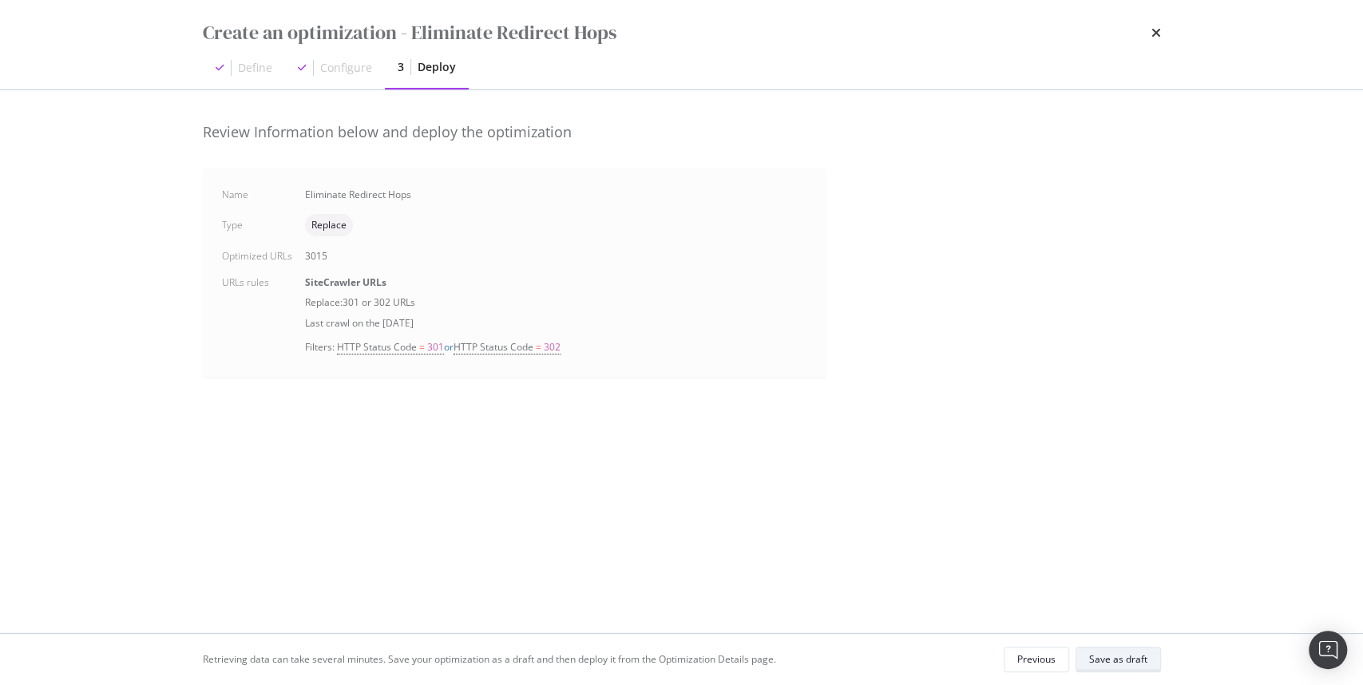
scroll to position [0, 0]
click at [1133, 656] on div "Save as draft" at bounding box center [1118, 659] width 58 height 14
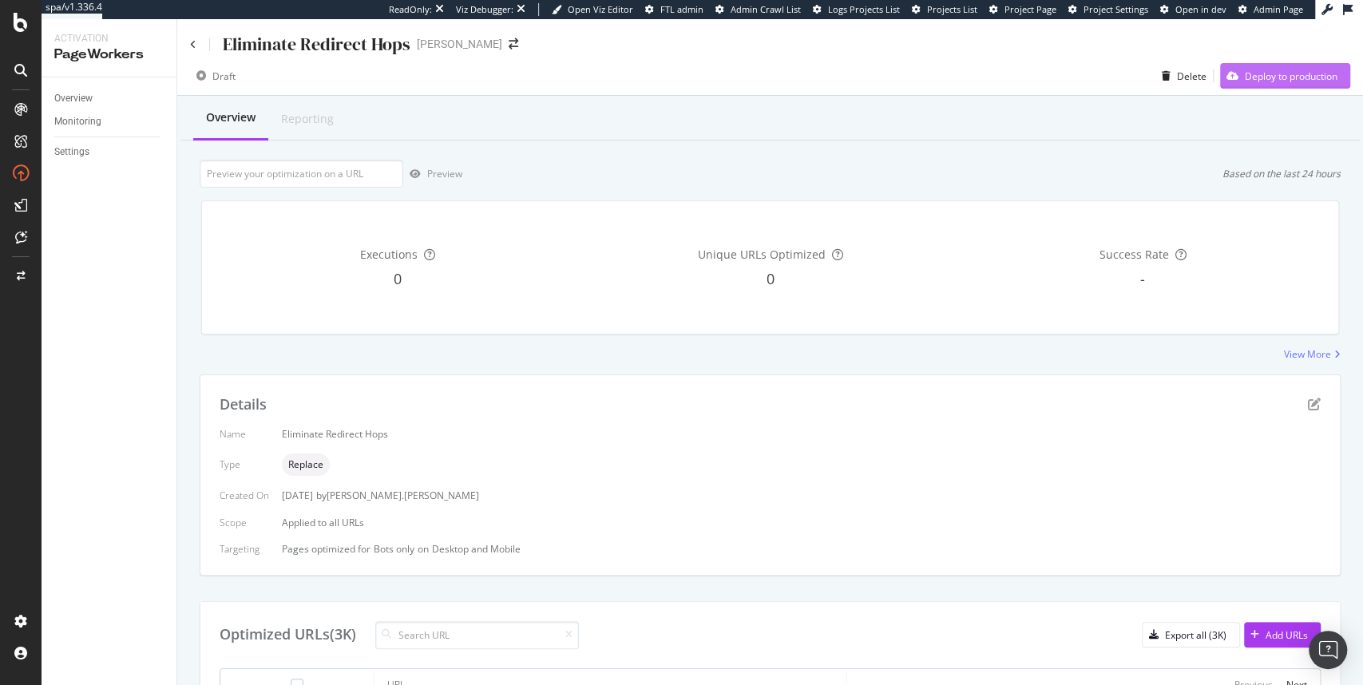
click at [1268, 83] on div "Deploy to production" at bounding box center [1278, 76] width 117 height 24
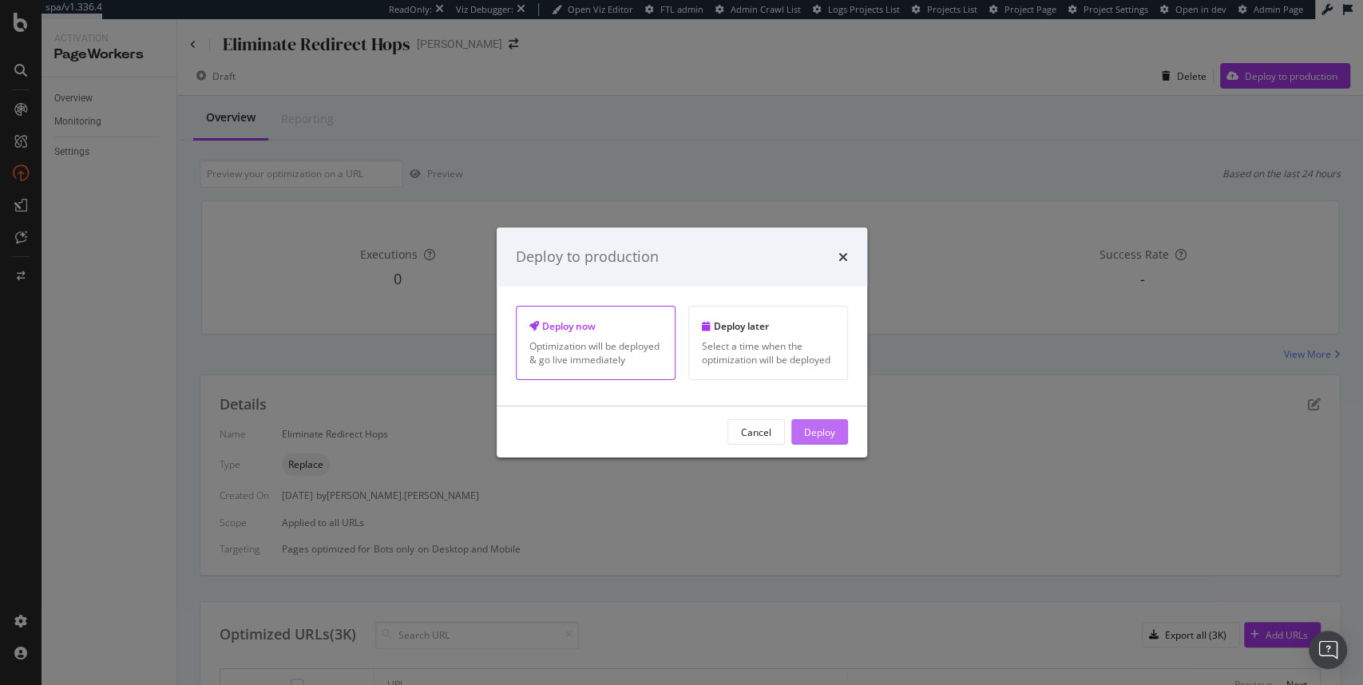
click at [819, 434] on div "Deploy" at bounding box center [819, 432] width 31 height 14
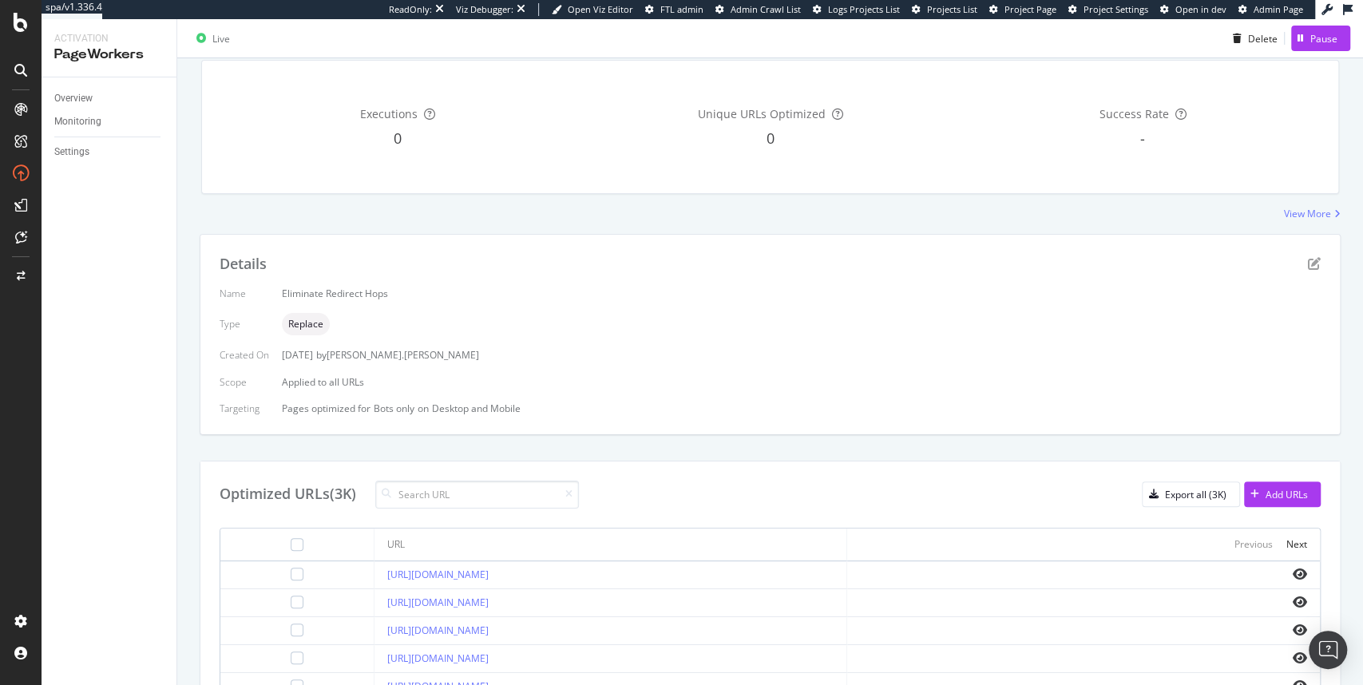
scroll to position [64, 0]
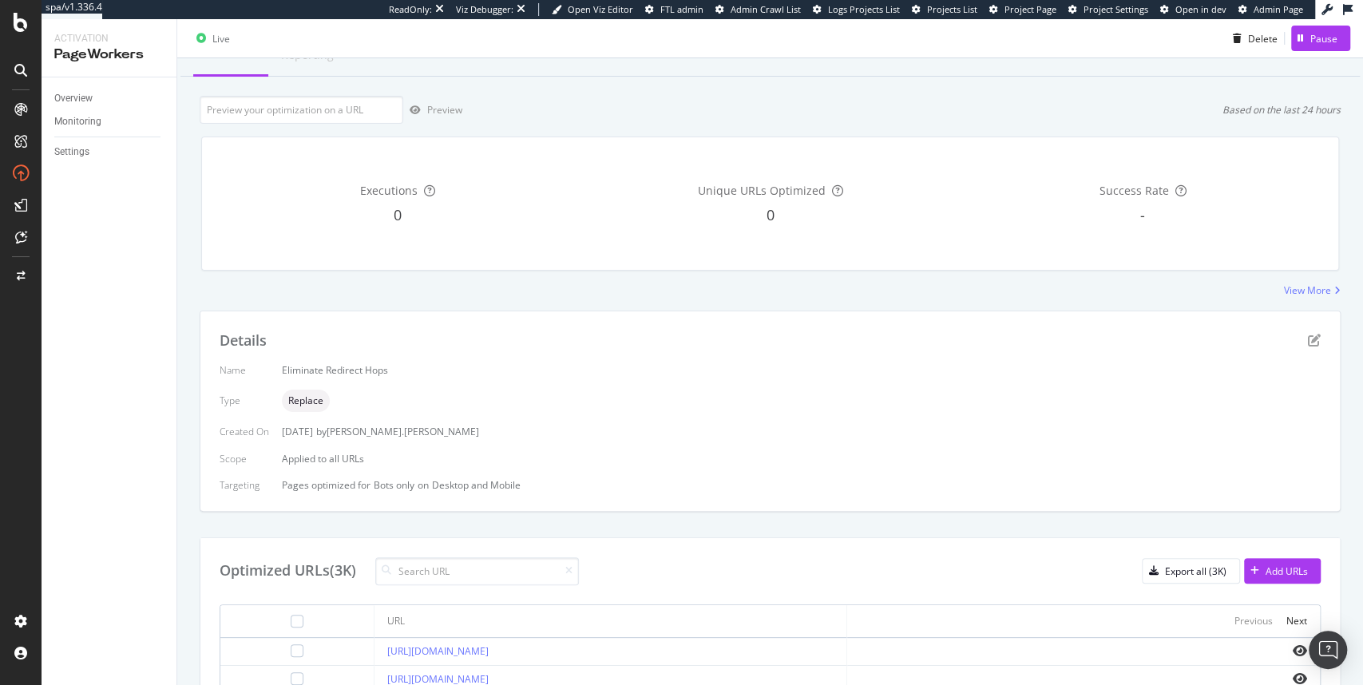
click at [635, 314] on div "Details Name Eliminate Redirect Hops Type Replace Created On 19 Aug. 2025 by mi…" at bounding box center [770, 411] width 1140 height 200
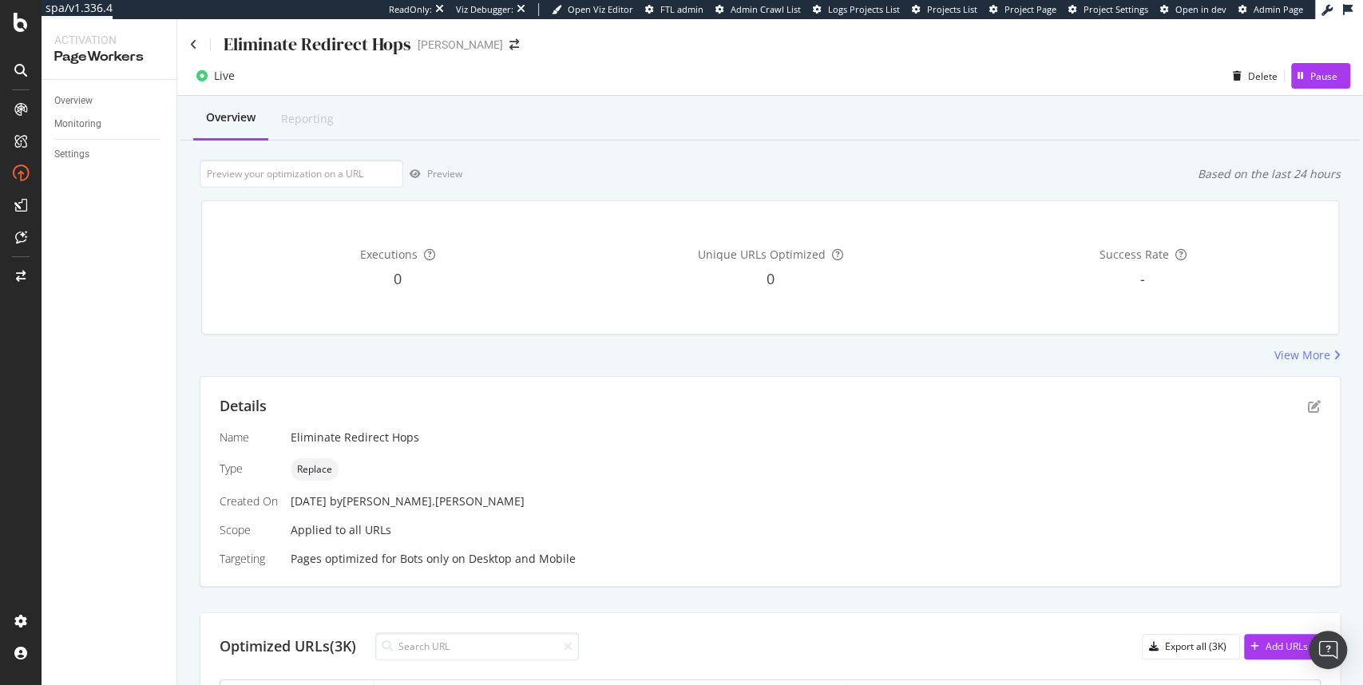
click at [636, 412] on div "Details" at bounding box center [770, 406] width 1101 height 21
click at [657, 400] on div "Details" at bounding box center [770, 406] width 1101 height 21
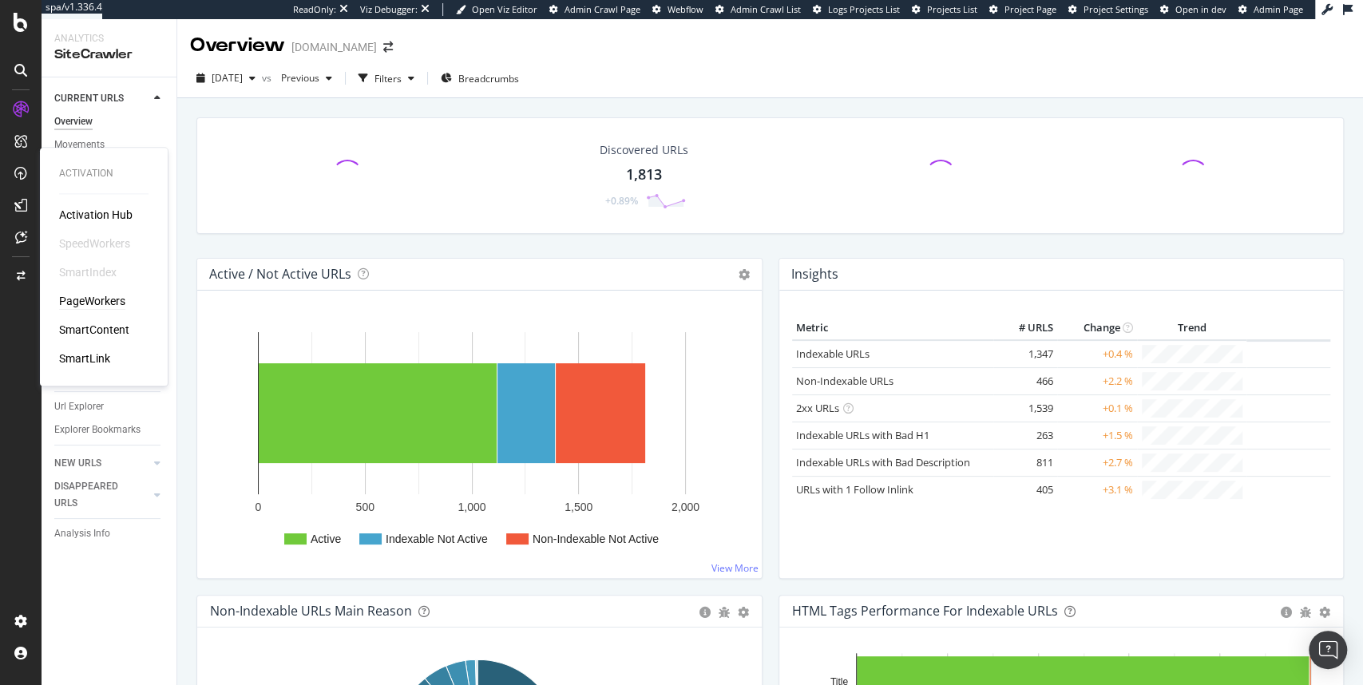
click at [93, 303] on div "PageWorkers" at bounding box center [92, 301] width 66 height 16
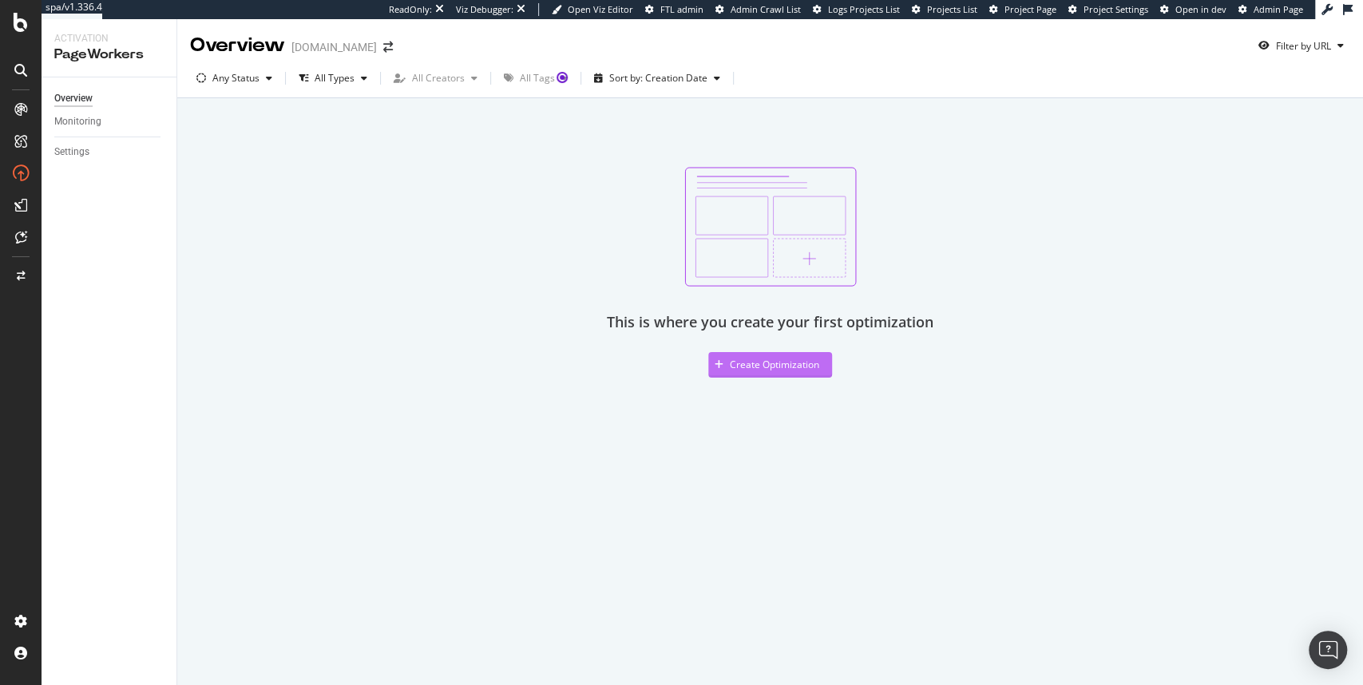
click at [773, 371] on div "Create Optimization" at bounding box center [774, 365] width 89 height 14
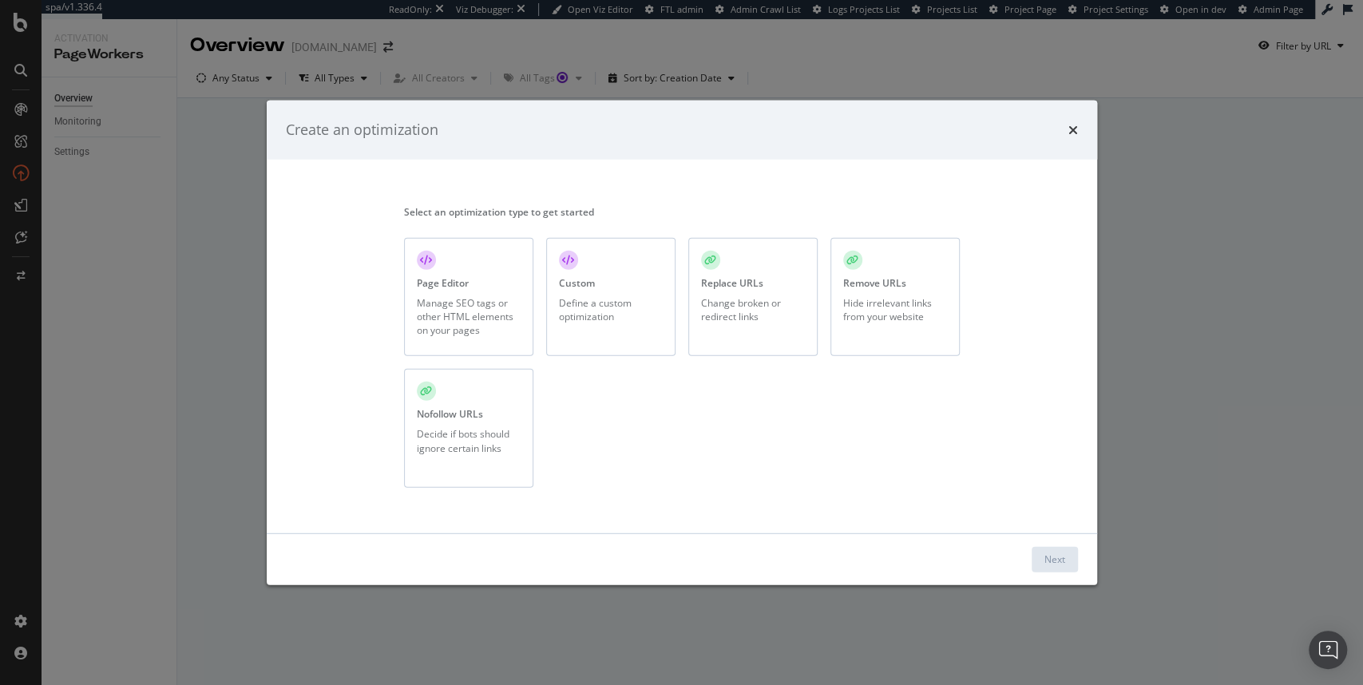
click at [755, 291] on div "Replace URLs Change broken or redirect links" at bounding box center [752, 296] width 129 height 119
click at [1051, 564] on div "Next" at bounding box center [1055, 560] width 21 height 14
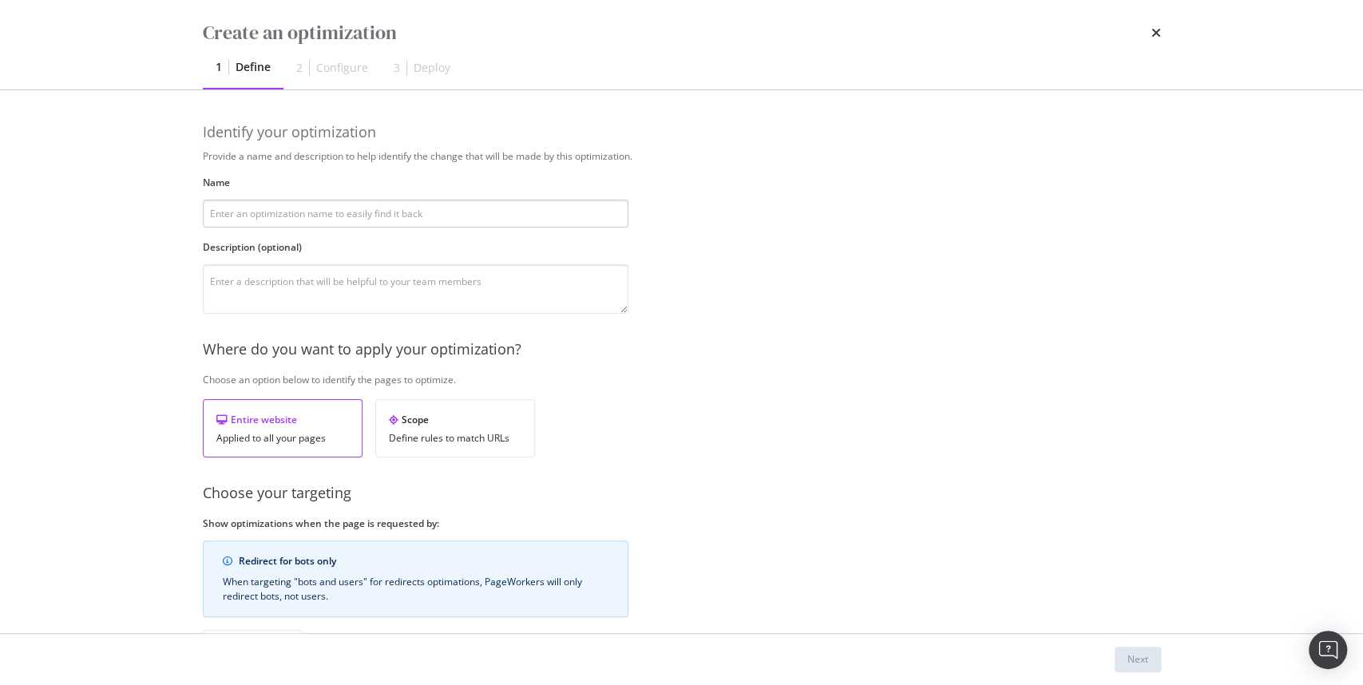
click at [449, 212] on input "modal" at bounding box center [416, 214] width 426 height 28
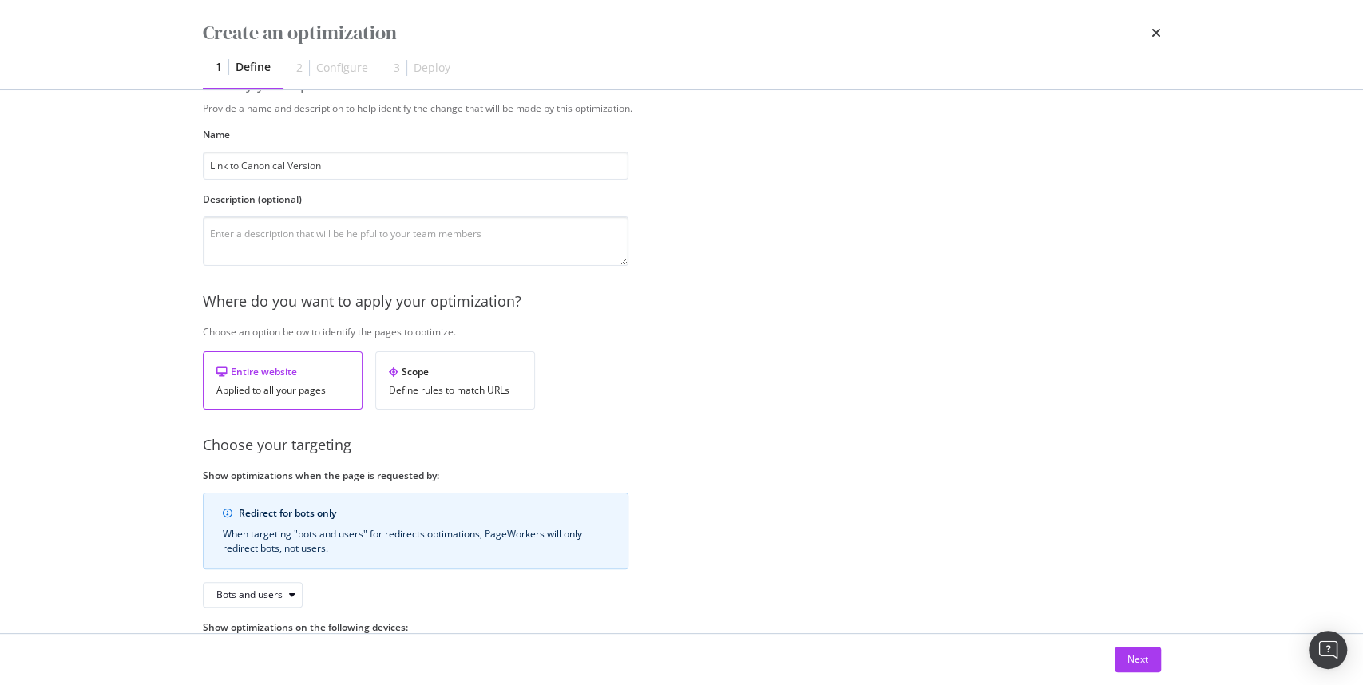
scroll to position [114, 0]
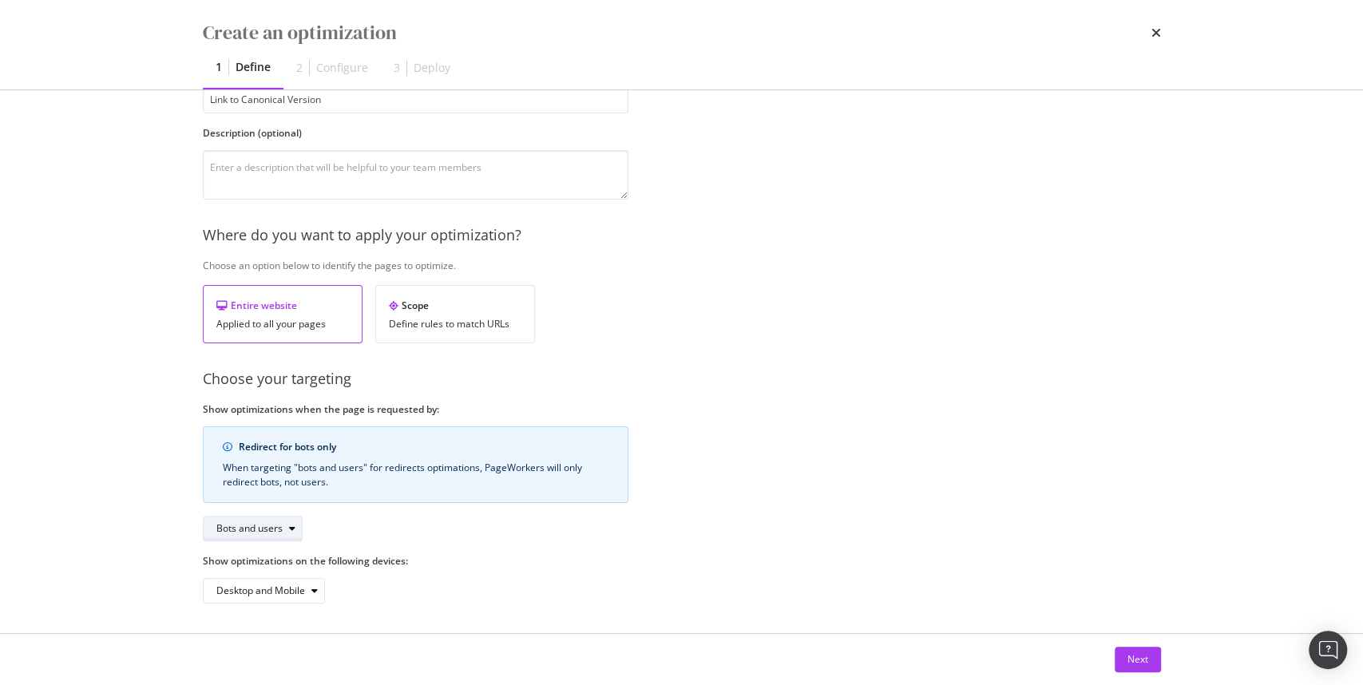
type input "Link to Canonical Version"
click at [240, 524] on div "Bots and users" at bounding box center [249, 529] width 66 height 10
click at [240, 581] on div "Bots only" at bounding box center [242, 580] width 41 height 14
click at [1141, 664] on div "Next" at bounding box center [1138, 659] width 21 height 14
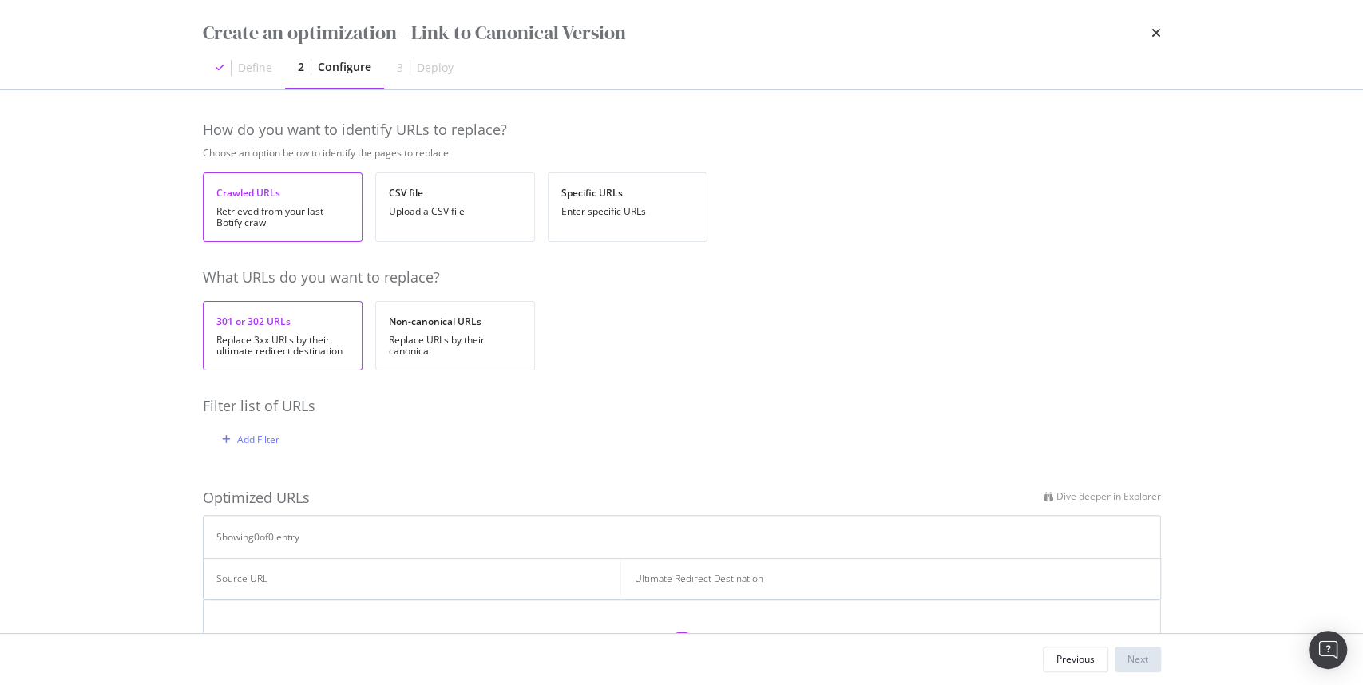
scroll to position [0, 0]
click at [454, 344] on div "Replace URLs by their canonical" at bounding box center [455, 348] width 133 height 22
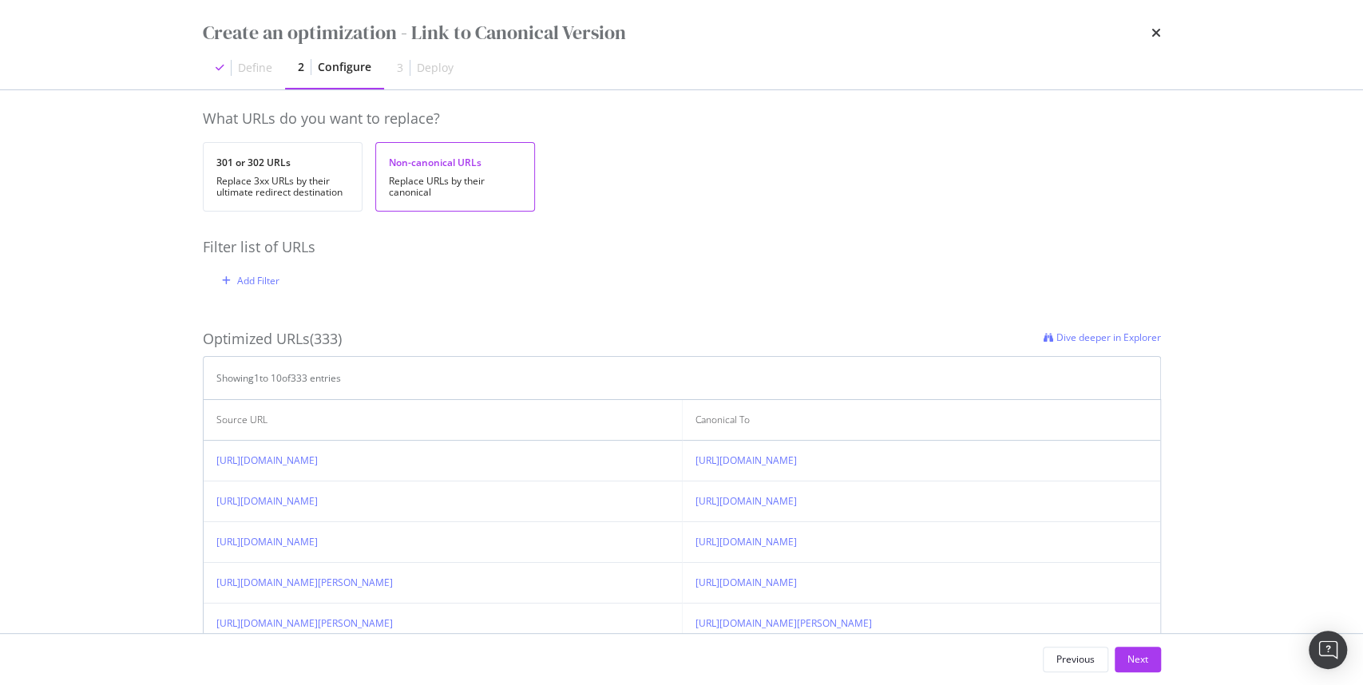
scroll to position [176, 0]
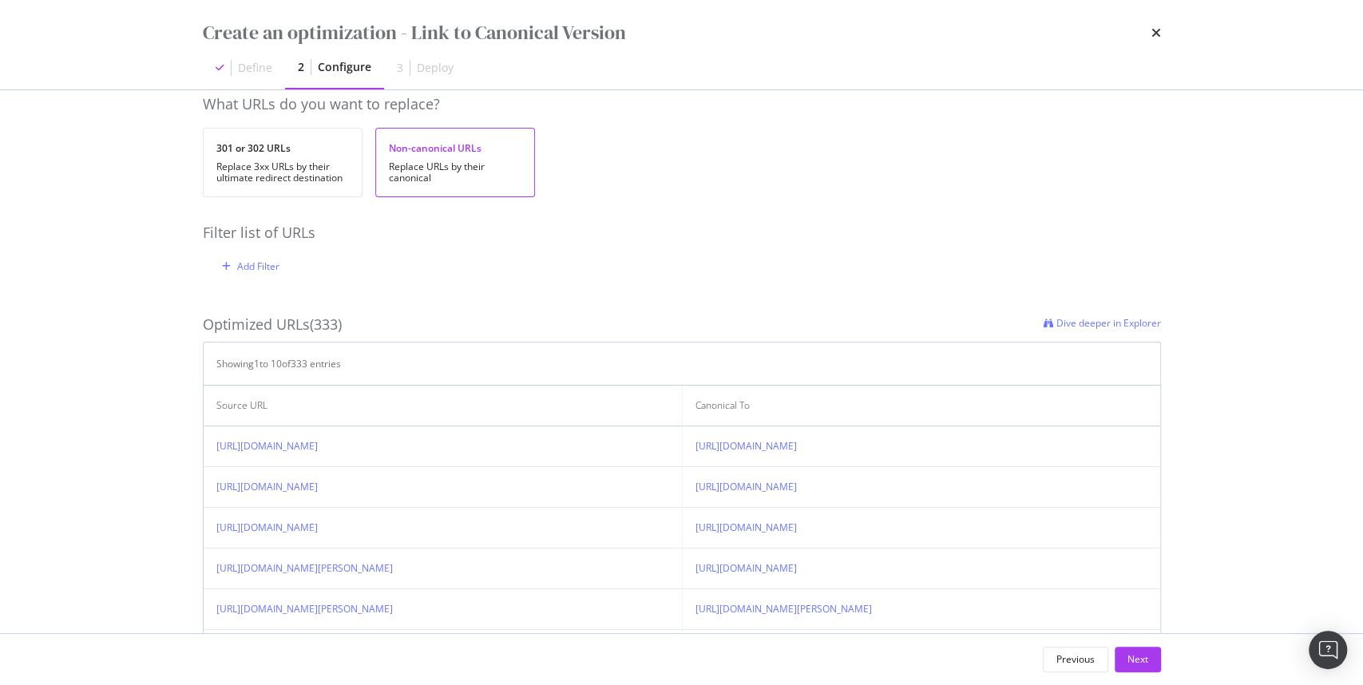
drag, startPoint x: 299, startPoint y: 361, endPoint x: 316, endPoint y: 359, distance: 17.6
click at [316, 359] on div "Showing 1 to 10 of 333 entries" at bounding box center [278, 364] width 125 height 14
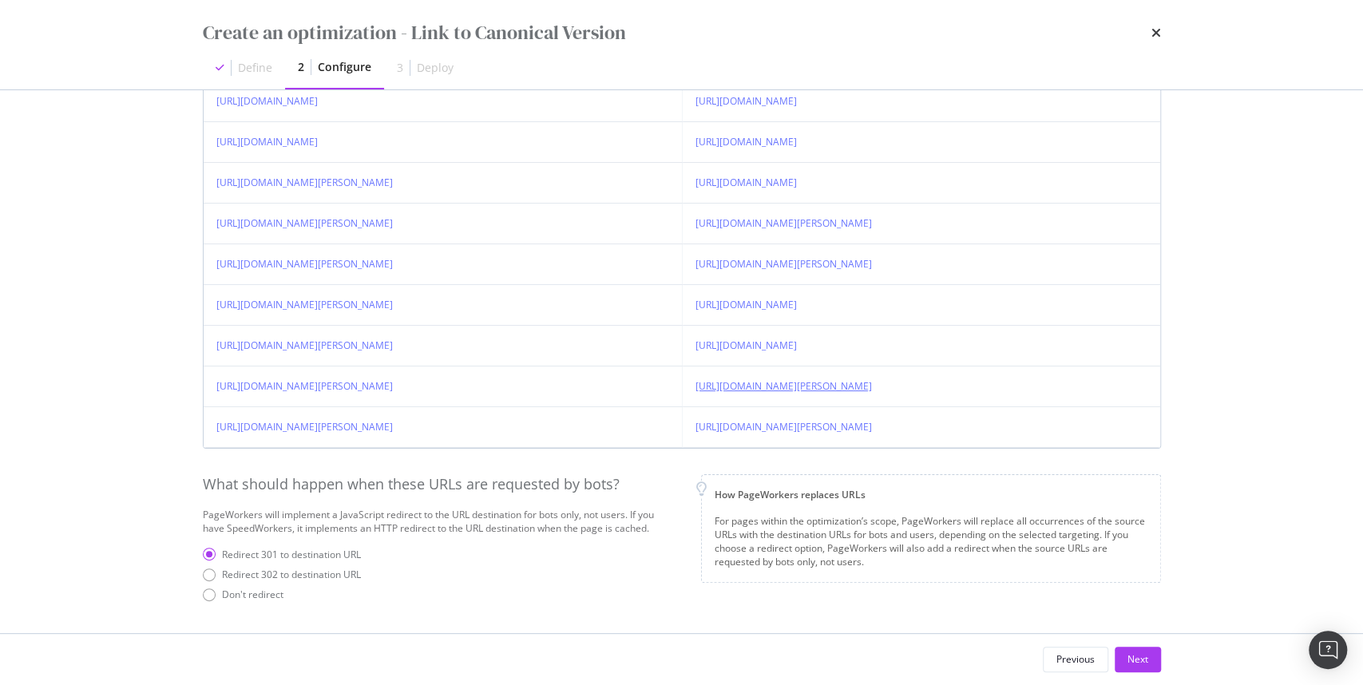
scroll to position [562, 0]
click at [227, 591] on div "Don't redirect" at bounding box center [252, 594] width 61 height 14
click at [1132, 660] on div "Next" at bounding box center [1138, 659] width 21 height 14
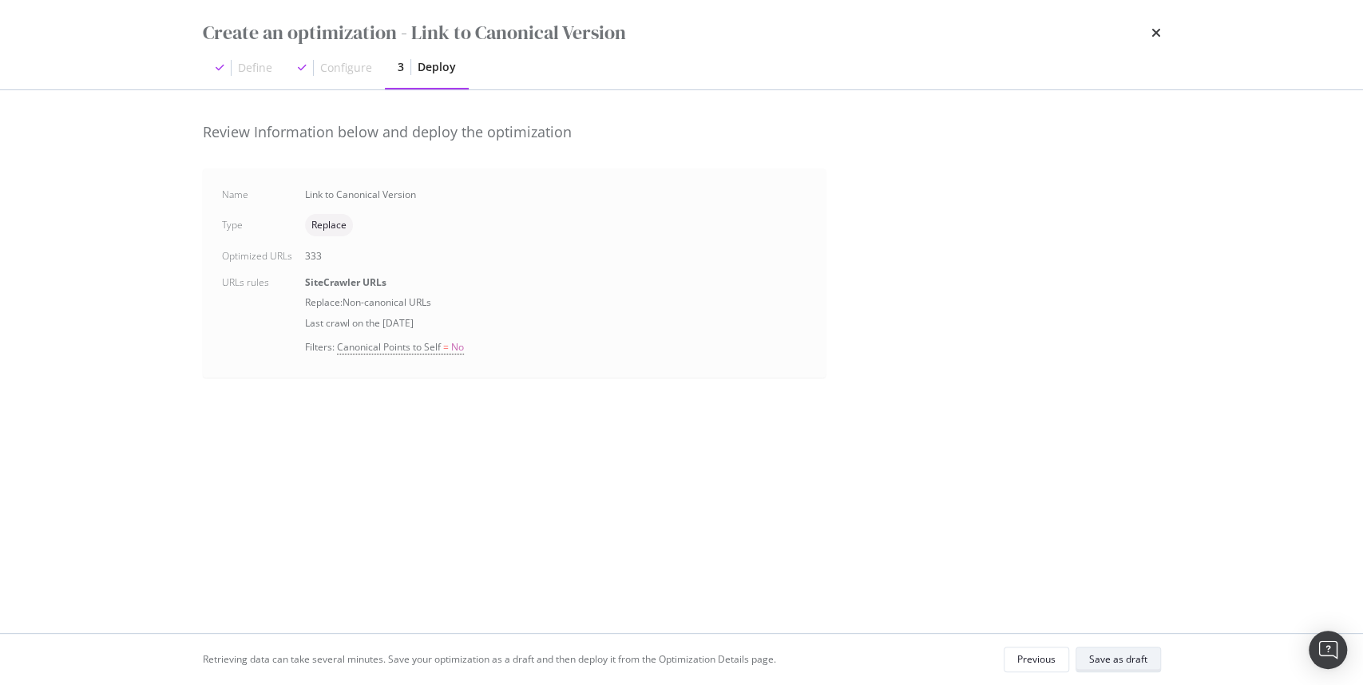
scroll to position [0, 0]
click at [1124, 653] on div "Save as draft" at bounding box center [1118, 659] width 58 height 14
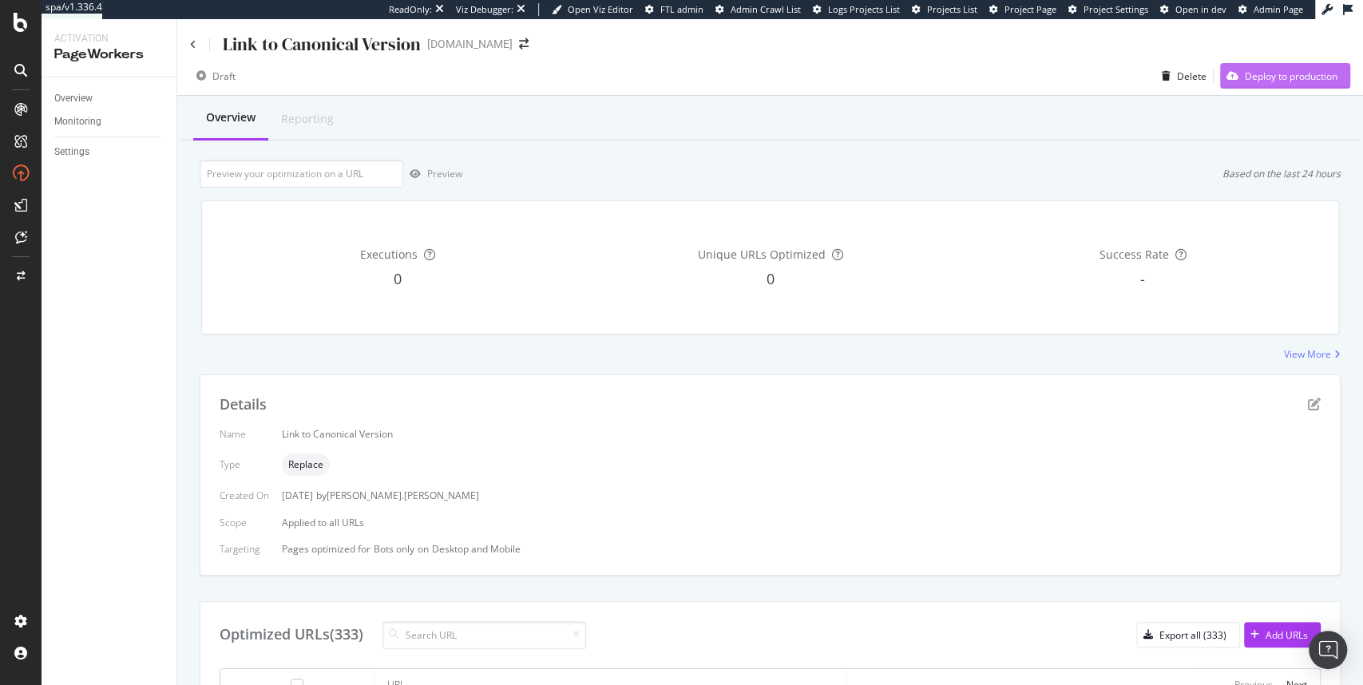
click at [1289, 75] on div "Deploy to production" at bounding box center [1291, 76] width 93 height 14
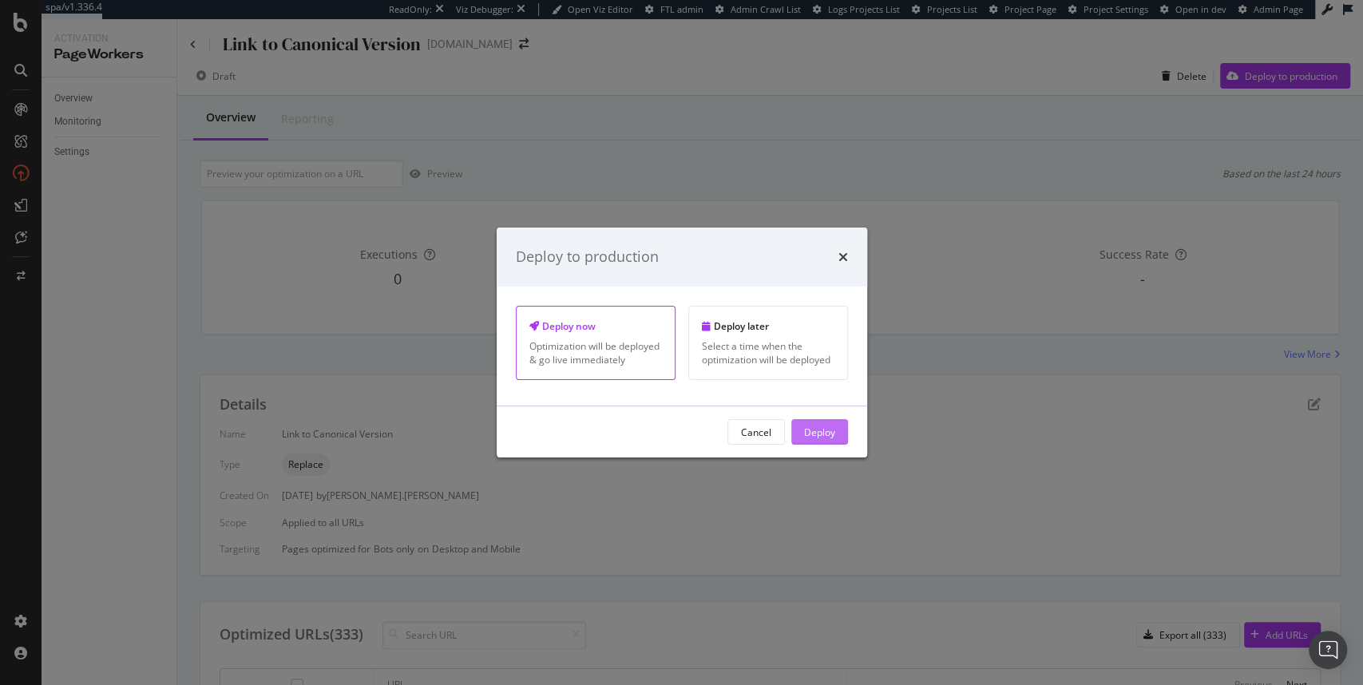
click at [823, 436] on div "Deploy" at bounding box center [819, 432] width 31 height 14
